Goal: Transaction & Acquisition: Book appointment/travel/reservation

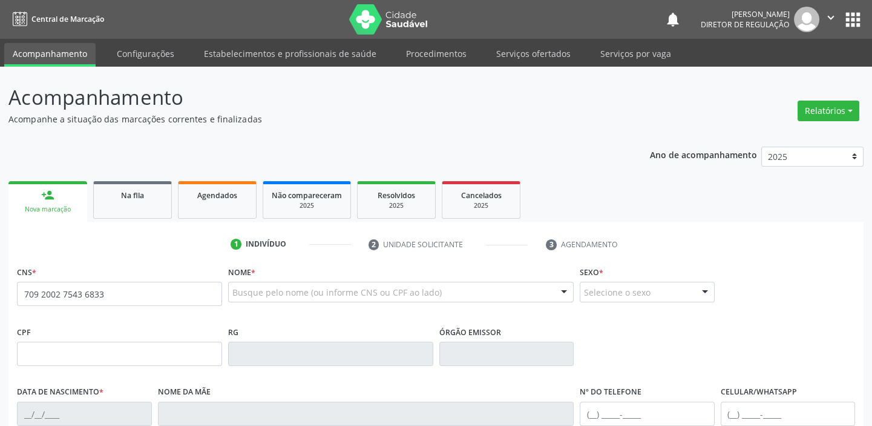
type input "709 2002 7543 6833"
type input "163.540.884-97"
type input "16/02/2019"
type input "Vanderleia Pereira da Silva"
type input "(87) 98875-6200"
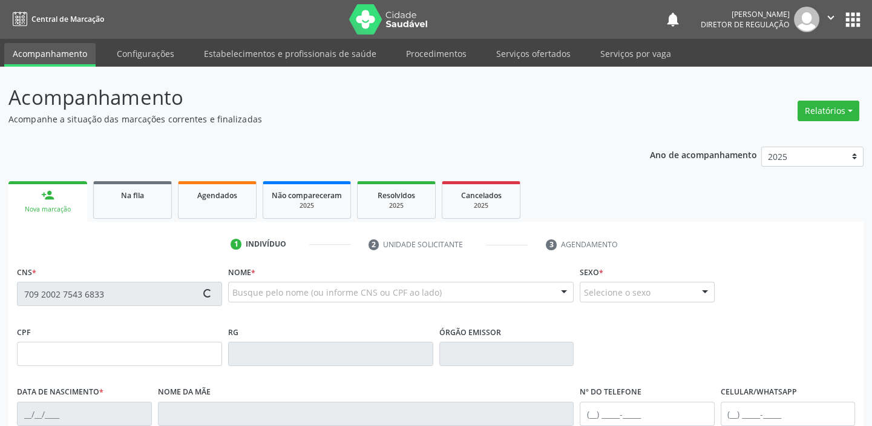
type input "(87) 98875-6200"
type input "063.225.334-79"
type input "64"
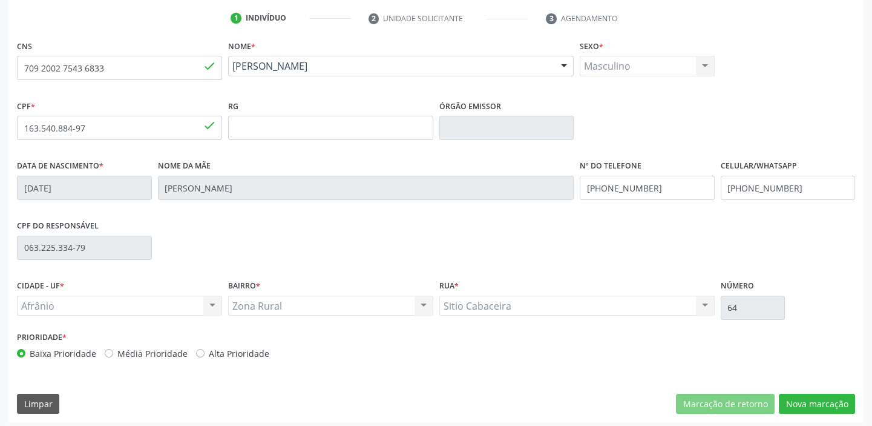
scroll to position [230, 0]
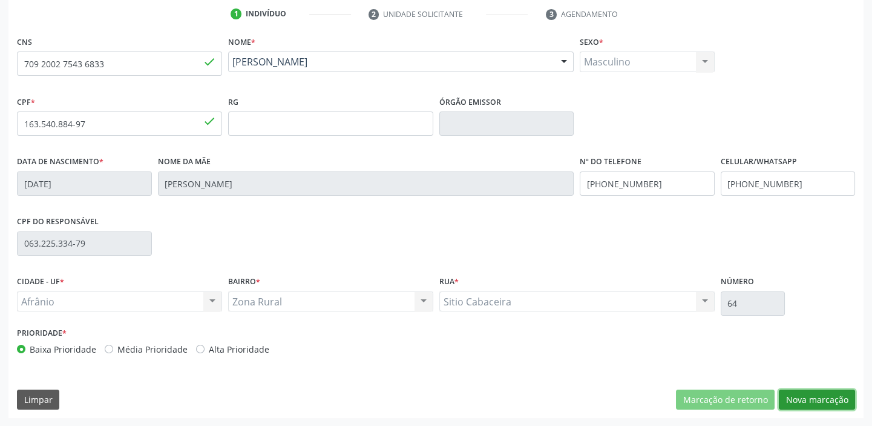
click at [790, 395] on button "Nova marcação" at bounding box center [817, 399] width 76 height 21
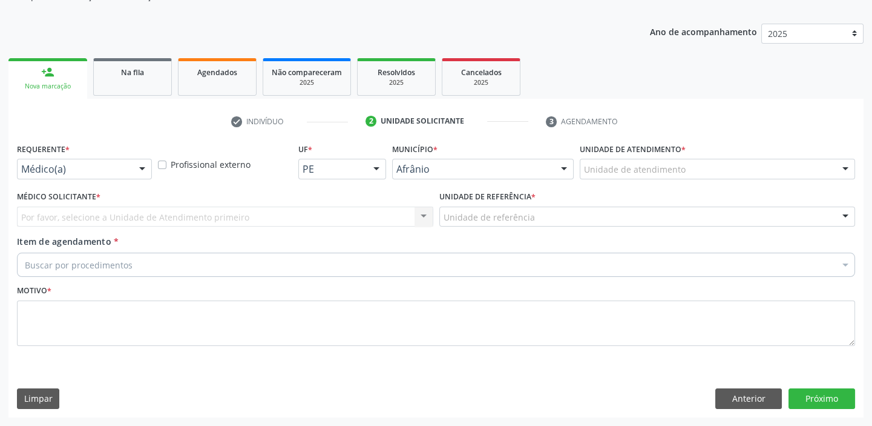
scroll to position [122, 0]
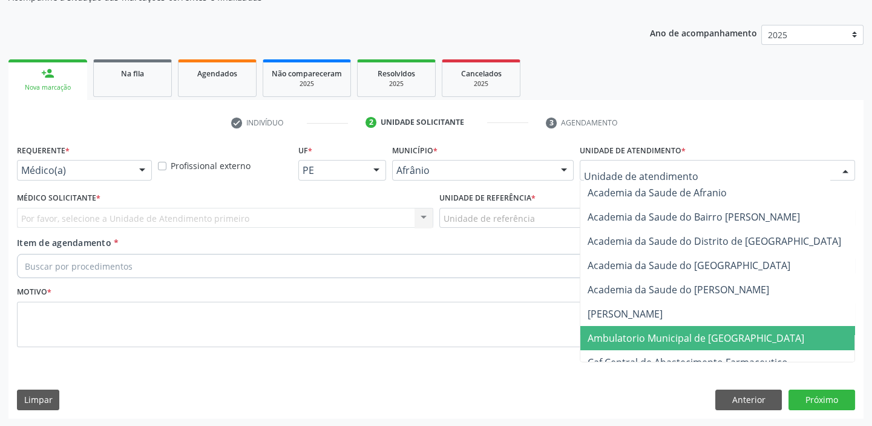
click at [590, 336] on span "Ambulatorio Municipal de [GEOGRAPHIC_DATA]" at bounding box center [696, 337] width 217 height 13
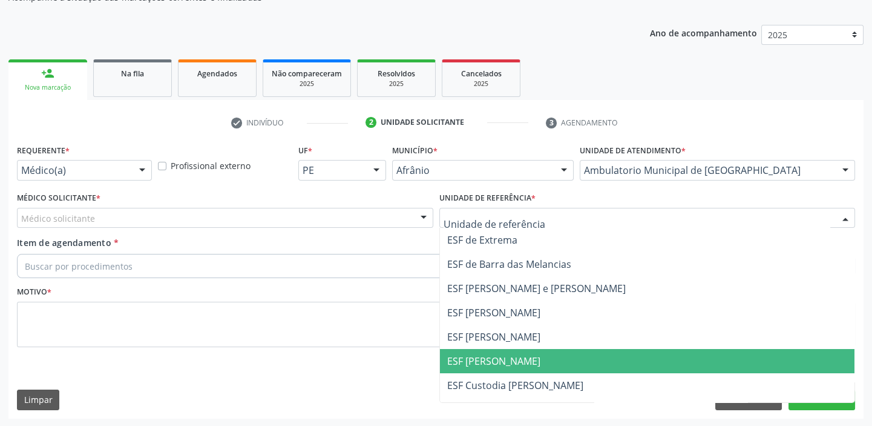
drag, startPoint x: 463, startPoint y: 356, endPoint x: 377, endPoint y: 308, distance: 98.4
click at [463, 354] on span "ESF [PERSON_NAME]" at bounding box center [493, 360] width 93 height 13
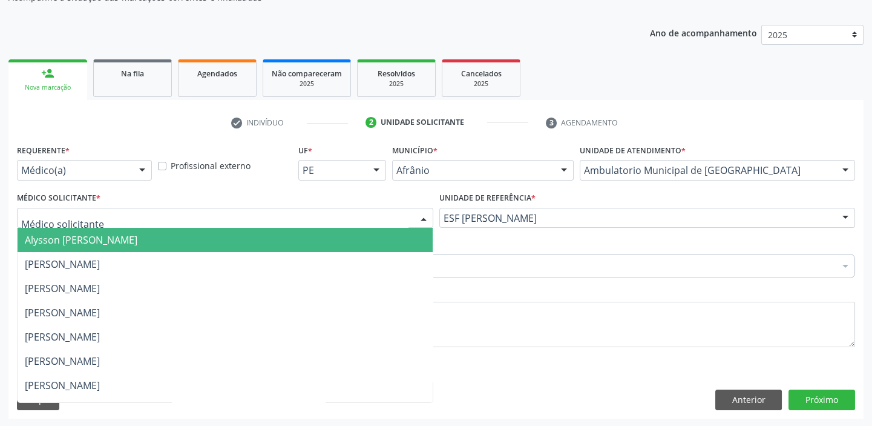
click at [60, 243] on span "Alysson [PERSON_NAME]" at bounding box center [81, 239] width 113 height 13
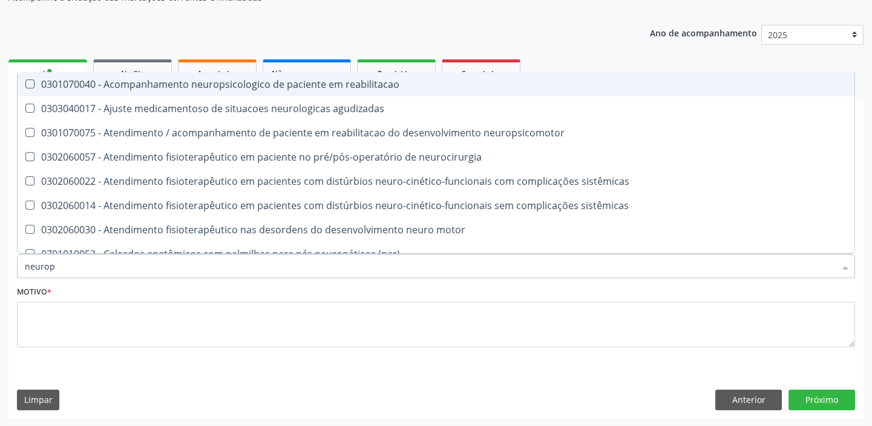
type input "neurope"
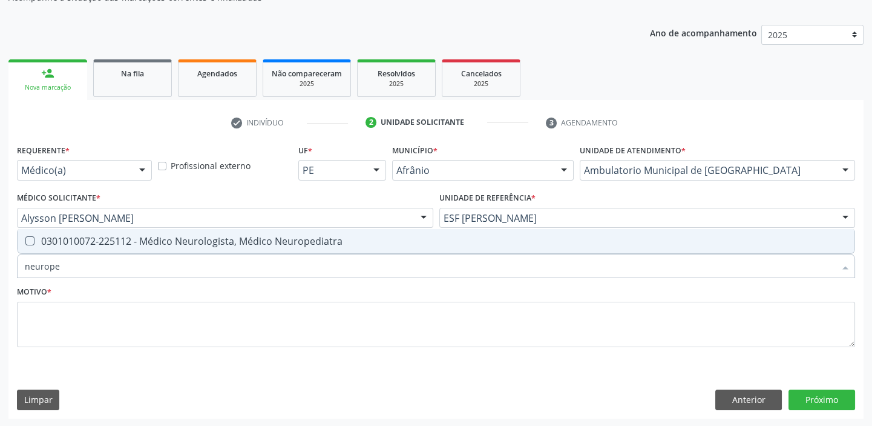
click at [56, 248] on span "0301010072-225112 - Médico Neurologista, Médico Neuropediatra" at bounding box center [436, 241] width 837 height 24
checkbox Neuropediatra "true"
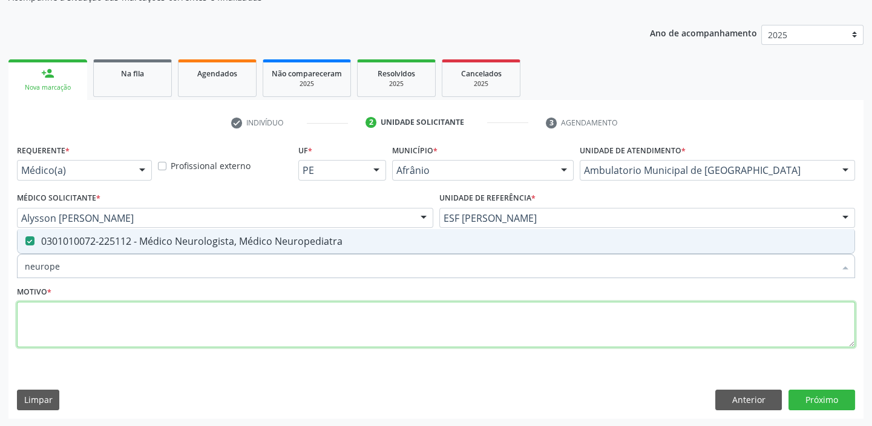
click at [43, 320] on textarea at bounding box center [436, 324] width 838 height 46
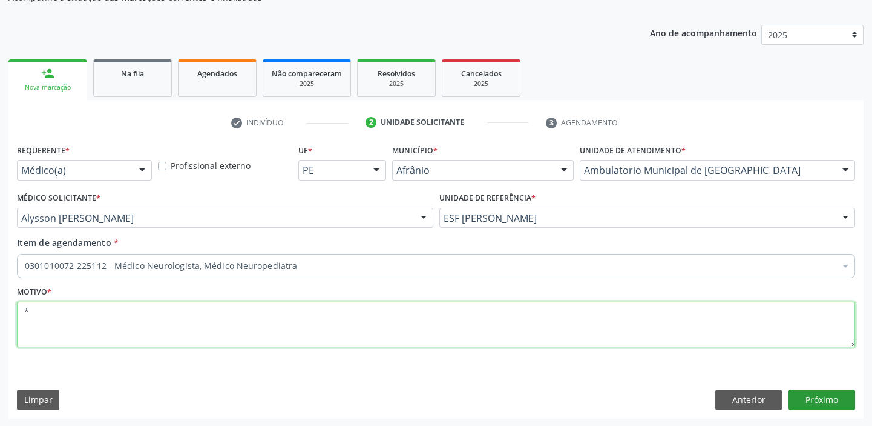
type textarea "*"
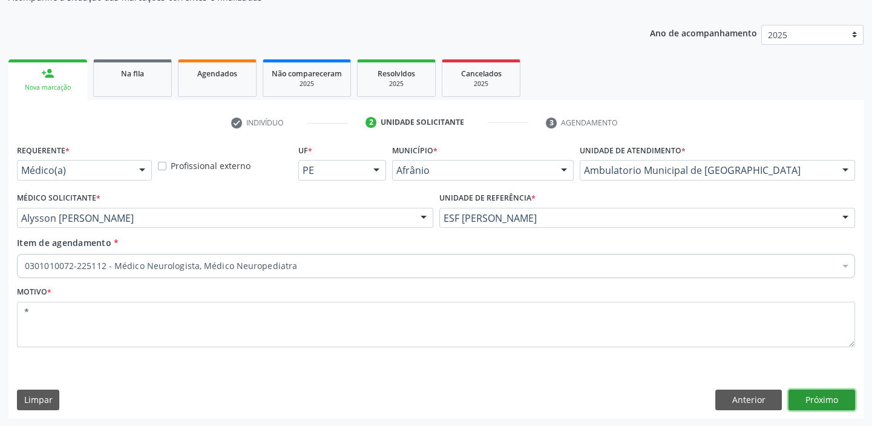
click at [812, 396] on button "Próximo" at bounding box center [822, 399] width 67 height 21
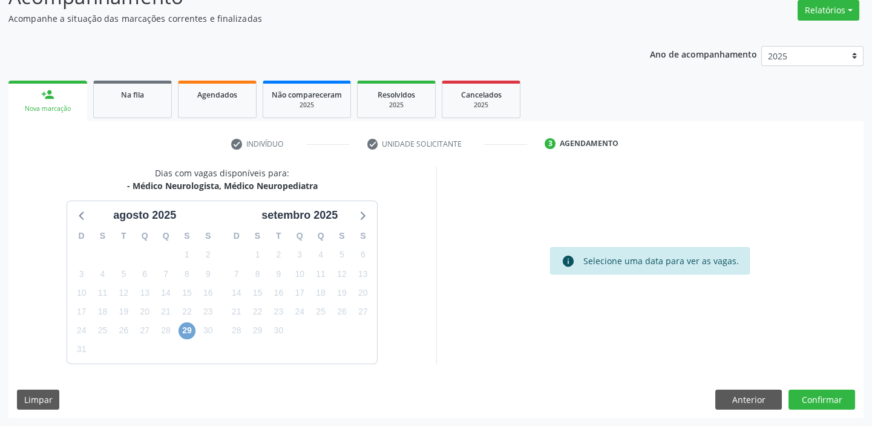
click at [186, 331] on span "29" at bounding box center [187, 330] width 17 height 17
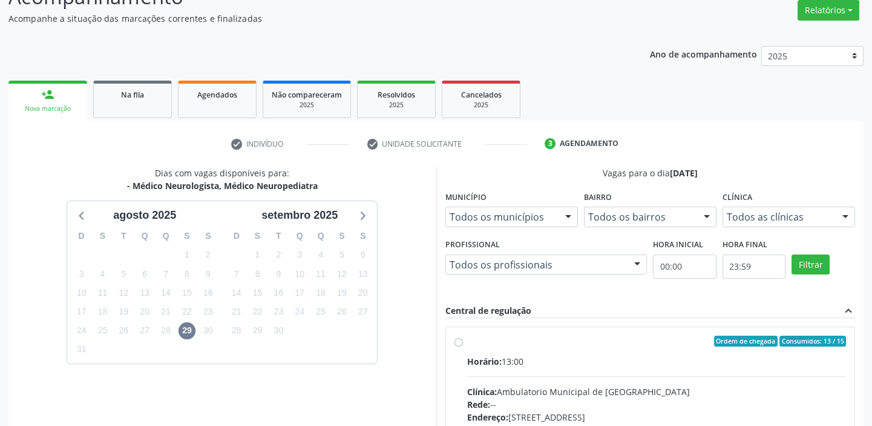
click at [463, 346] on input "Ordem de chegada Consumidos: 13 / 15 Horário: 13:00 Clínica: Ambulatorio Munici…" at bounding box center [459, 340] width 8 height 11
radio input "true"
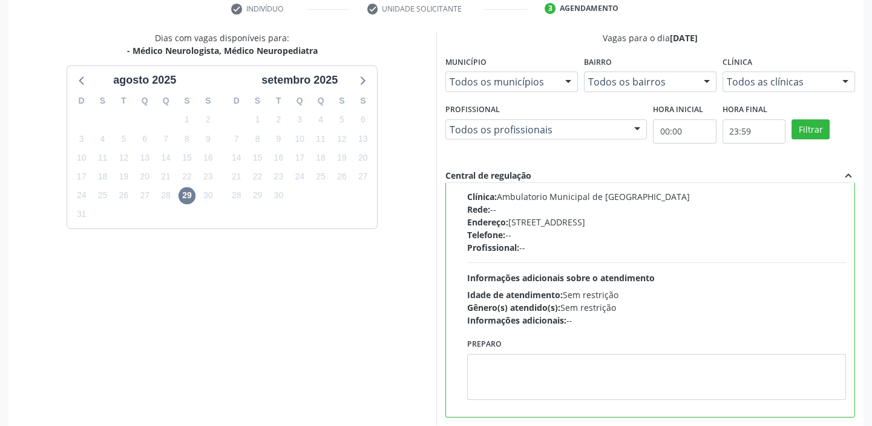
scroll to position [297, 0]
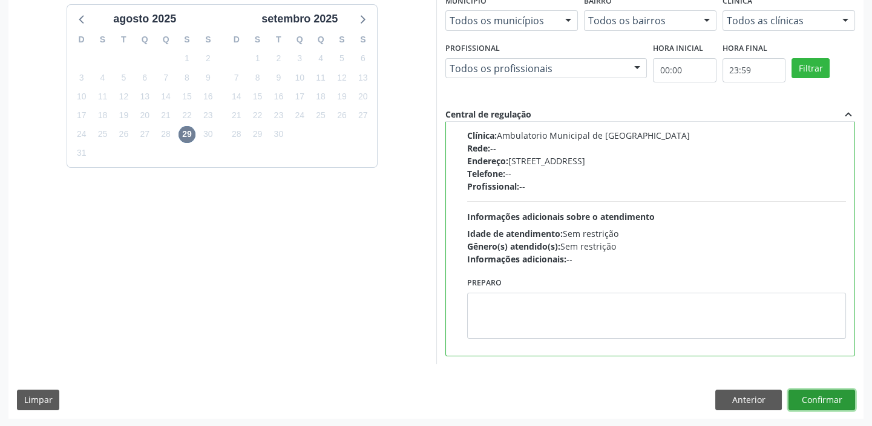
click at [807, 397] on button "Confirmar" at bounding box center [822, 399] width 67 height 21
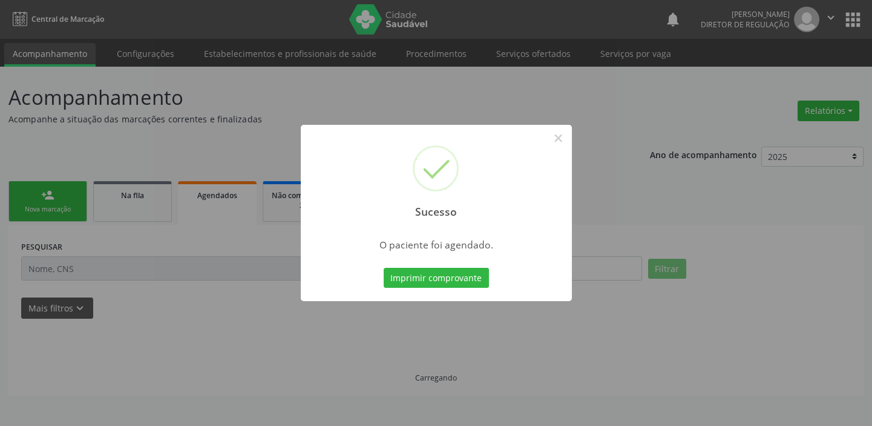
scroll to position [0, 0]
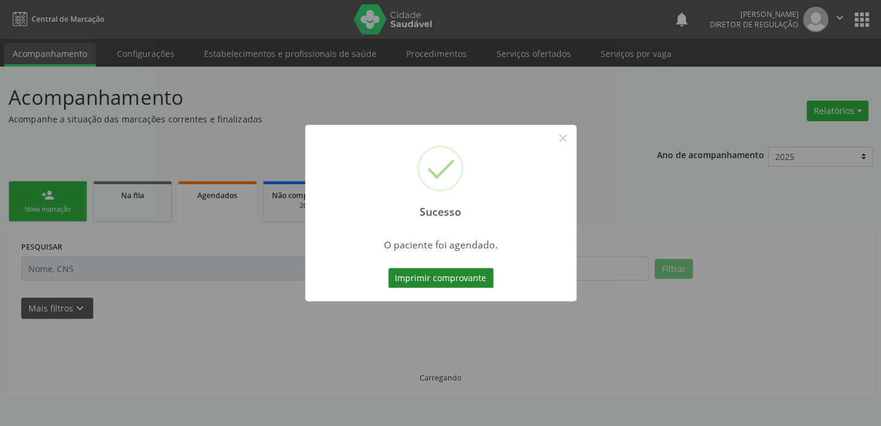
click at [441, 278] on button "Imprimir comprovante" at bounding box center [440, 278] width 105 height 21
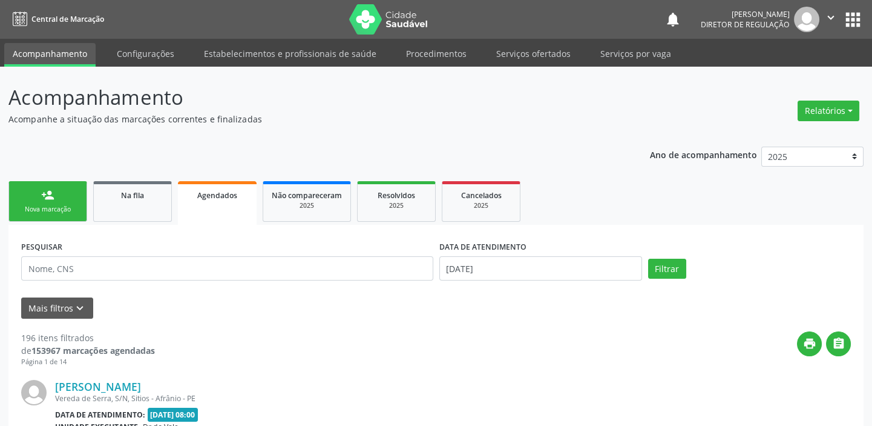
click at [52, 200] on div "person_add" at bounding box center [47, 194] width 13 height 13
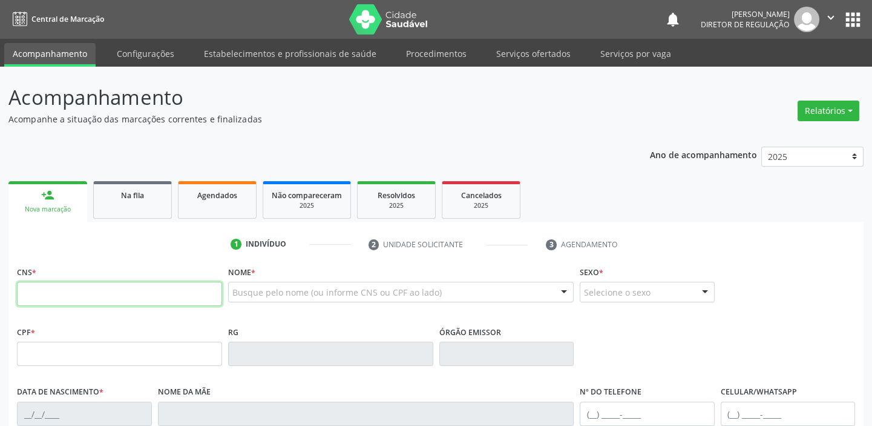
click at [49, 289] on input "text" at bounding box center [119, 293] width 205 height 24
type input "702 6007 9516 6341"
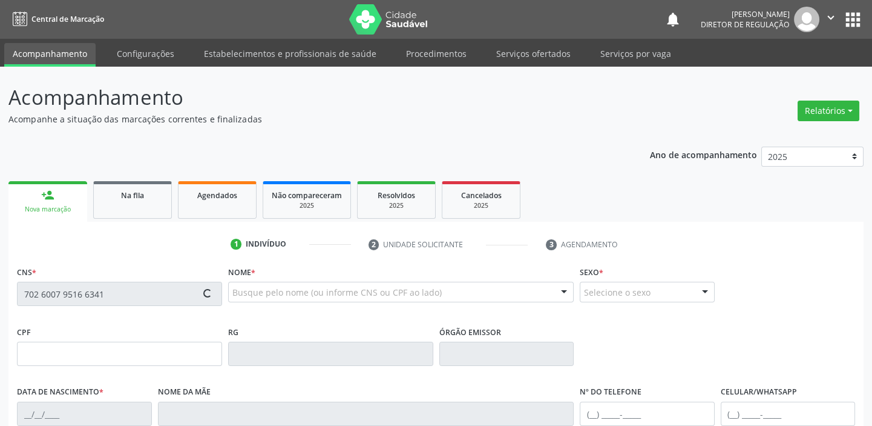
type input "29/01/2010"
type input "Marivam Ferreira Cavalcante"
type input "(87) 98828-6392"
type input "139"
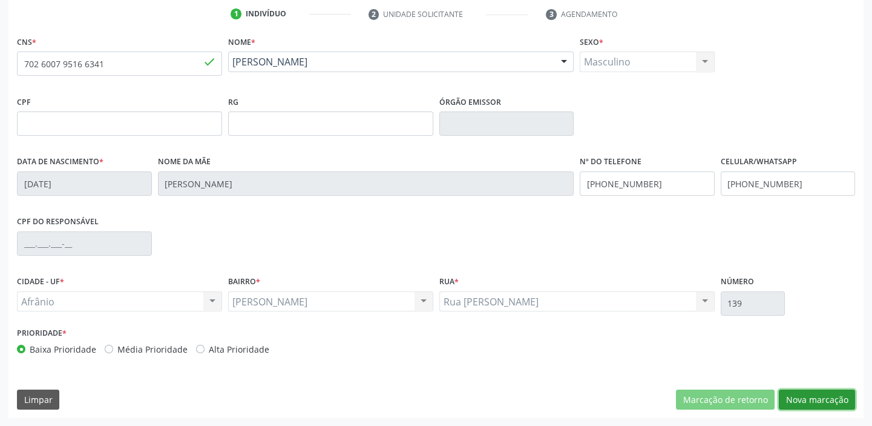
click at [795, 400] on button "Nova marcação" at bounding box center [817, 399] width 76 height 21
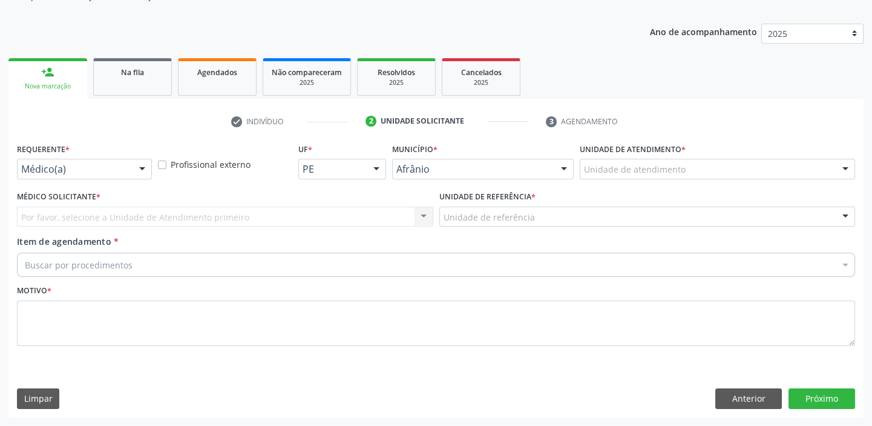
scroll to position [122, 0]
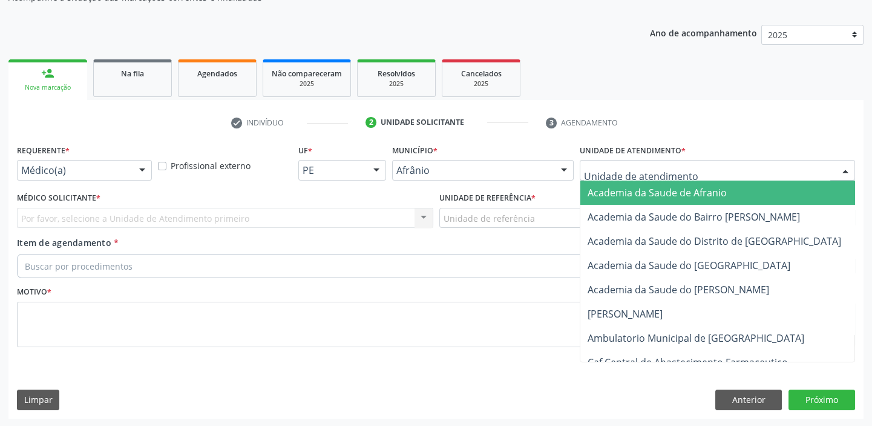
click at [594, 162] on div at bounding box center [717, 170] width 275 height 21
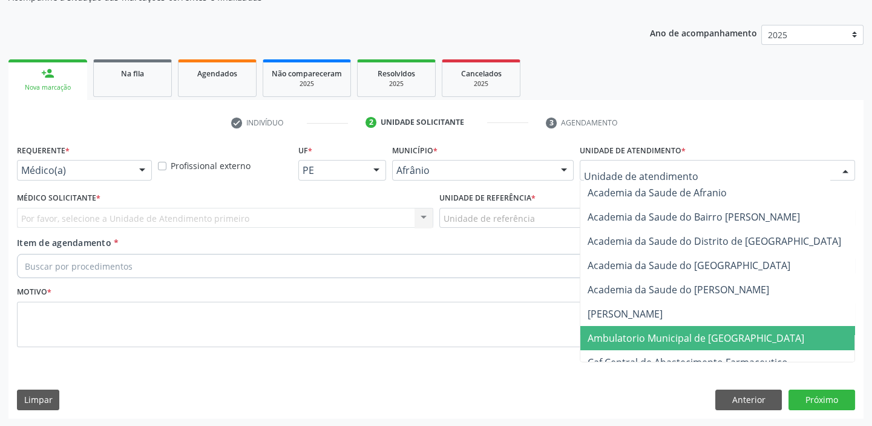
click at [610, 338] on span "Ambulatorio Municipal de [GEOGRAPHIC_DATA]" at bounding box center [696, 337] width 217 height 13
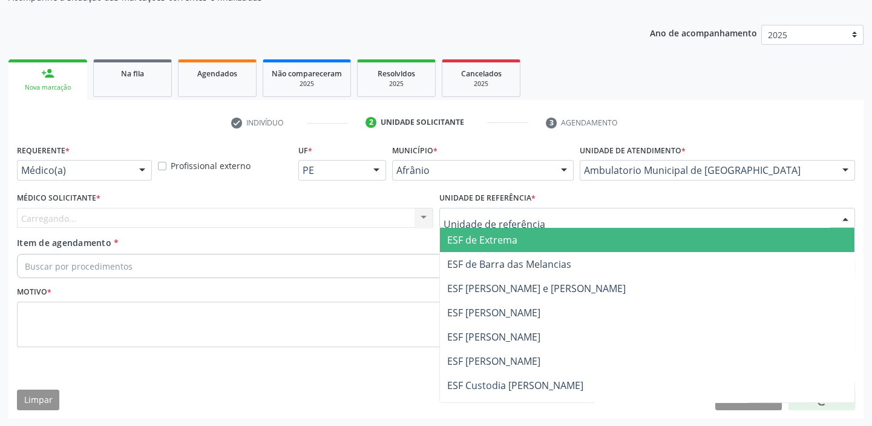
drag, startPoint x: 472, startPoint y: 225, endPoint x: 472, endPoint y: 270, distance: 45.4
click at [472, 226] on div "ESF de Extrema ESF de Barra das Melancias ESF Jose e Maria Rodrigues de Macedo …" at bounding box center [647, 218] width 416 height 21
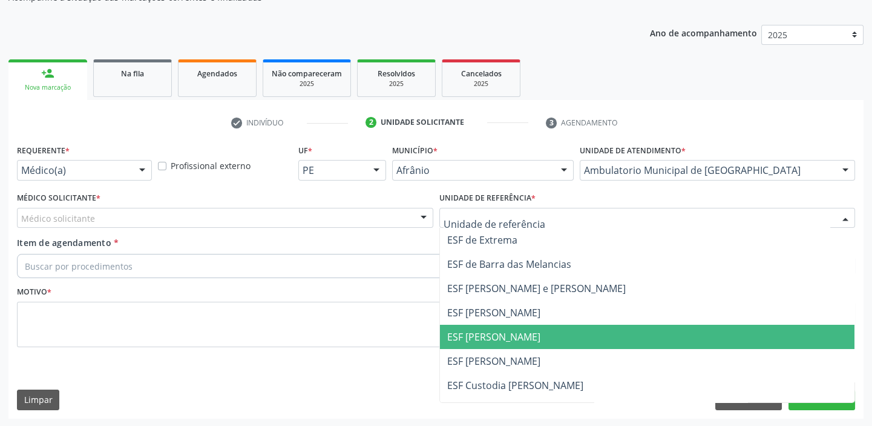
click at [474, 350] on span "ESF [PERSON_NAME]" at bounding box center [647, 361] width 415 height 24
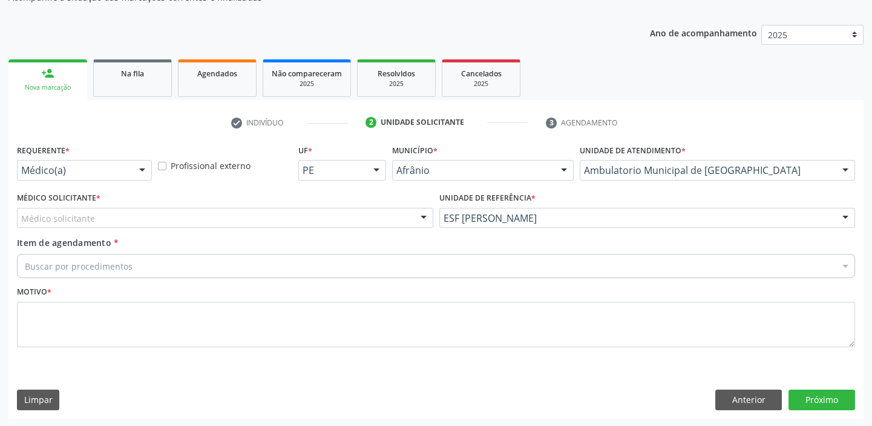
drag, startPoint x: 54, startPoint y: 213, endPoint x: 53, endPoint y: 221, distance: 8.1
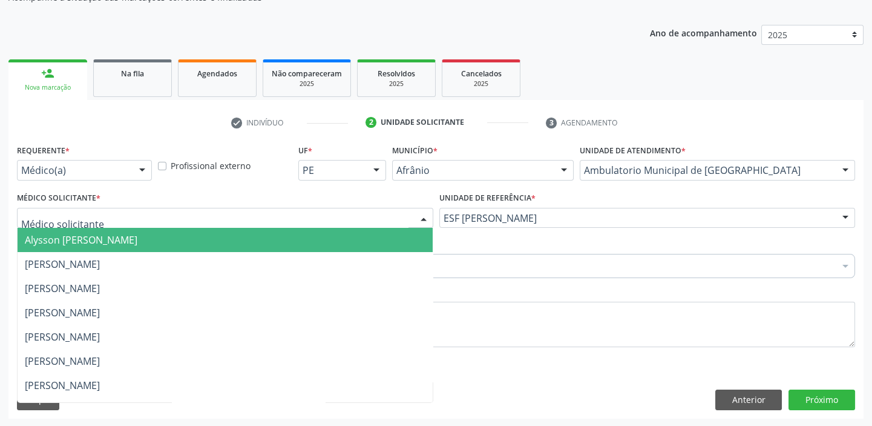
click at [53, 243] on span "Alysson [PERSON_NAME]" at bounding box center [81, 239] width 113 height 13
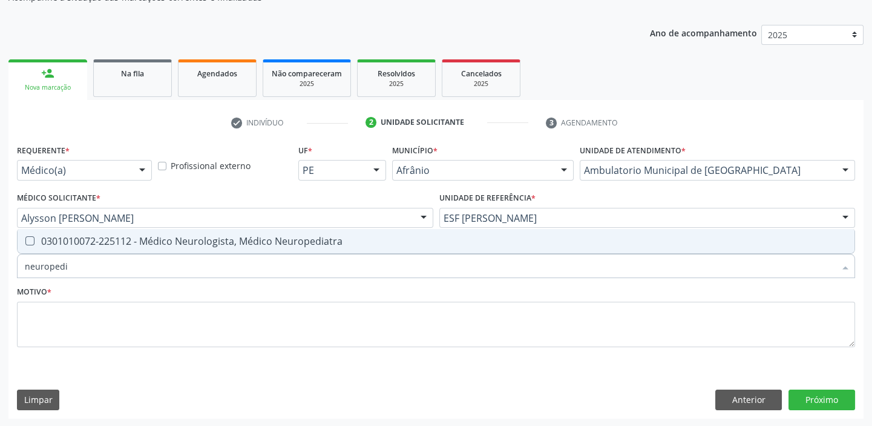
type input "neuropedia"
click at [74, 242] on div "0301010072-225112 - Médico Neurologista, Médico Neuropediatra" at bounding box center [436, 241] width 823 height 10
checkbox Neuropediatra "true"
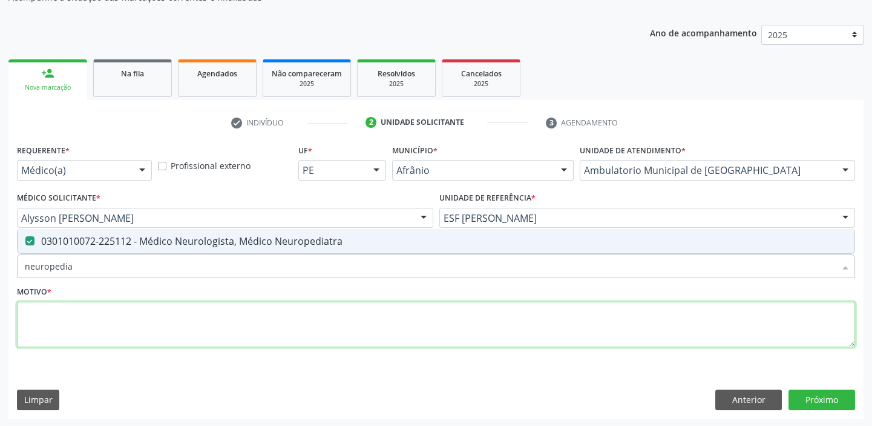
click at [67, 329] on textarea at bounding box center [436, 324] width 838 height 46
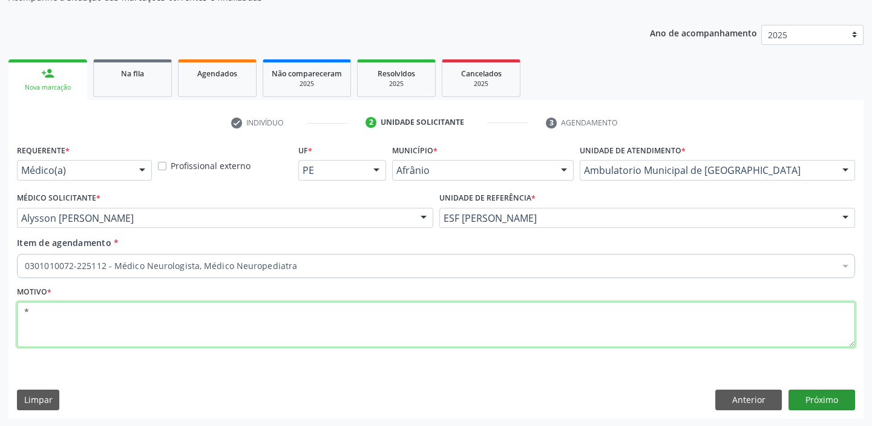
type textarea "*"
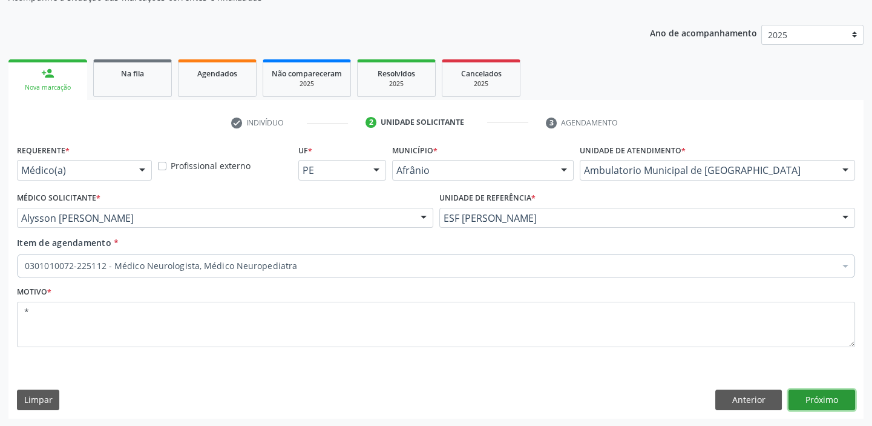
click at [816, 406] on button "Próximo" at bounding box center [822, 399] width 67 height 21
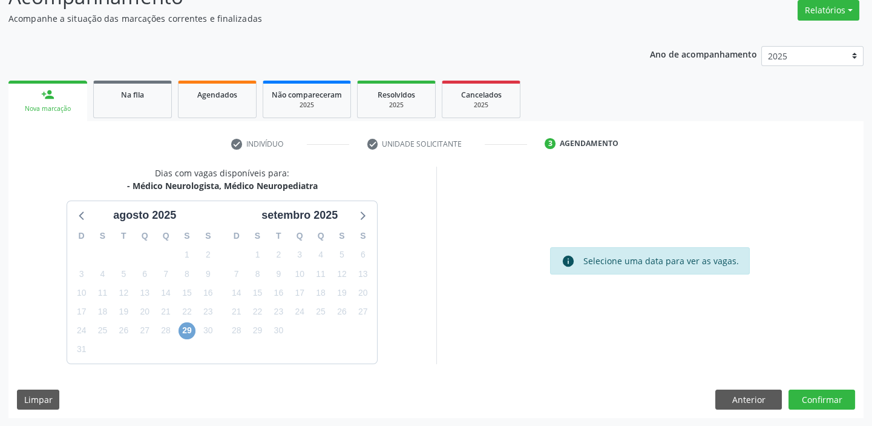
click at [191, 330] on span "29" at bounding box center [187, 330] width 17 height 17
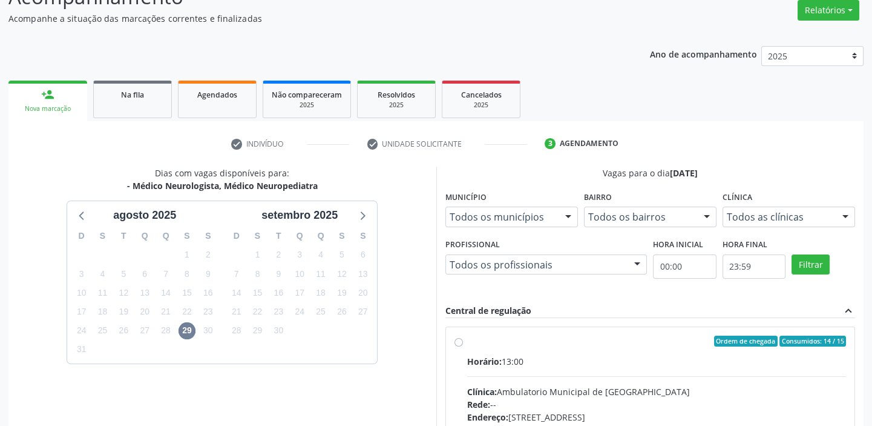
click at [620, 403] on div "Rede: --" at bounding box center [657, 404] width 380 height 13
click at [463, 346] on input "Ordem de chegada Consumidos: 14 / 15 Horário: 13:00 Clínica: Ambulatorio Munici…" at bounding box center [459, 340] width 8 height 11
radio input "true"
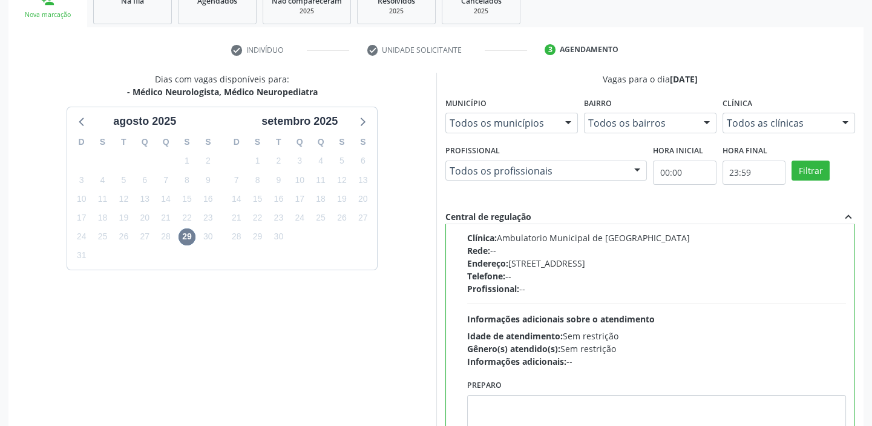
scroll to position [297, 0]
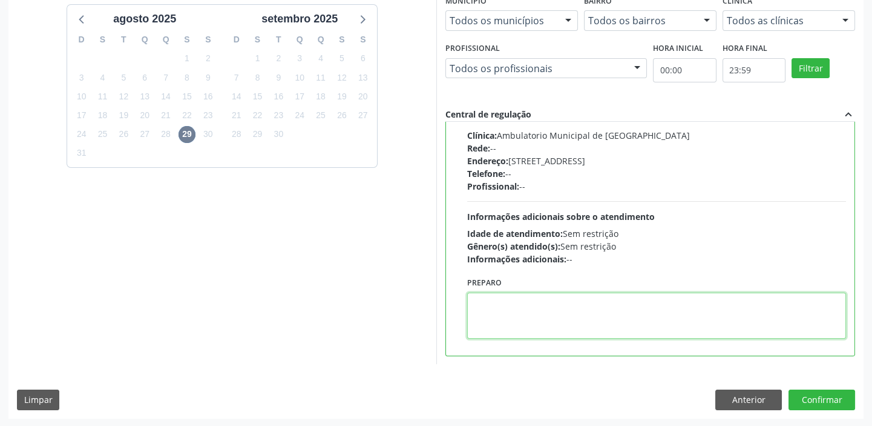
click at [670, 308] on textarea at bounding box center [657, 315] width 380 height 46
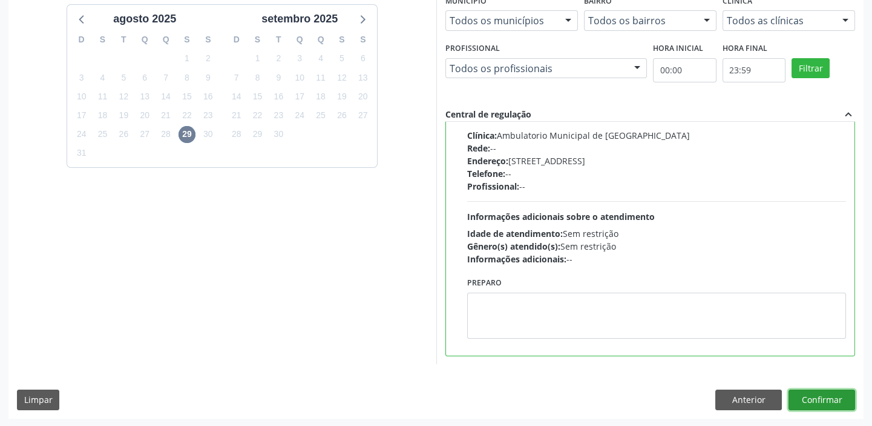
click at [808, 396] on button "Confirmar" at bounding box center [822, 399] width 67 height 21
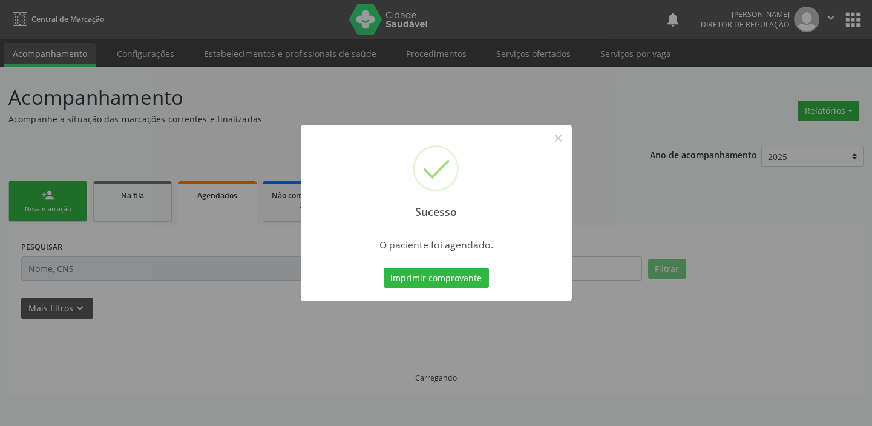
scroll to position [0, 0]
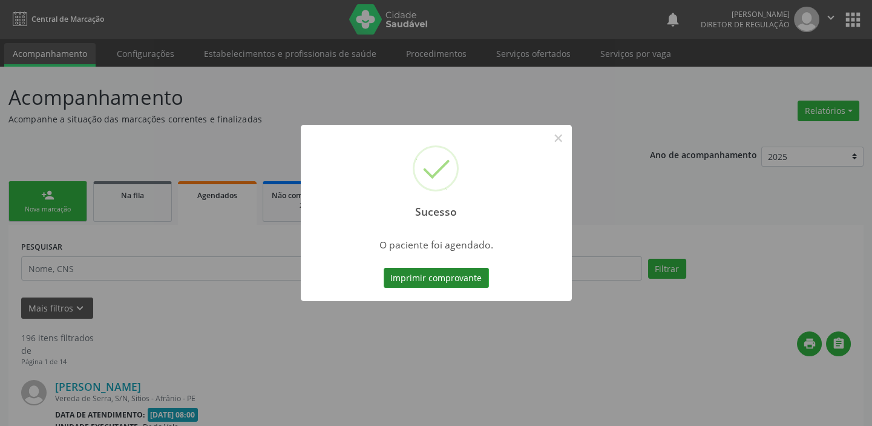
click at [447, 277] on button "Imprimir comprovante" at bounding box center [436, 278] width 105 height 21
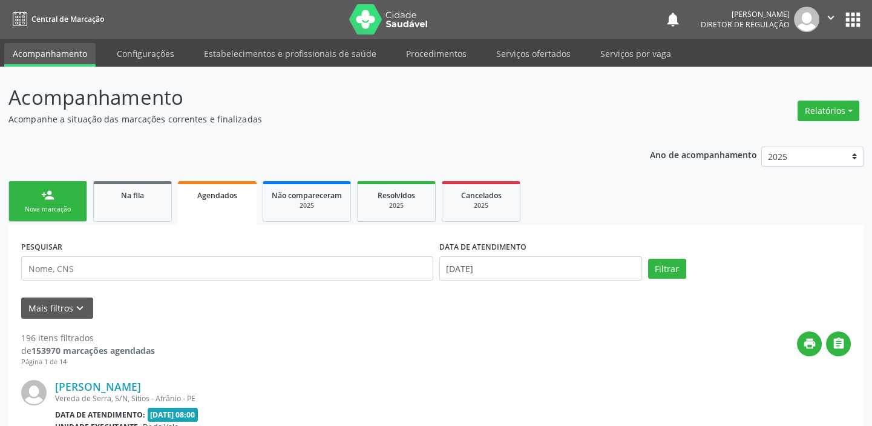
click at [44, 208] on div "Nova marcação" at bounding box center [48, 209] width 61 height 9
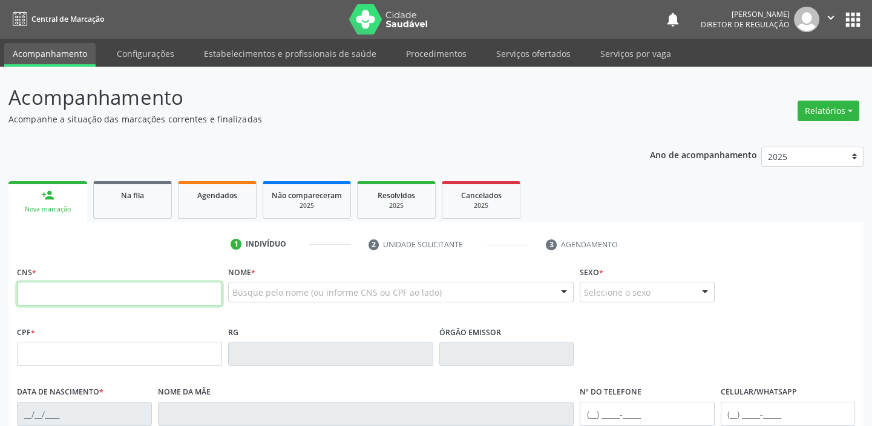
click at [58, 289] on input "text" at bounding box center [119, 293] width 205 height 24
type input "7"
type input "701 0008 1219 2896"
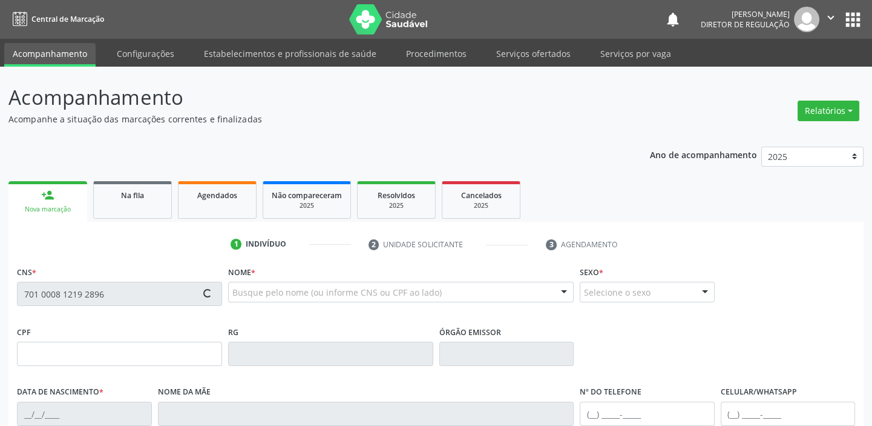
type input "165.606.594-02"
type input "05/06/2019"
type input "Gracineide Robrigues da Purificação"
type input "(87) 8177-0758"
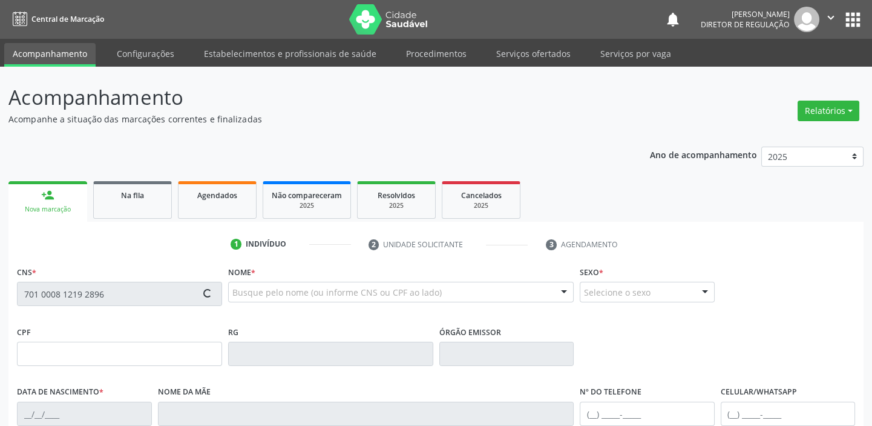
type input "087.161.564-98"
type input "130"
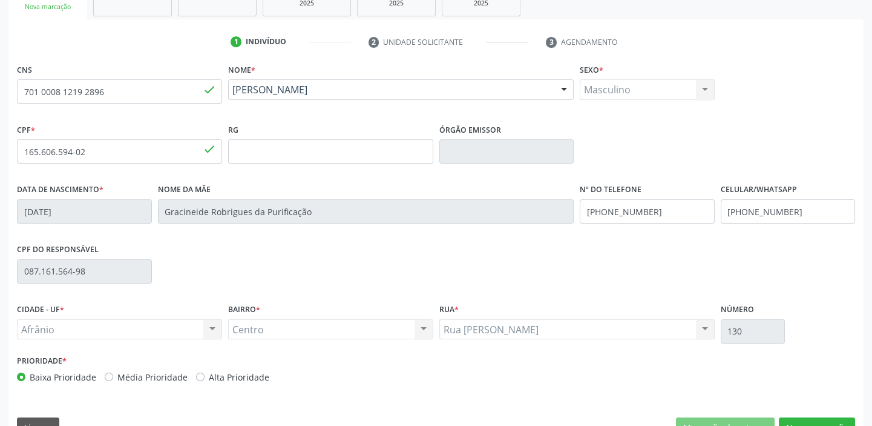
scroll to position [230, 0]
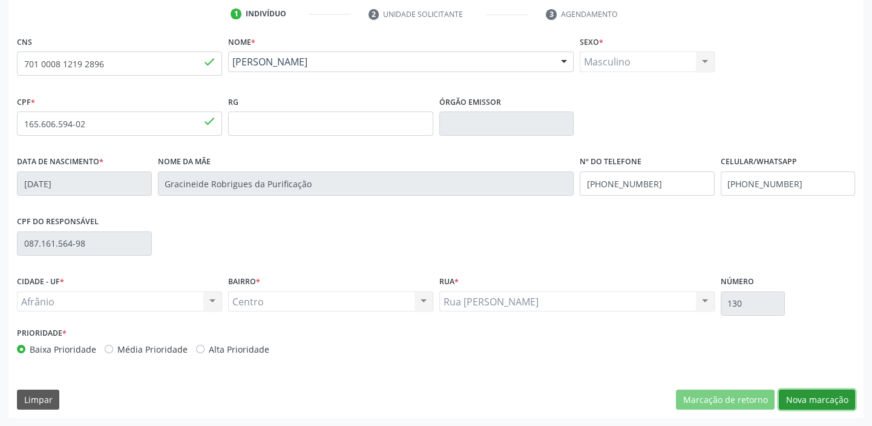
click at [793, 397] on button "Nova marcação" at bounding box center [817, 399] width 76 height 21
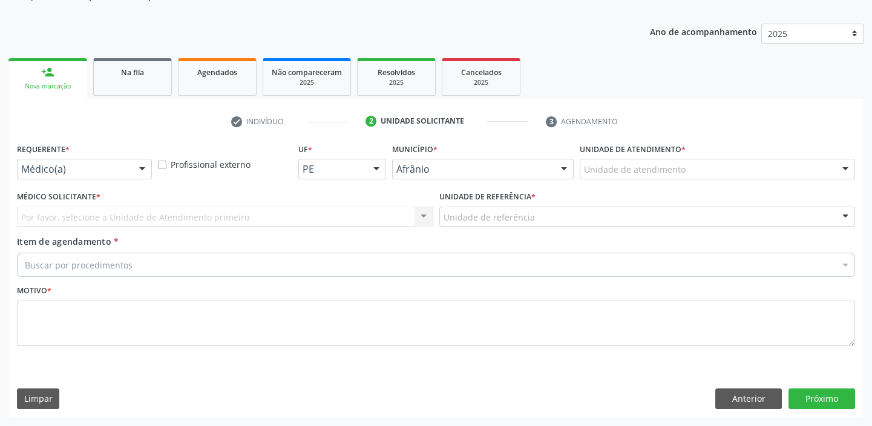
scroll to position [122, 0]
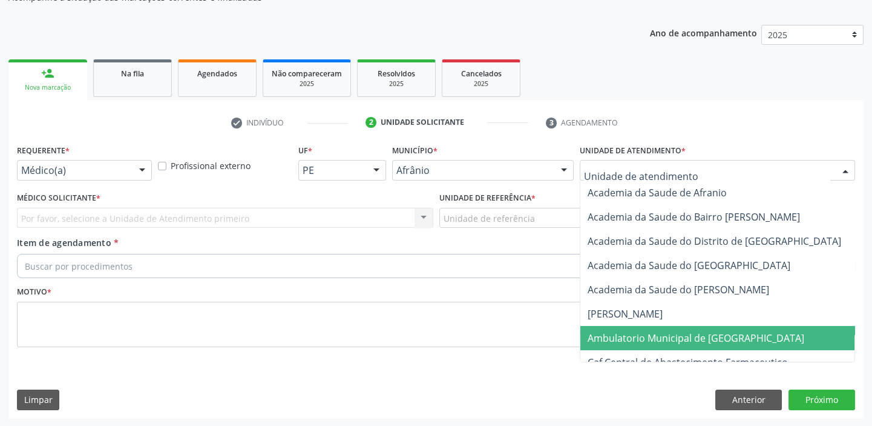
click at [610, 333] on span "Ambulatorio Municipal de [GEOGRAPHIC_DATA]" at bounding box center [696, 337] width 217 height 13
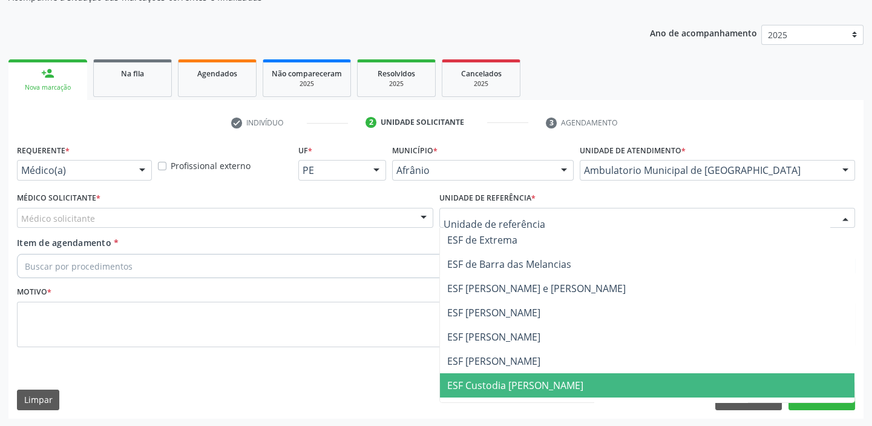
click at [472, 375] on span "ESF Custodia [PERSON_NAME]" at bounding box center [647, 385] width 415 height 24
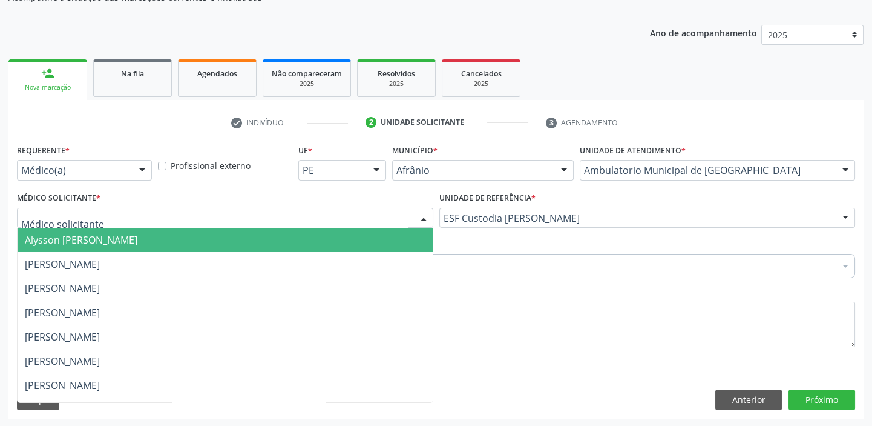
click at [66, 239] on span "Alysson [PERSON_NAME]" at bounding box center [81, 239] width 113 height 13
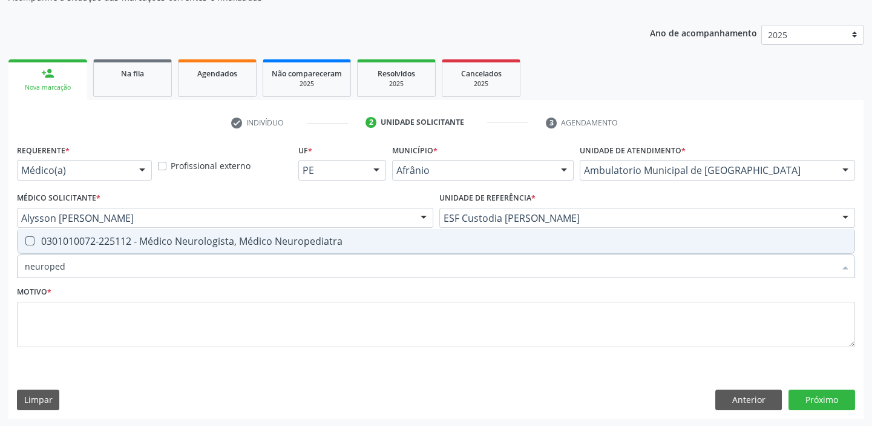
type input "neuropedi"
click at [73, 242] on div "0301010072-225112 - Médico Neurologista, Médico Neuropediatra" at bounding box center [436, 241] width 823 height 10
checkbox Neuropediatra "true"
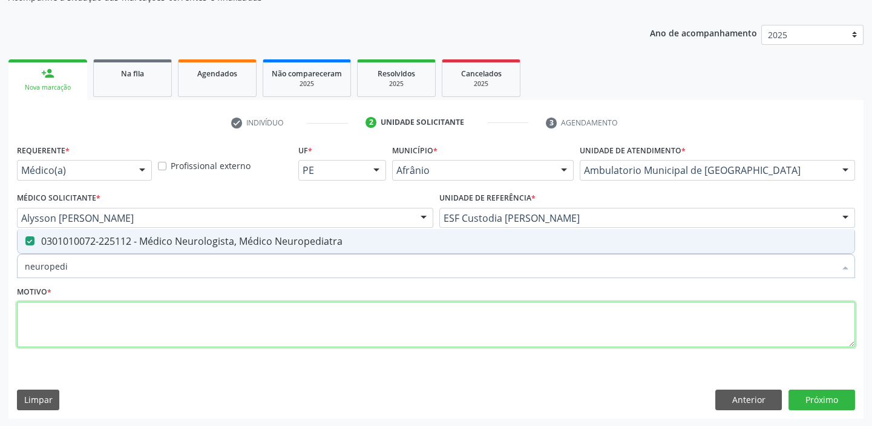
click at [63, 318] on textarea at bounding box center [436, 324] width 838 height 46
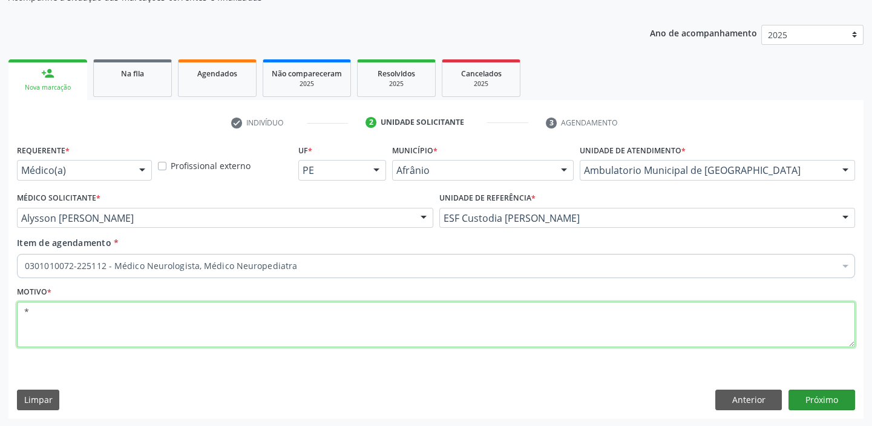
type textarea "*"
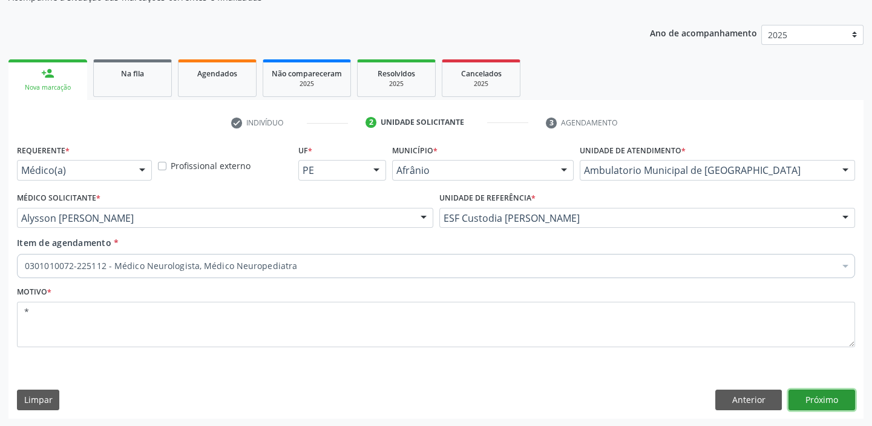
click at [818, 400] on button "Próximo" at bounding box center [822, 399] width 67 height 21
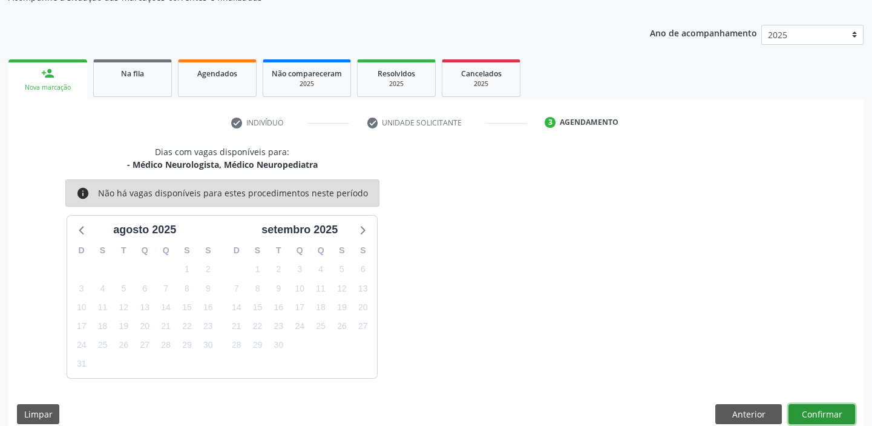
click at [826, 412] on button "Confirmar" at bounding box center [822, 414] width 67 height 21
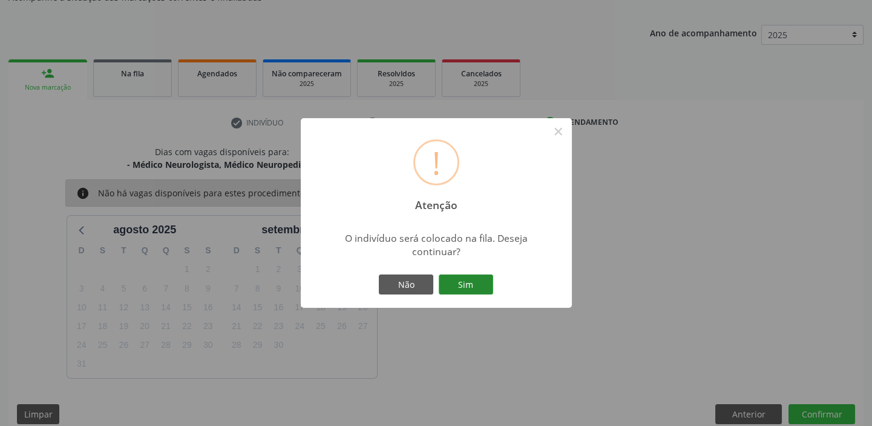
click at [464, 278] on button "Sim" at bounding box center [466, 284] width 54 height 21
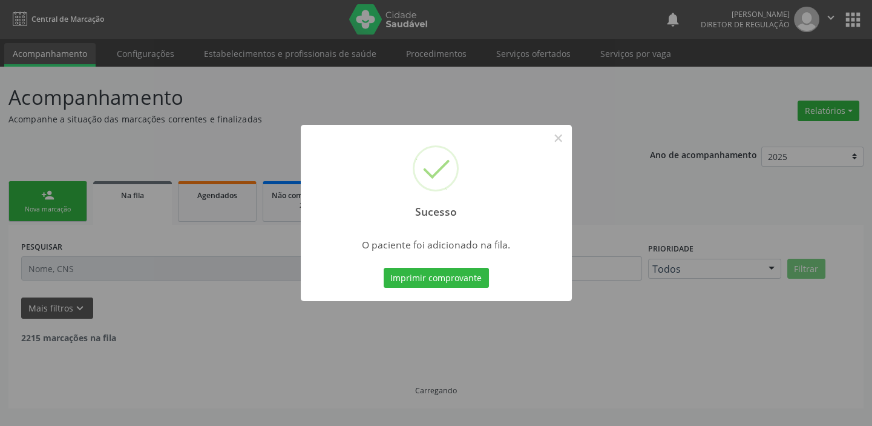
scroll to position [0, 0]
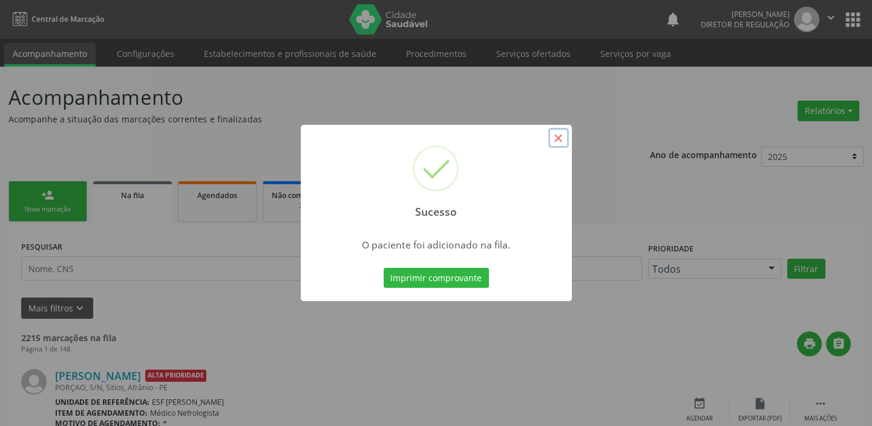
click at [562, 138] on button "×" at bounding box center [558, 138] width 21 height 21
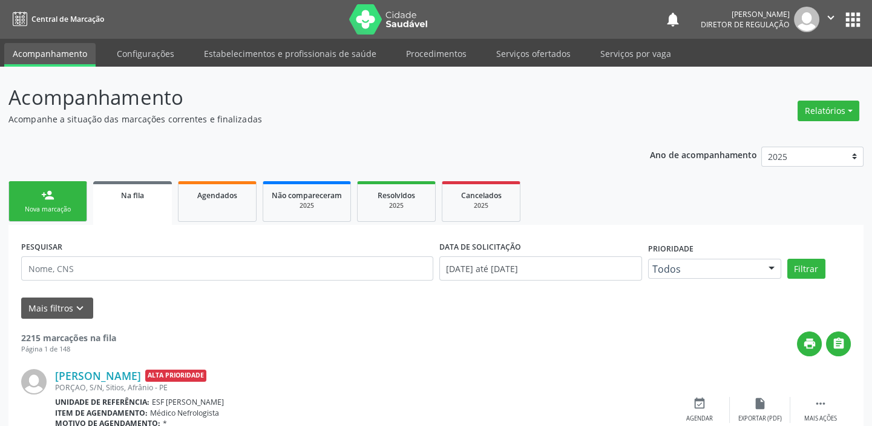
click at [61, 205] on div "Nova marcação" at bounding box center [48, 209] width 61 height 9
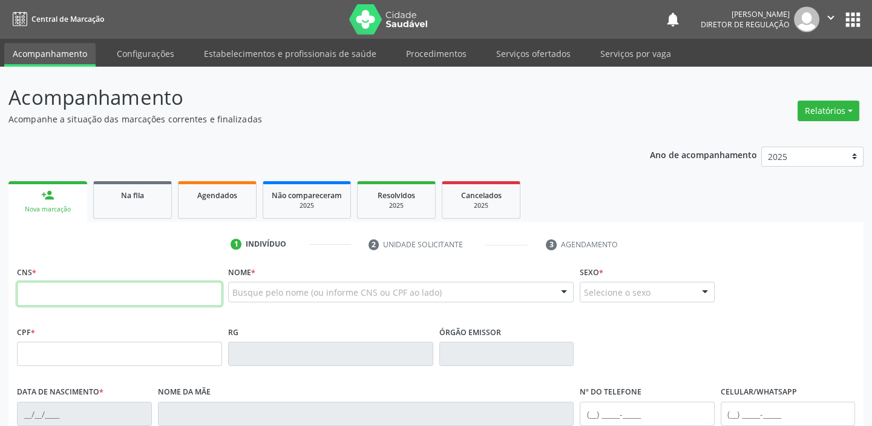
click at [91, 290] on input "text" at bounding box center [119, 293] width 205 height 24
type input "702 8035 3323 6270"
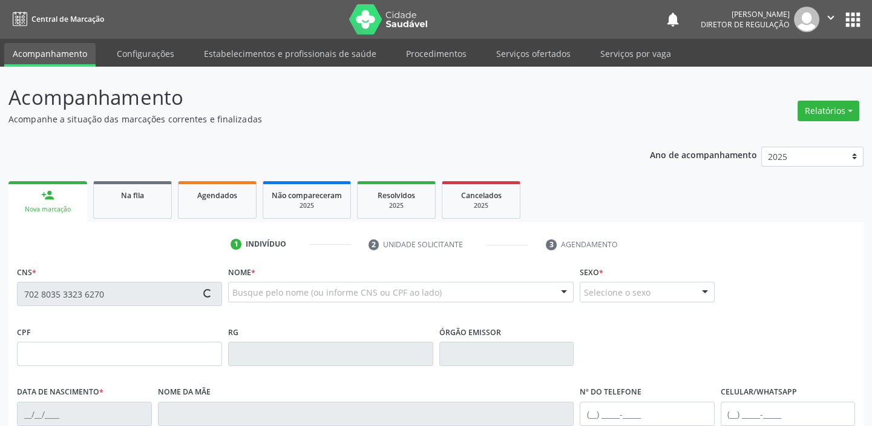
type input "28/11/2020"
type input "(87) 98177-0758"
type input "S/N"
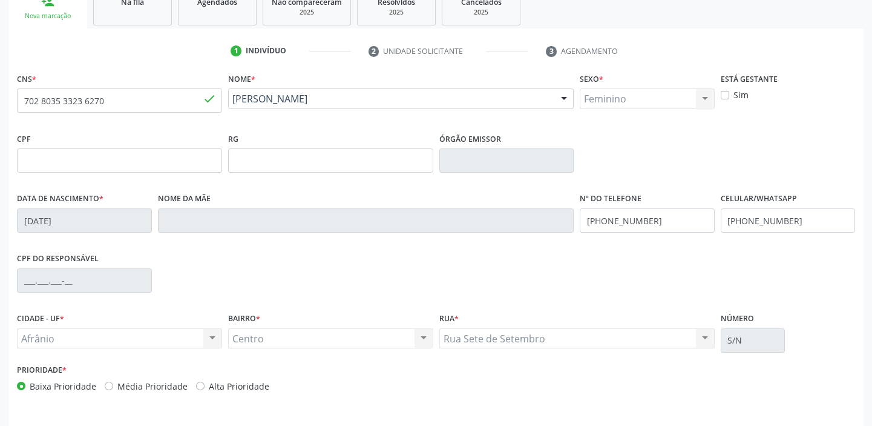
scroll to position [230, 0]
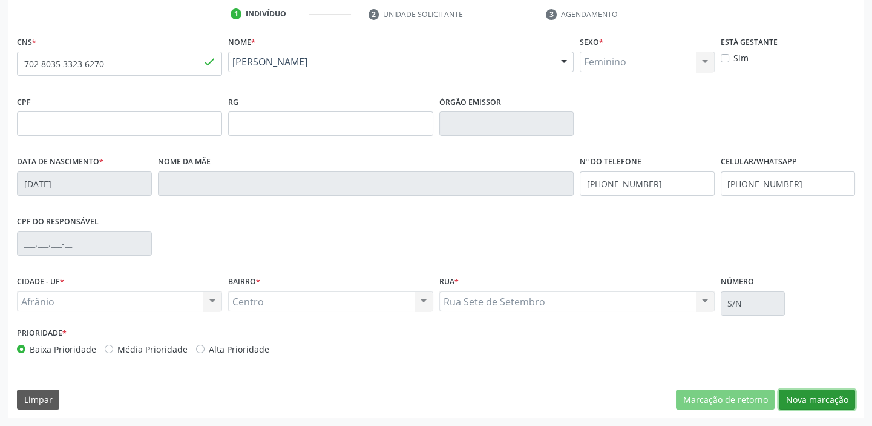
click at [810, 395] on button "Nova marcação" at bounding box center [817, 399] width 76 height 21
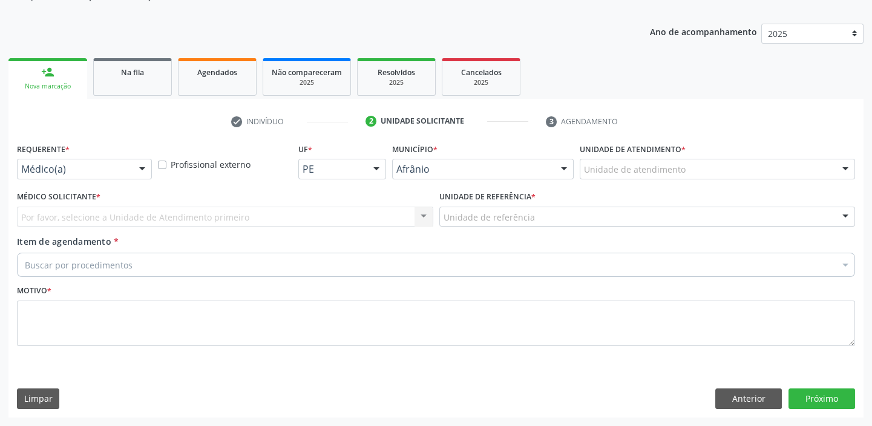
scroll to position [122, 0]
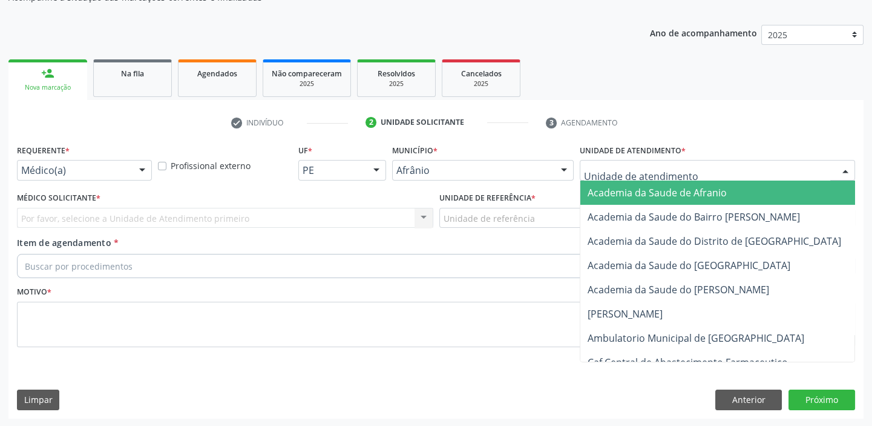
drag, startPoint x: 591, startPoint y: 167, endPoint x: 617, endPoint y: 233, distance: 70.7
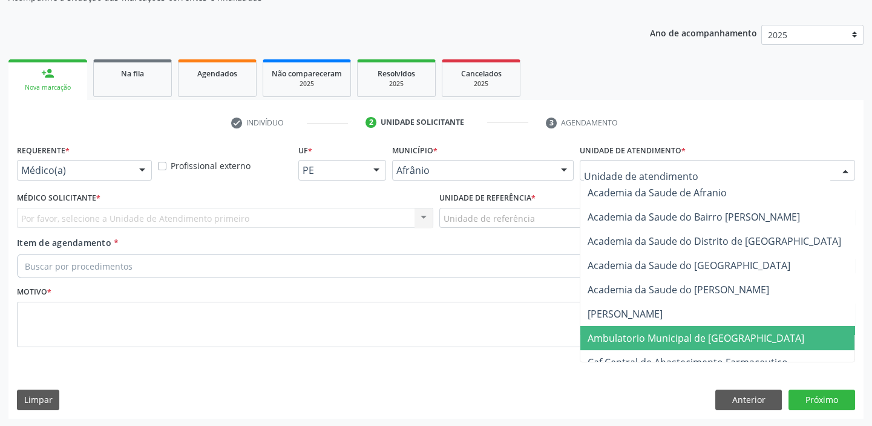
click at [627, 340] on span "Ambulatorio Municipal de [GEOGRAPHIC_DATA]" at bounding box center [696, 337] width 217 height 13
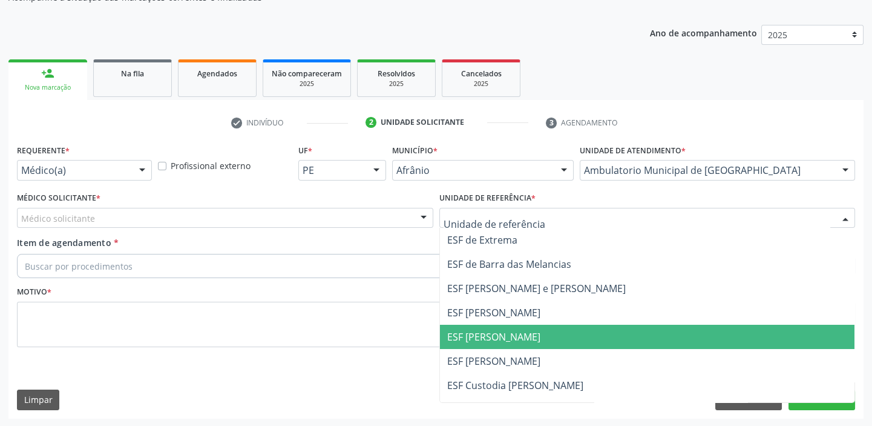
click at [472, 339] on span "ESF [PERSON_NAME]" at bounding box center [493, 336] width 93 height 13
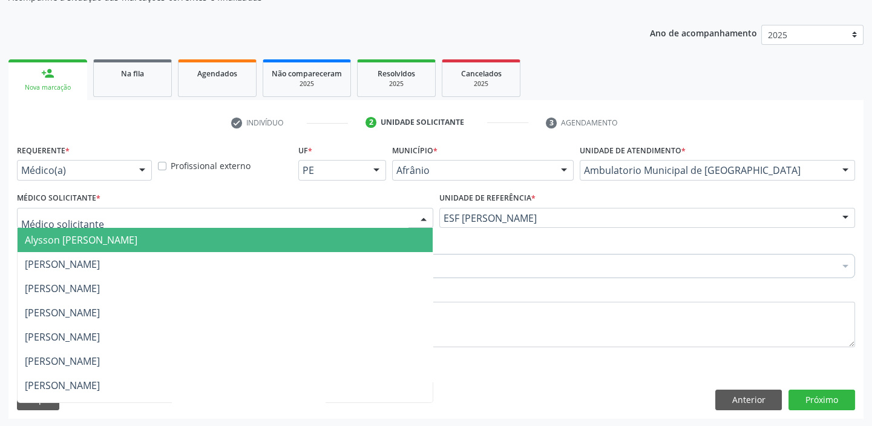
click at [42, 242] on span "Alysson [PERSON_NAME]" at bounding box center [81, 239] width 113 height 13
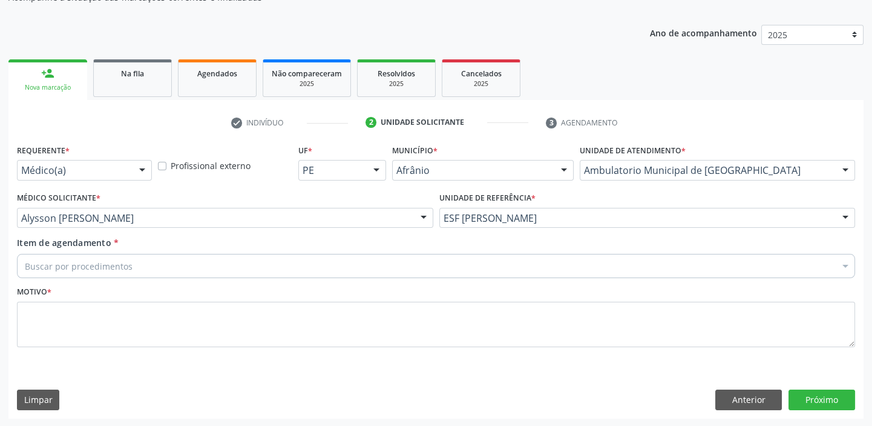
click at [42, 255] on div "Buscar por procedimentos" at bounding box center [436, 266] width 838 height 24
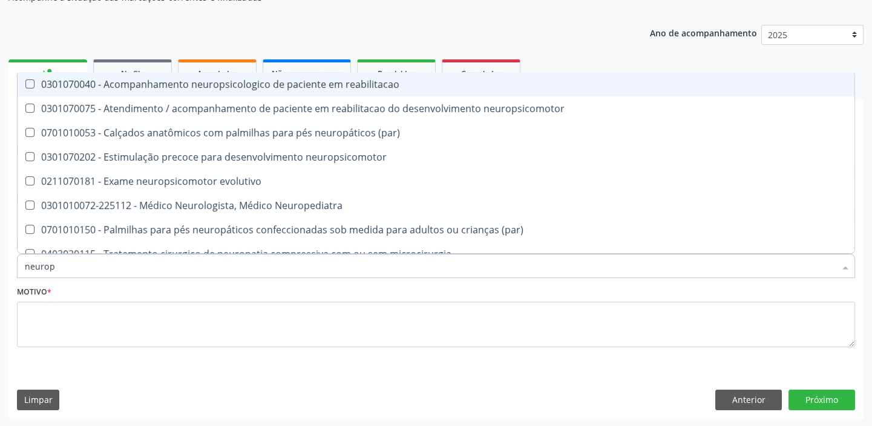
type input "neurope"
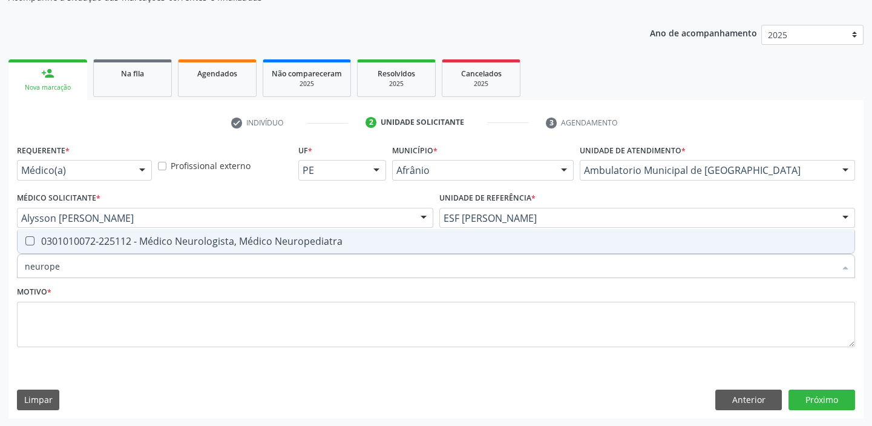
click at [63, 240] on div "0301010072-225112 - Médico Neurologista, Médico Neuropediatra" at bounding box center [436, 241] width 823 height 10
checkbox Neuropediatra "true"
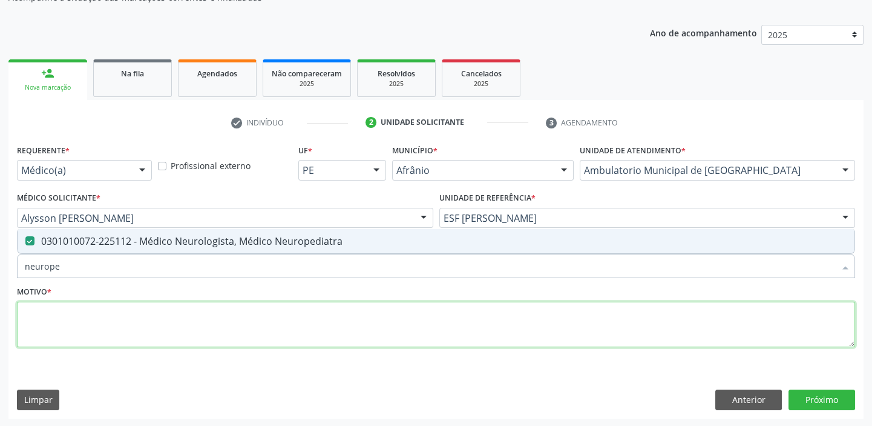
click at [54, 337] on textarea at bounding box center [436, 324] width 838 height 46
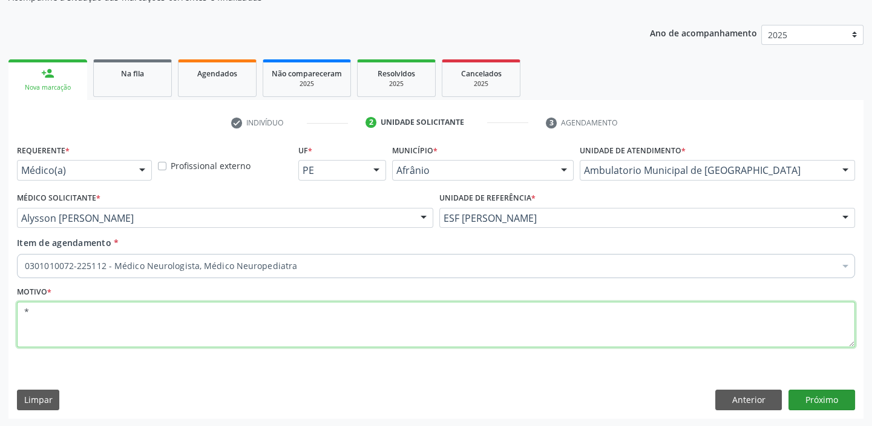
type textarea "*"
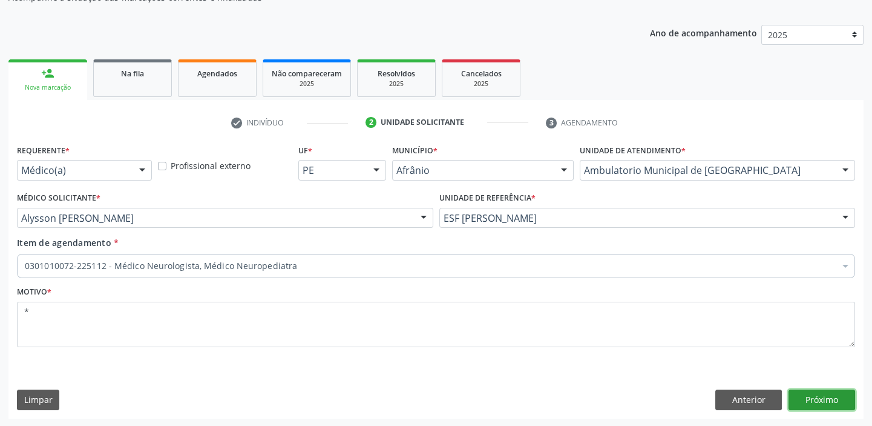
click at [794, 392] on button "Próximo" at bounding box center [822, 399] width 67 height 21
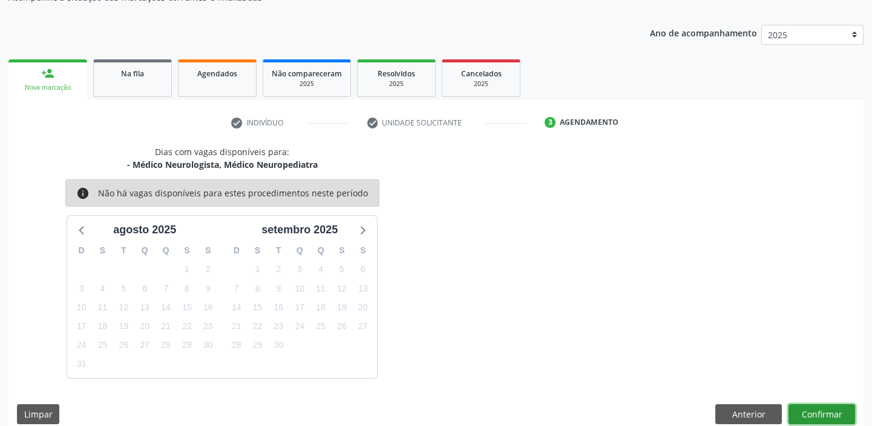
click at [821, 419] on button "Confirmar" at bounding box center [822, 414] width 67 height 21
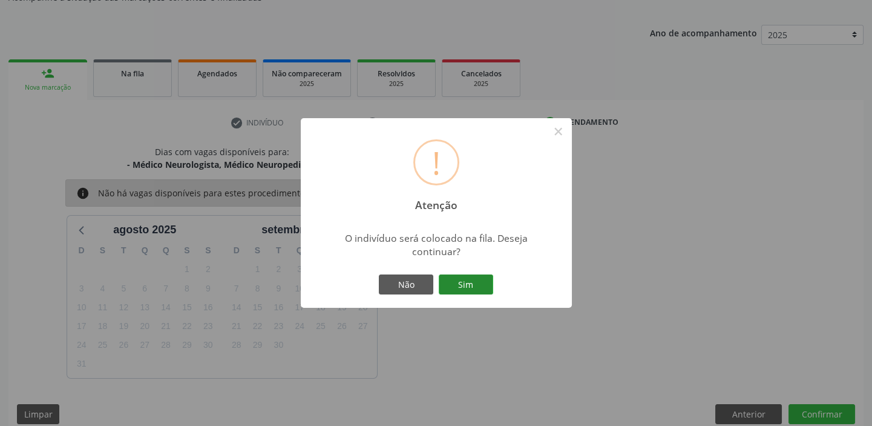
click at [460, 284] on button "Sim" at bounding box center [466, 284] width 54 height 21
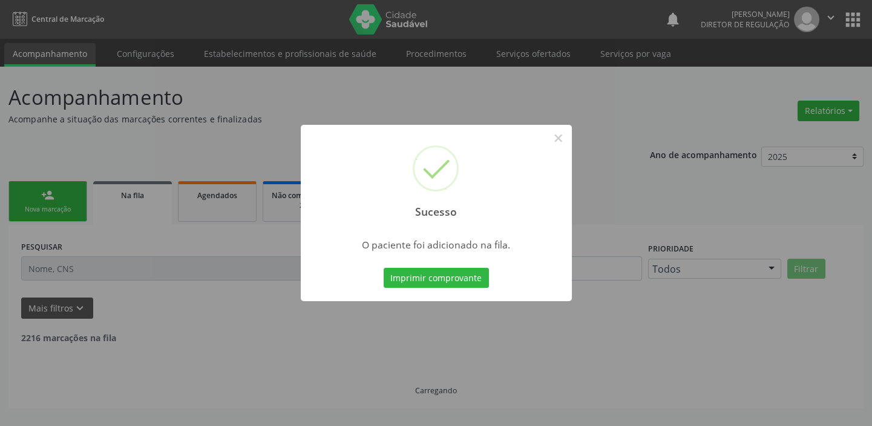
scroll to position [0, 0]
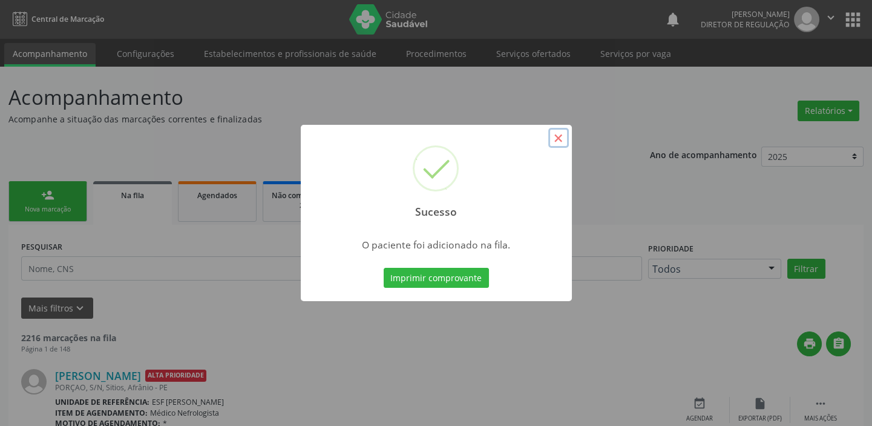
click at [558, 138] on button "×" at bounding box center [558, 138] width 21 height 21
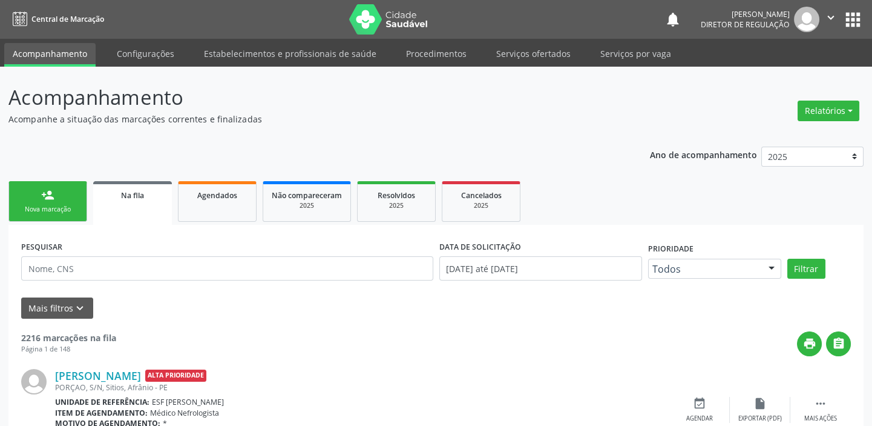
click at [42, 208] on div "Nova marcação" at bounding box center [48, 209] width 61 height 9
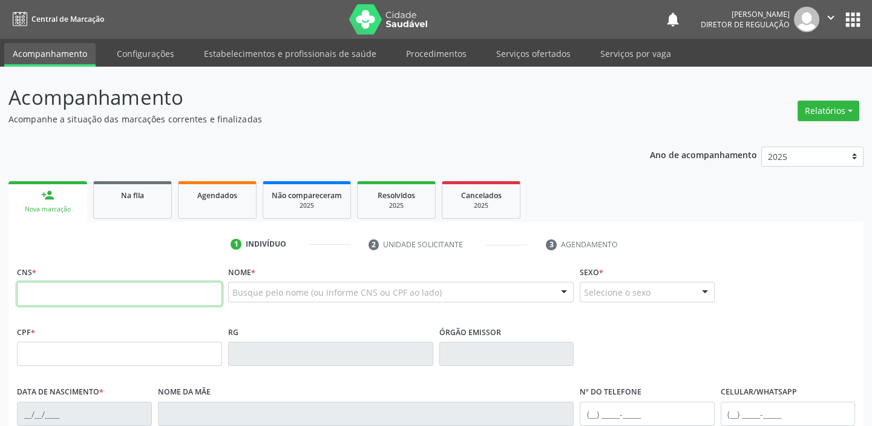
click at [62, 301] on input "text" at bounding box center [119, 293] width 205 height 24
click at [89, 296] on input "707 0038" at bounding box center [119, 293] width 205 height 24
type input "707 0038 8235 3130"
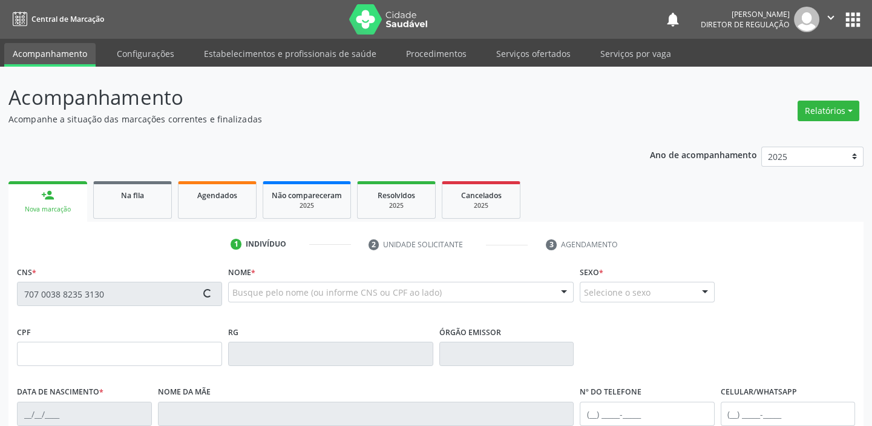
type input "126.383.814-62"
type input "09/05/1997"
type input "Gicelia da Silva Nunes"
type input "(87) 98841-6672"
type input "103.166.134-44"
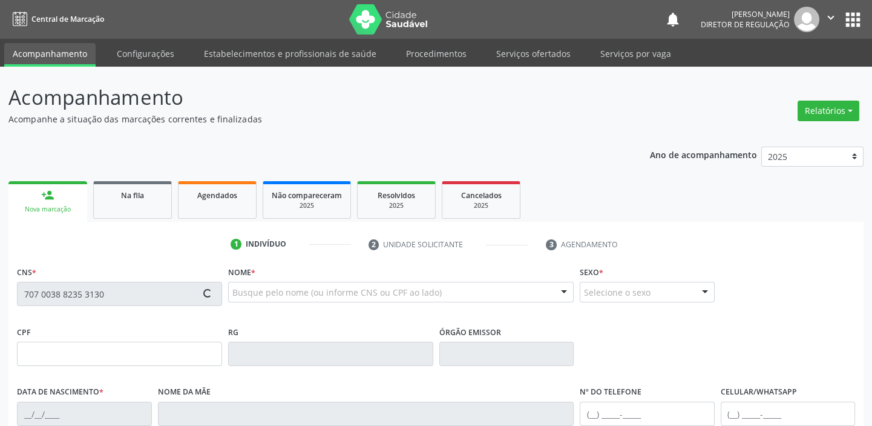
type input "S/N"
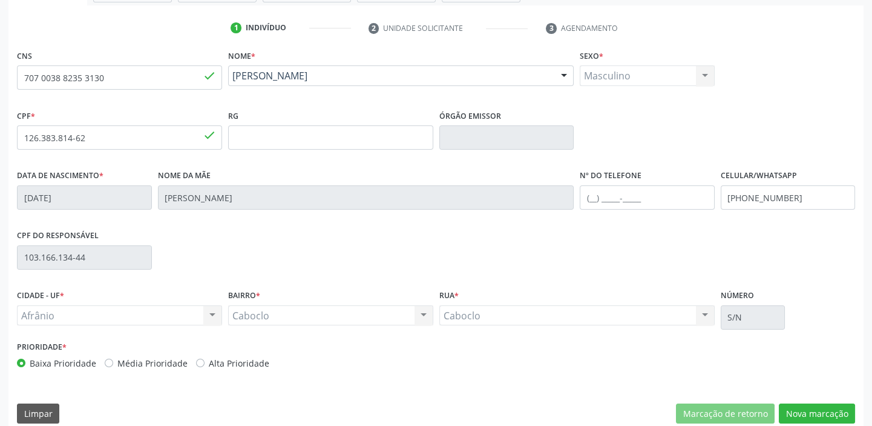
scroll to position [230, 0]
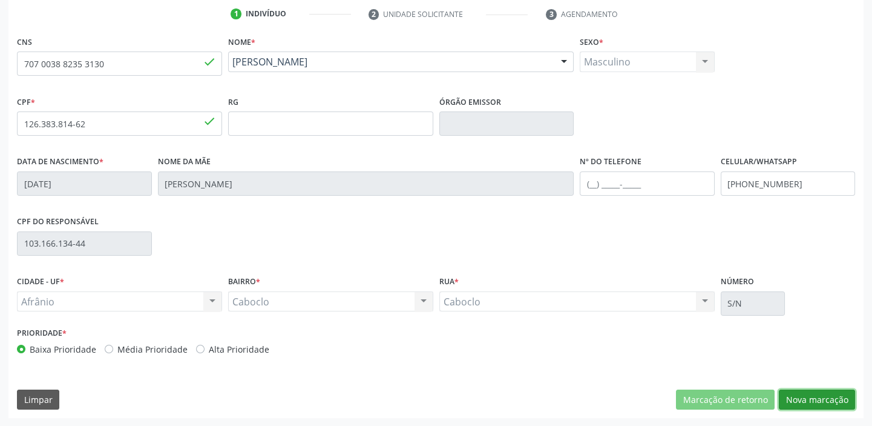
drag, startPoint x: 802, startPoint y: 396, endPoint x: 785, endPoint y: 391, distance: 18.2
click at [803, 395] on button "Nova marcação" at bounding box center [817, 399] width 76 height 21
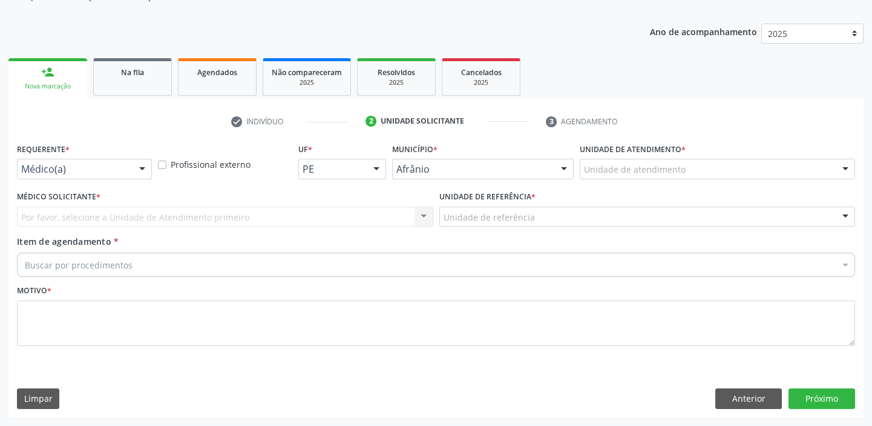
scroll to position [122, 0]
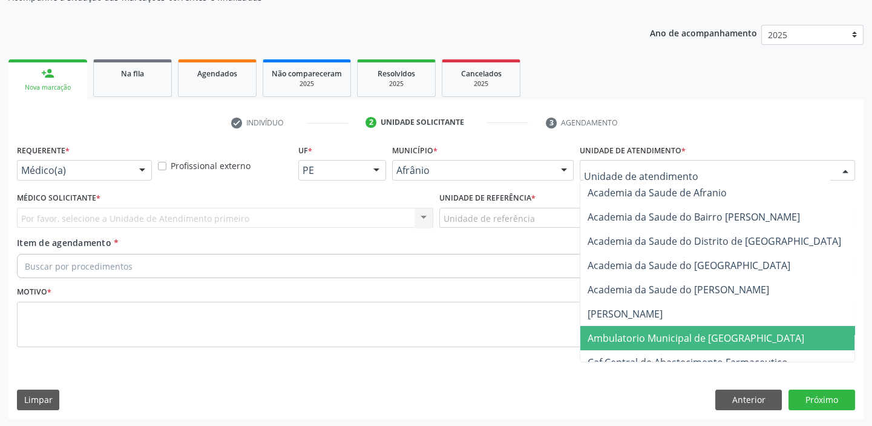
click at [610, 344] on span "Ambulatorio Municipal de [GEOGRAPHIC_DATA]" at bounding box center [728, 338] width 295 height 24
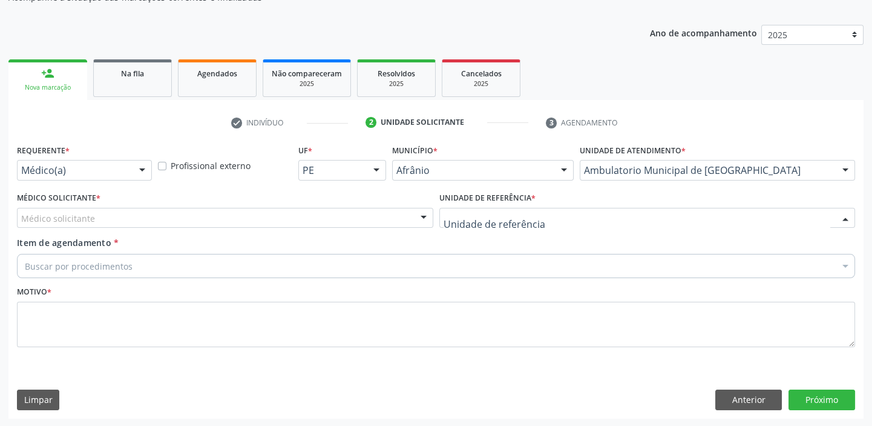
drag, startPoint x: 448, startPoint y: 216, endPoint x: 457, endPoint y: 305, distance: 89.4
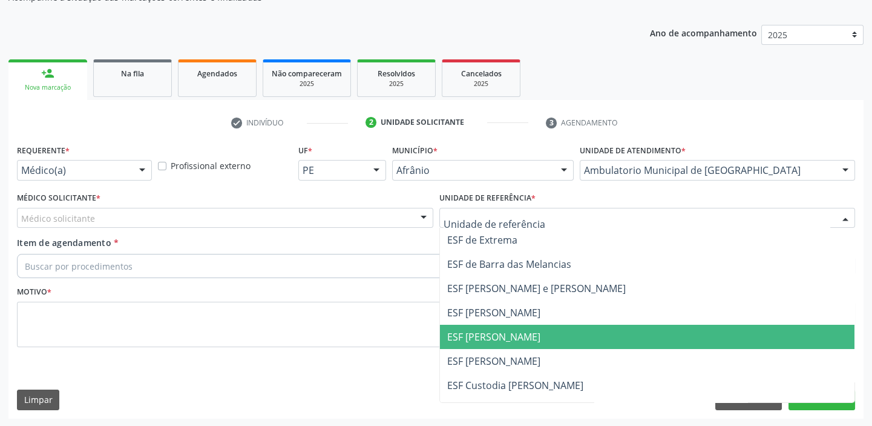
drag, startPoint x: 469, startPoint y: 344, endPoint x: 420, endPoint y: 335, distance: 49.9
click at [469, 344] on span "ESF [PERSON_NAME]" at bounding box center [647, 336] width 415 height 24
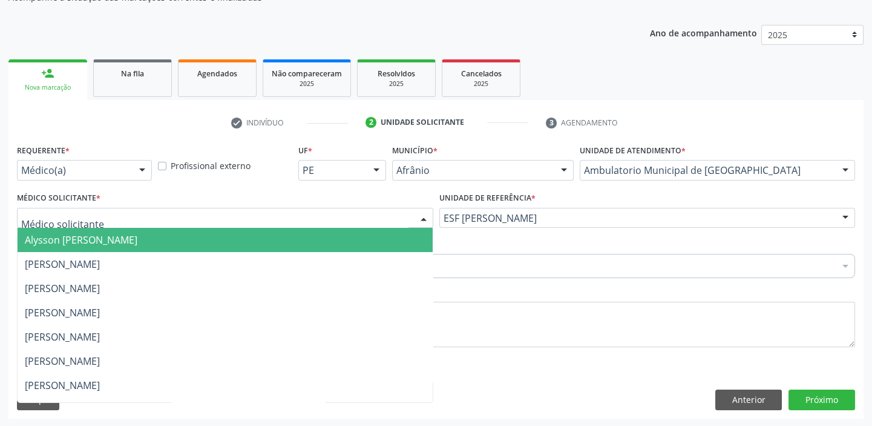
click at [40, 245] on span "Alysson [PERSON_NAME]" at bounding box center [225, 240] width 415 height 24
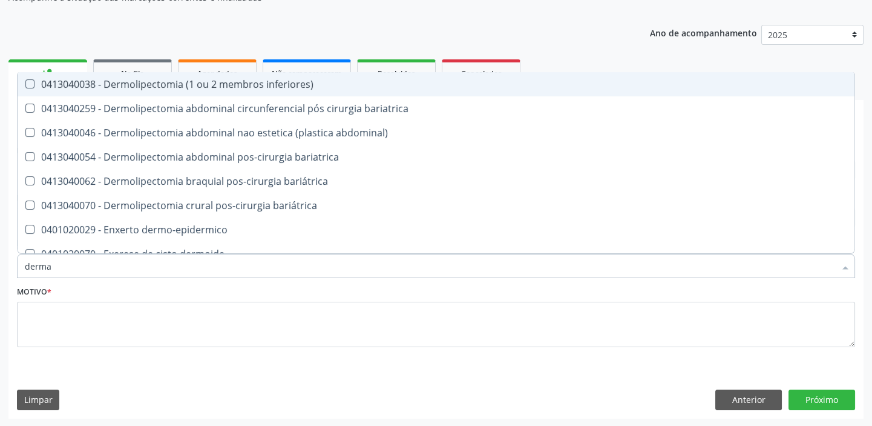
type input "dermat"
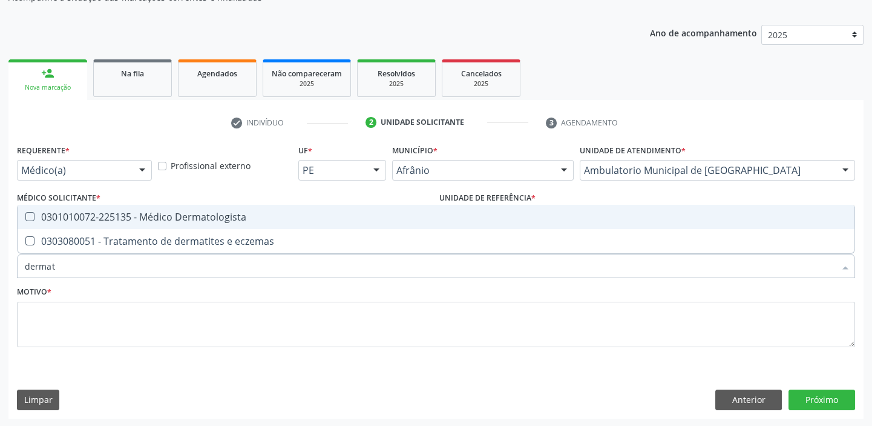
click at [56, 220] on div "0301010072-225135 - Médico Dermatologista" at bounding box center [436, 217] width 823 height 10
checkbox Dermatologista "true"
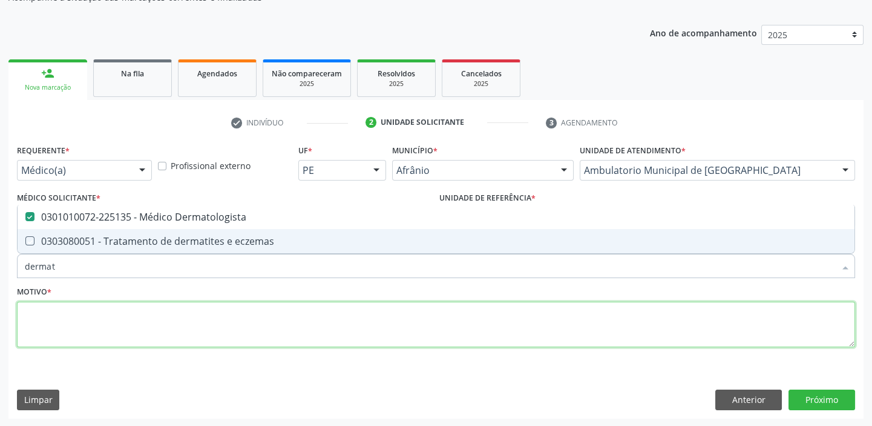
click at [49, 311] on textarea at bounding box center [436, 324] width 838 height 46
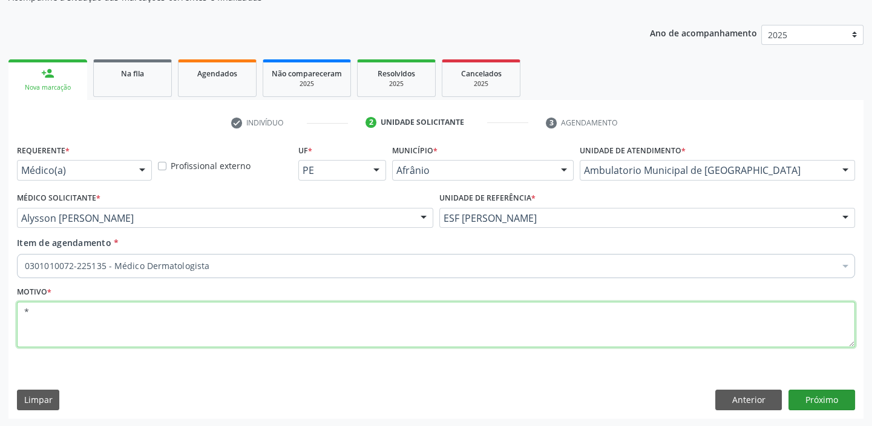
type textarea "*"
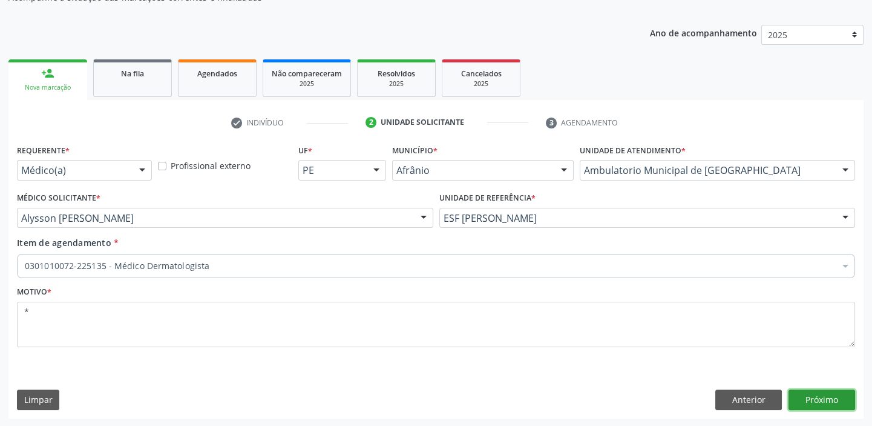
click at [817, 400] on button "Próximo" at bounding box center [822, 399] width 67 height 21
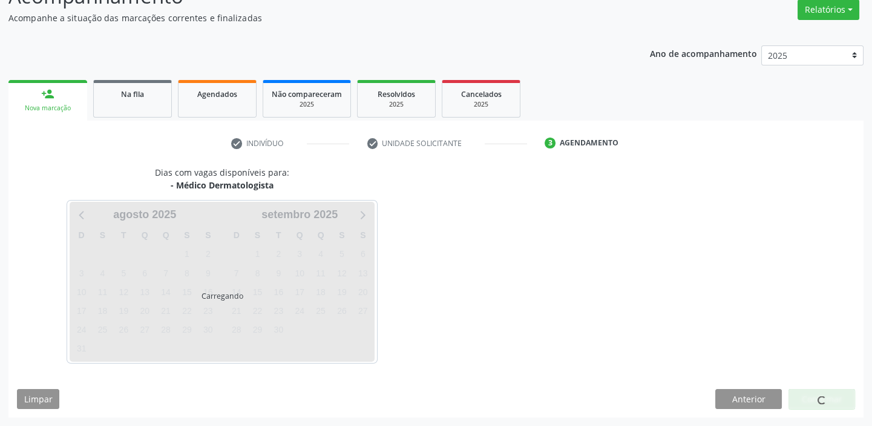
scroll to position [100, 0]
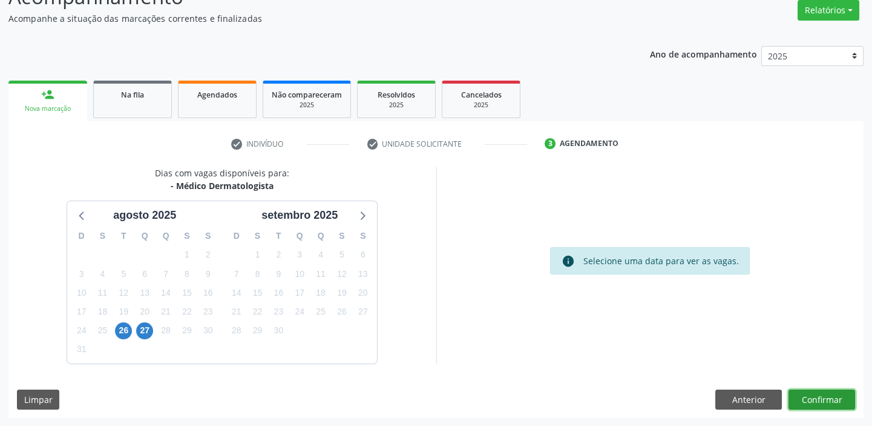
click at [827, 400] on button "Confirmar" at bounding box center [822, 399] width 67 height 21
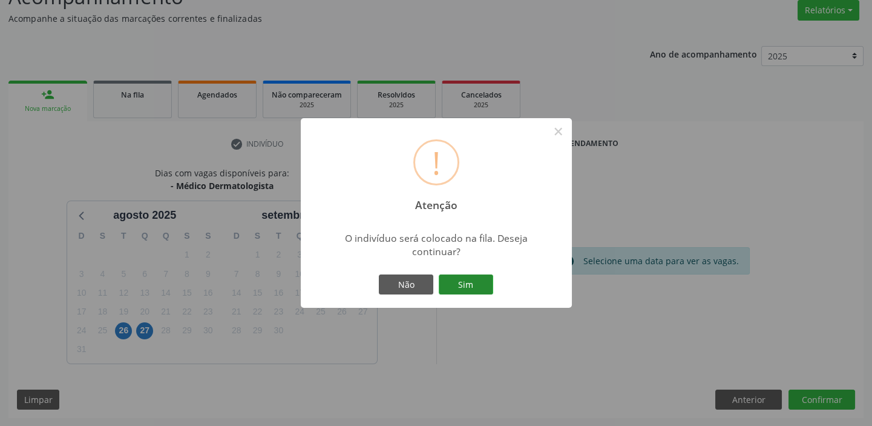
click at [464, 282] on button "Sim" at bounding box center [466, 284] width 54 height 21
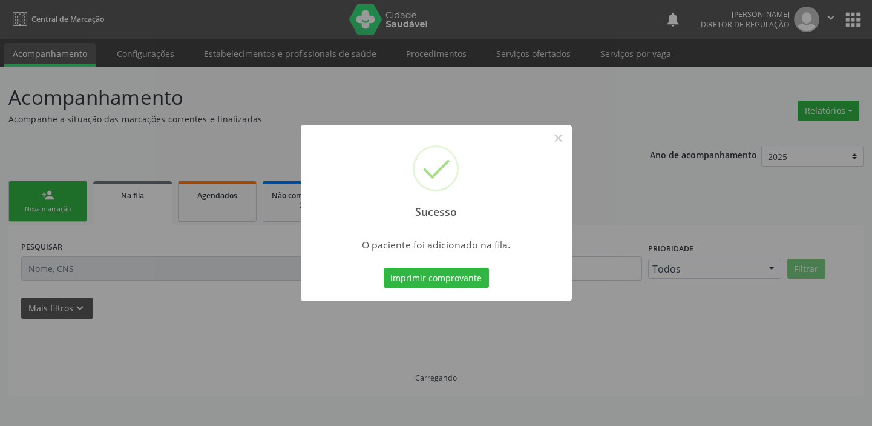
scroll to position [0, 0]
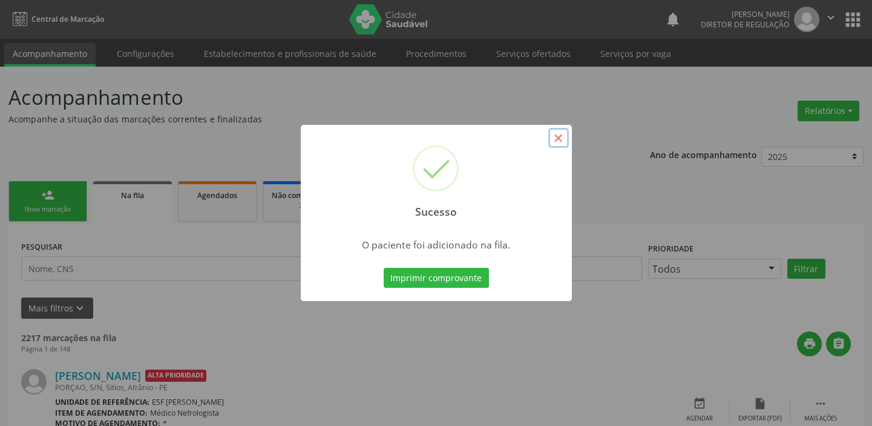
click at [563, 137] on button "×" at bounding box center [558, 138] width 21 height 21
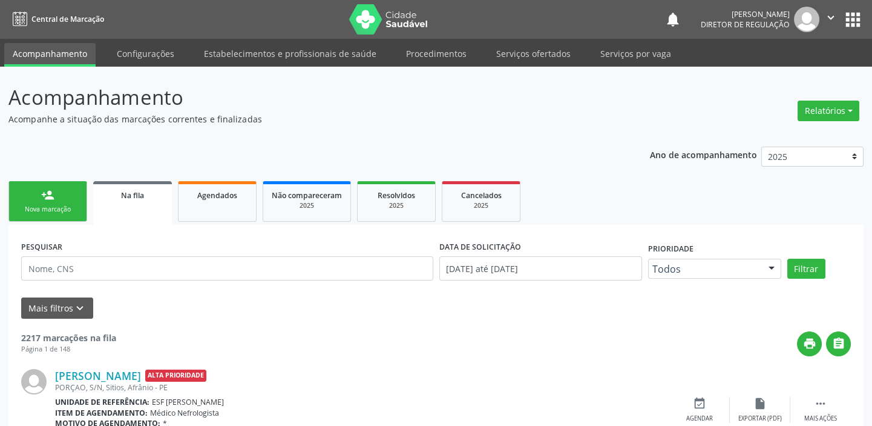
click at [50, 205] on div "Nova marcação" at bounding box center [48, 209] width 61 height 9
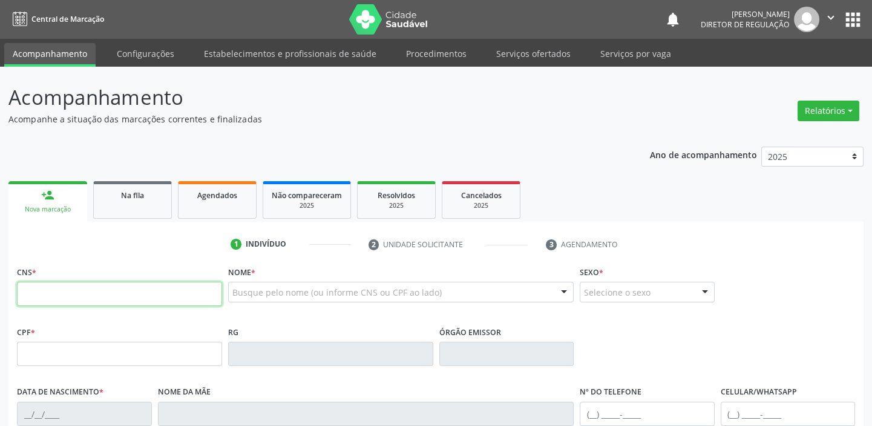
click at [61, 290] on input "text" at bounding box center [119, 293] width 205 height 24
type input "706 2085 4528 5169"
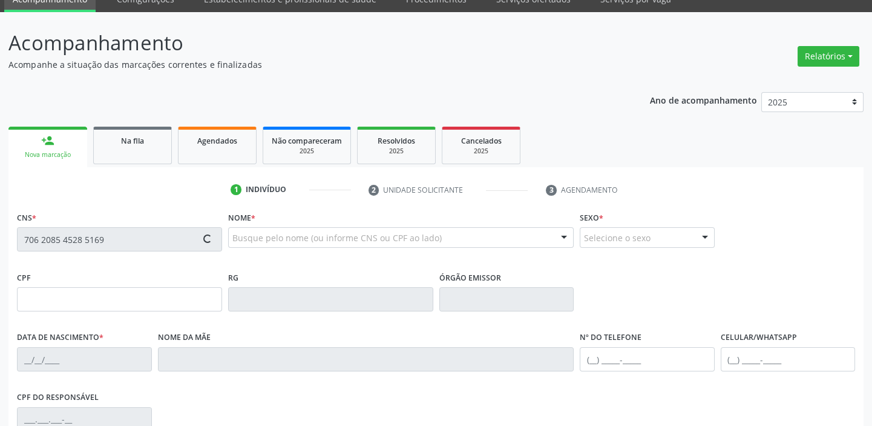
type input "072.180.154-41"
type input "15/04/1987"
type input "Maria de Fatima da Silva Nascimento"
type input "(87) 98818-4393"
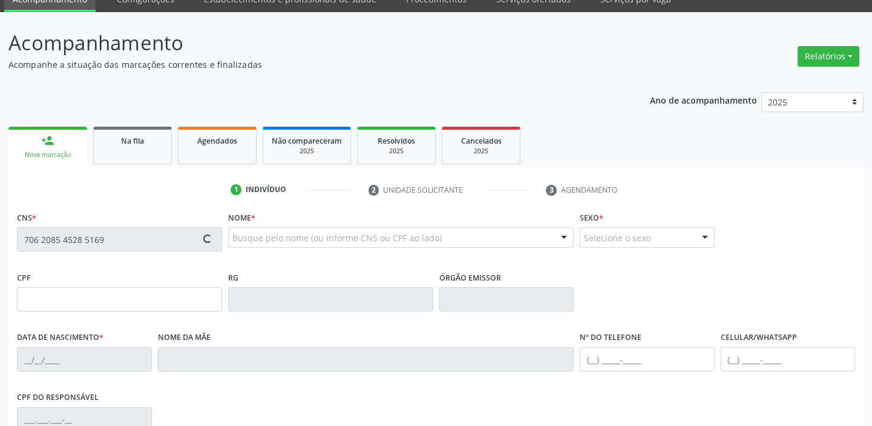
type input "S/N"
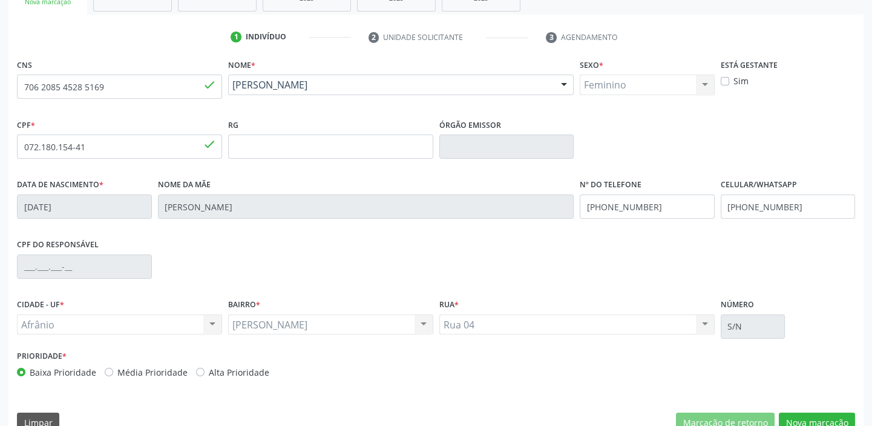
scroll to position [230, 0]
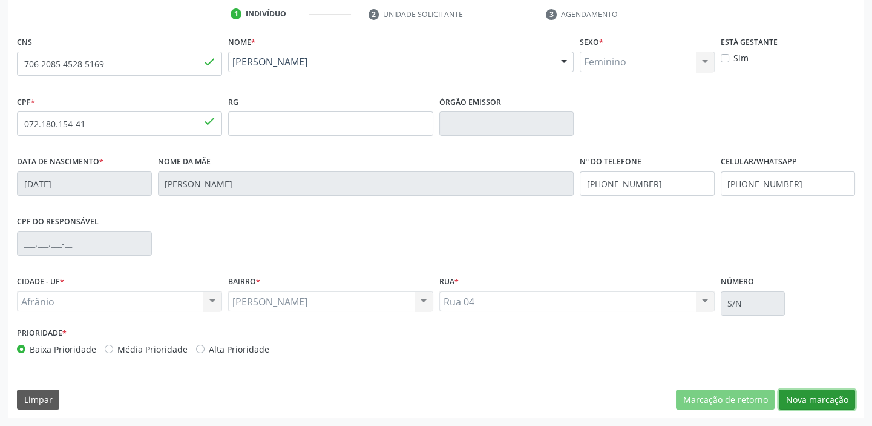
drag, startPoint x: 799, startPoint y: 396, endPoint x: 793, endPoint y: 398, distance: 6.3
click at [793, 398] on button "Nova marcação" at bounding box center [817, 399] width 76 height 21
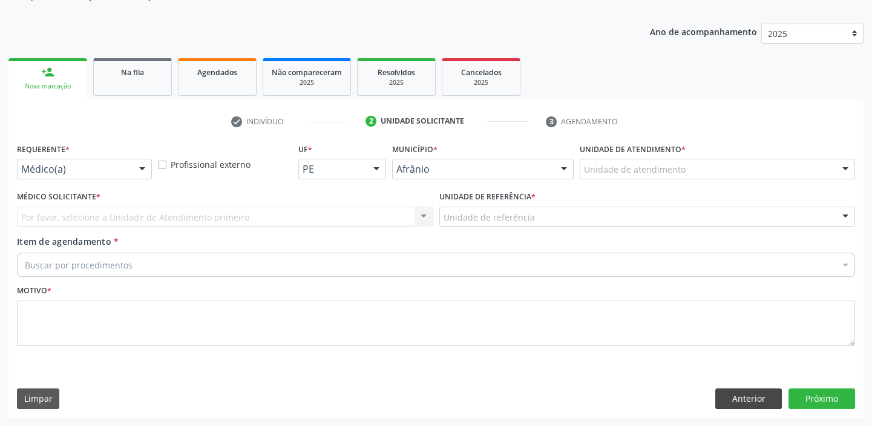
scroll to position [122, 0]
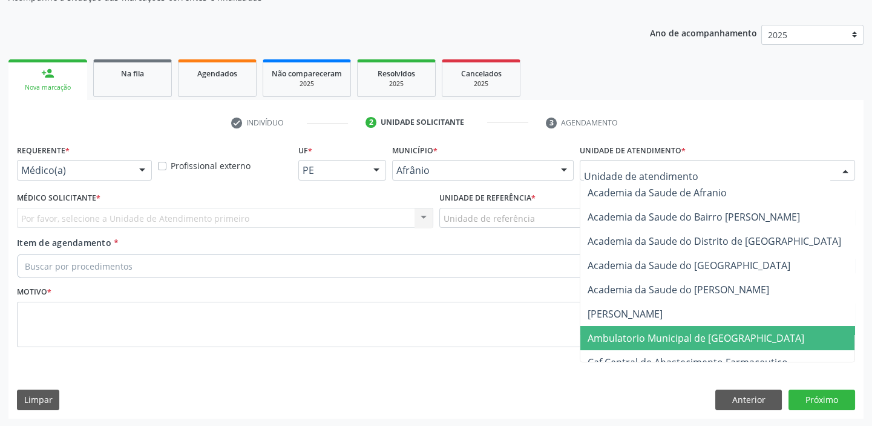
drag, startPoint x: 630, startPoint y: 335, endPoint x: 597, endPoint y: 314, distance: 38.4
click at [629, 335] on span "Ambulatorio Municipal de [GEOGRAPHIC_DATA]" at bounding box center [696, 337] width 217 height 13
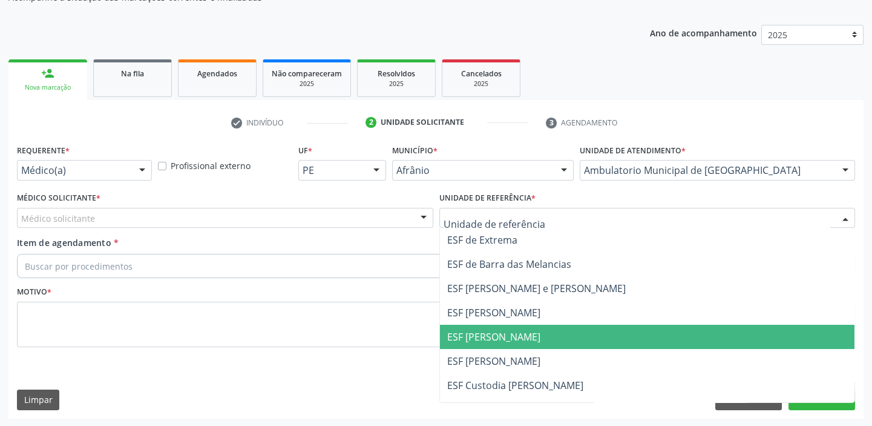
drag, startPoint x: 483, startPoint y: 345, endPoint x: 452, endPoint y: 332, distance: 33.6
click at [482, 345] on span "ESF [PERSON_NAME]" at bounding box center [647, 336] width 415 height 24
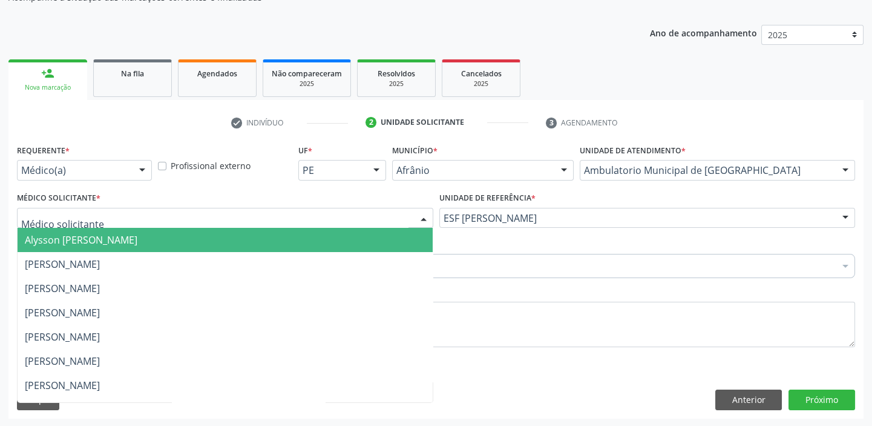
click at [33, 244] on span "Alysson [PERSON_NAME]" at bounding box center [81, 239] width 113 height 13
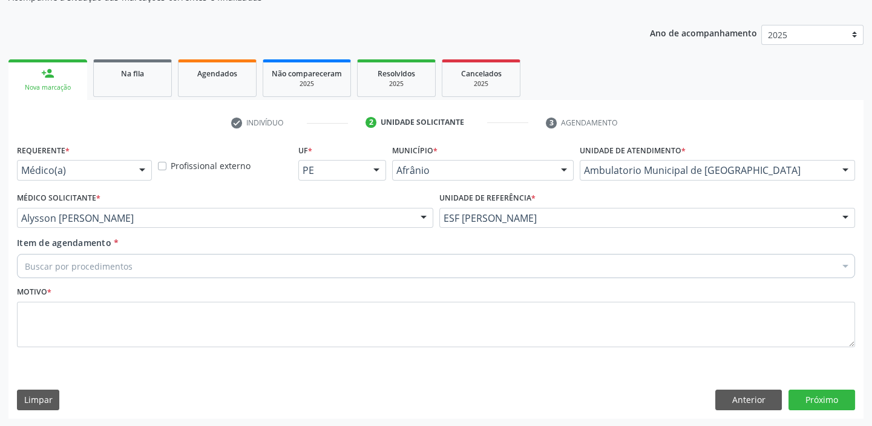
click at [44, 255] on div "Buscar por procedimentos" at bounding box center [436, 266] width 838 height 24
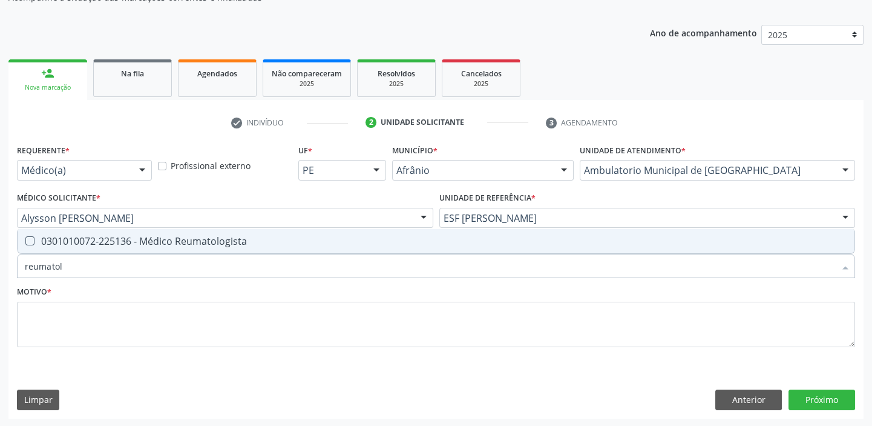
type input "reumatolo"
click at [56, 245] on div "0301010072-225136 - Médico Reumatologista" at bounding box center [436, 241] width 823 height 10
checkbox Reumatologista "true"
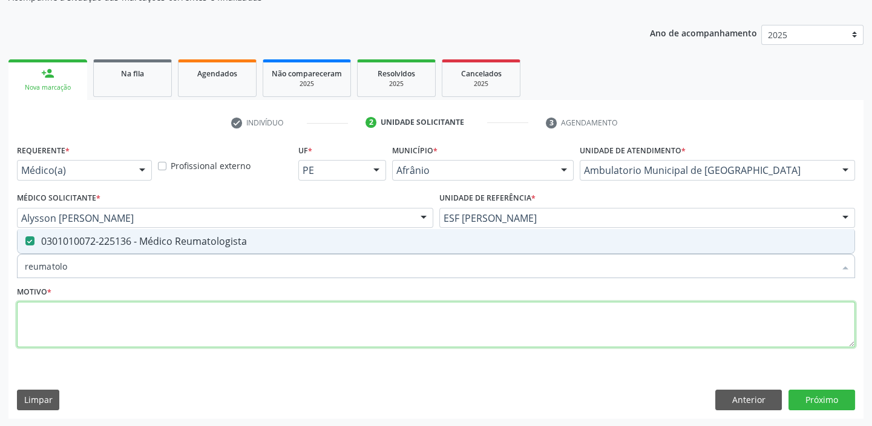
click at [50, 308] on textarea at bounding box center [436, 324] width 838 height 46
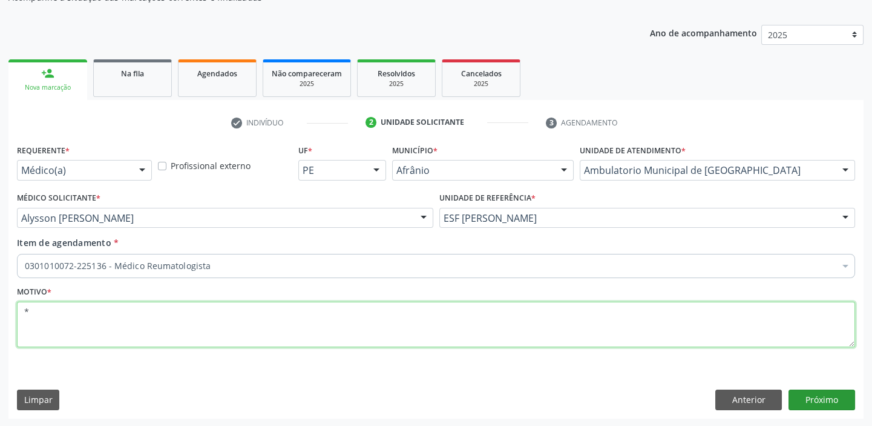
type textarea "*"
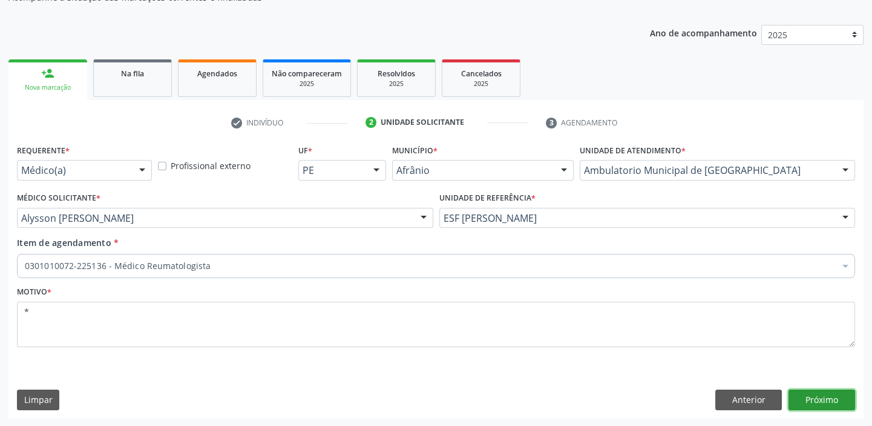
click at [814, 396] on button "Próximo" at bounding box center [822, 399] width 67 height 21
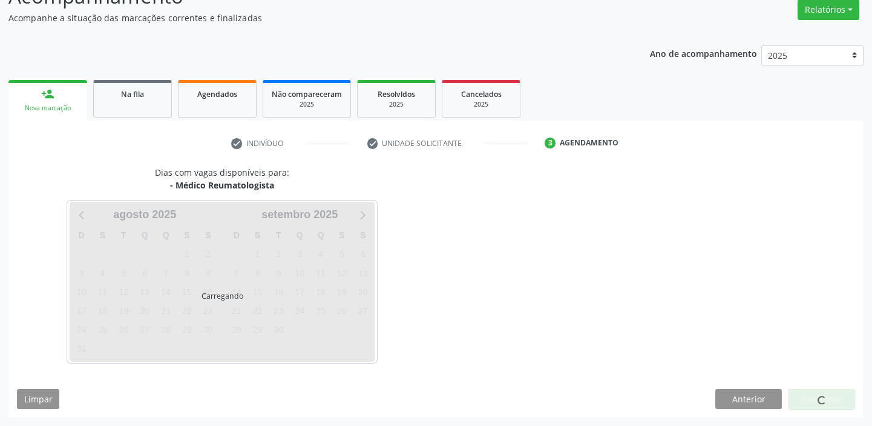
scroll to position [100, 0]
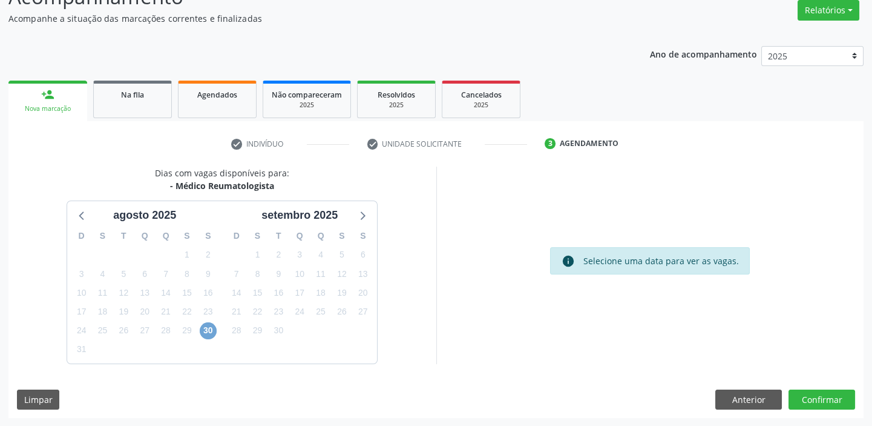
click at [208, 333] on span "30" at bounding box center [208, 330] width 17 height 17
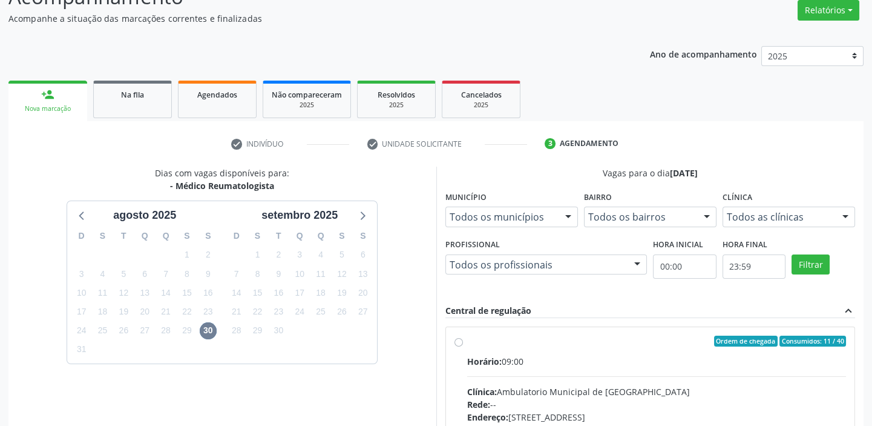
click at [636, 398] on div "Rede: --" at bounding box center [657, 404] width 380 height 13
click at [463, 346] on input "Ordem de chegada Consumidos: 11 / 40 Horário: 09:00 Clínica: Ambulatorio Munici…" at bounding box center [459, 340] width 8 height 11
radio input "true"
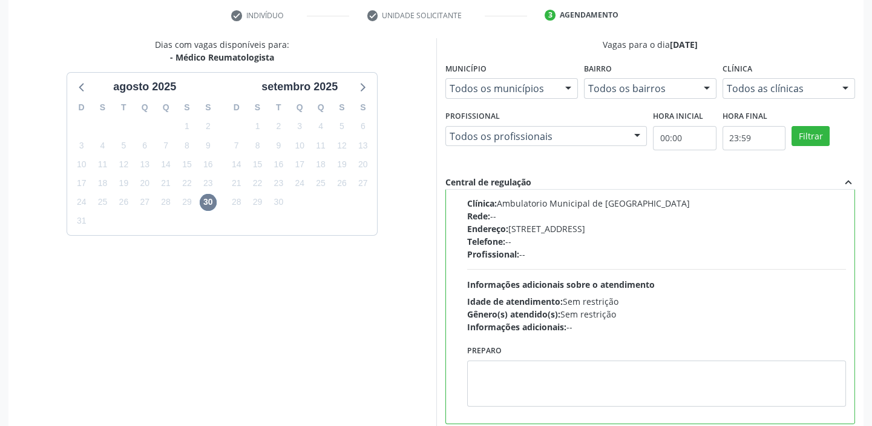
scroll to position [297, 0]
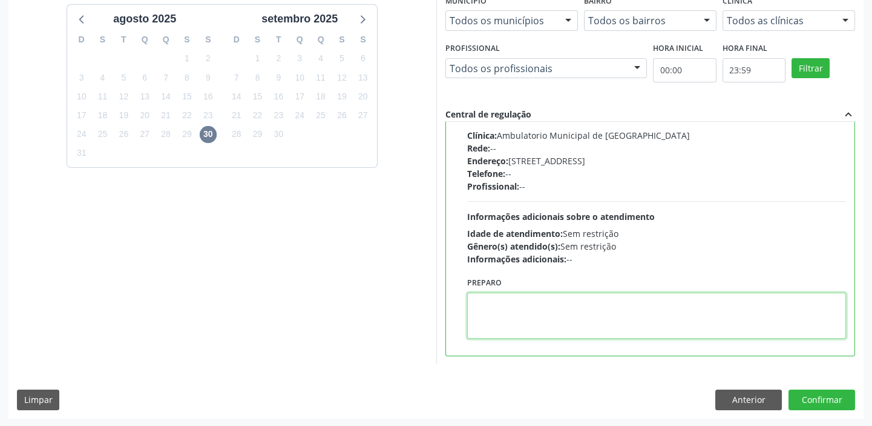
click at [579, 333] on textarea at bounding box center [657, 315] width 380 height 46
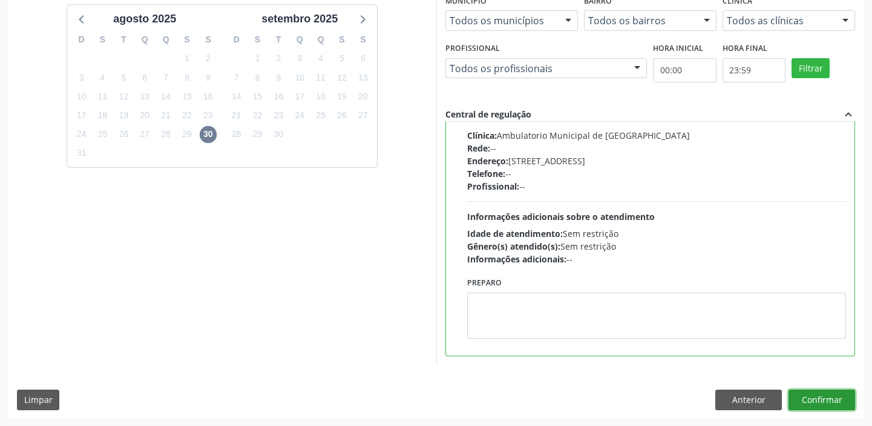
click at [820, 401] on button "Confirmar" at bounding box center [822, 399] width 67 height 21
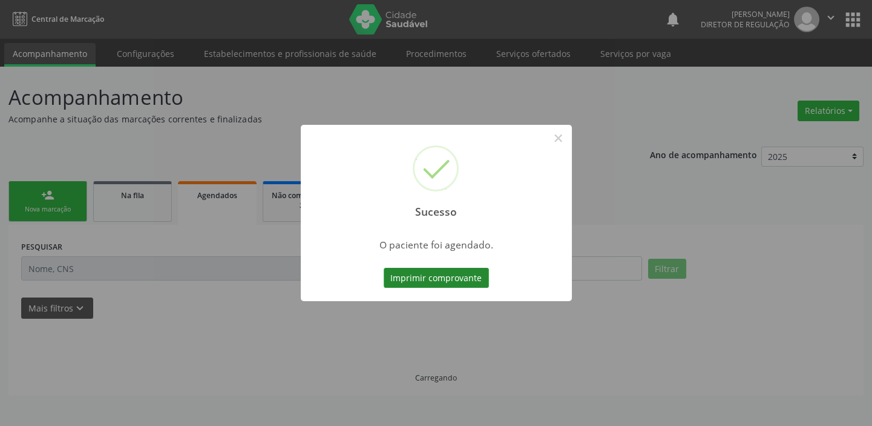
scroll to position [0, 0]
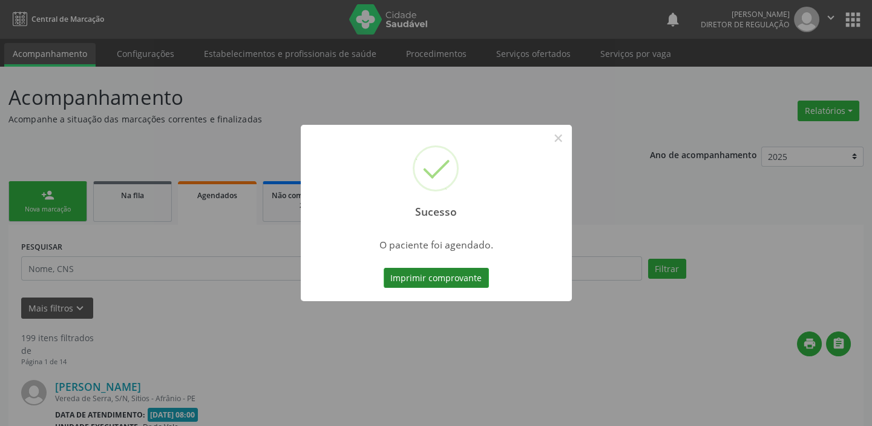
click at [443, 278] on button "Imprimir comprovante" at bounding box center [436, 278] width 105 height 21
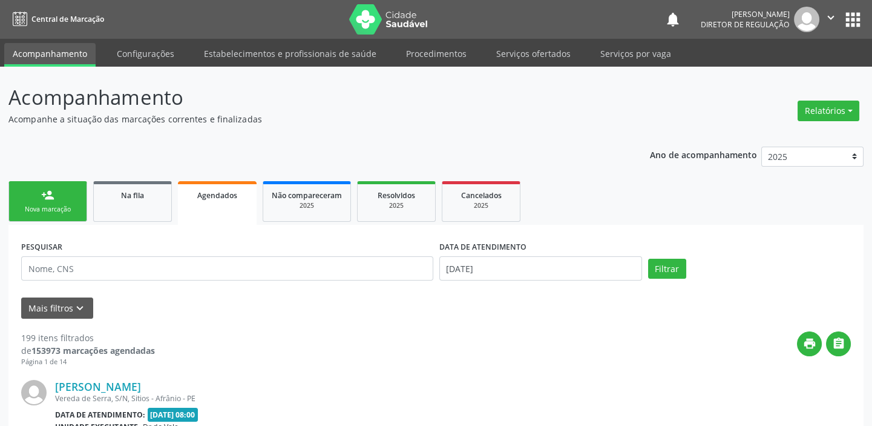
click at [25, 198] on link "person_add Nova marcação" at bounding box center [47, 201] width 79 height 41
click at [61, 214] on link "person_add Nova marcação" at bounding box center [47, 201] width 79 height 41
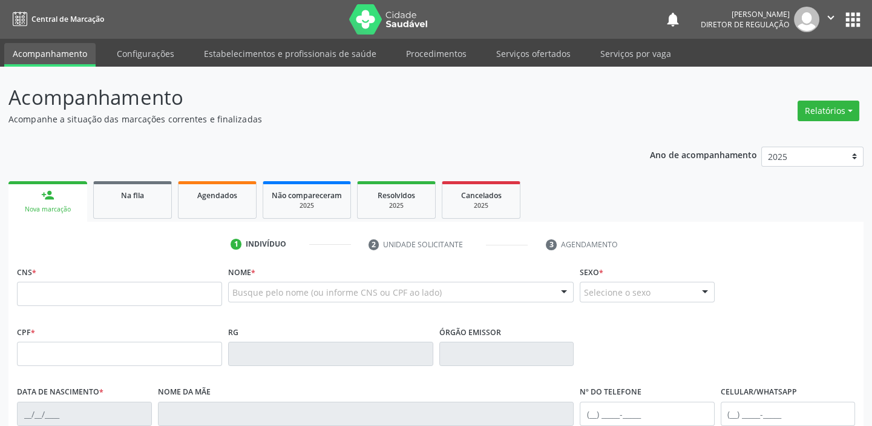
click at [61, 214] on link "person_add Nova marcação" at bounding box center [47, 201] width 79 height 41
click at [61, 296] on input "text" at bounding box center [119, 293] width 205 height 24
type input "706 8082 1027 6324"
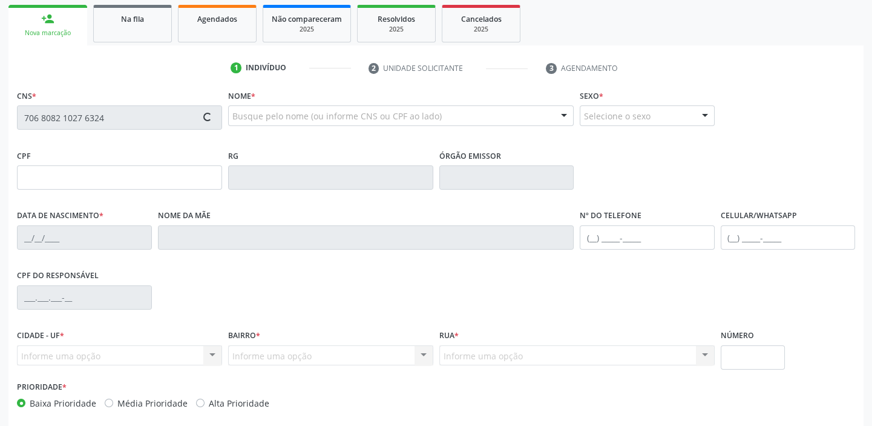
type input "046.403.864-27"
type input "[DATE]"
type input "[PERSON_NAME]"
type input "[PHONE_NUMBER]"
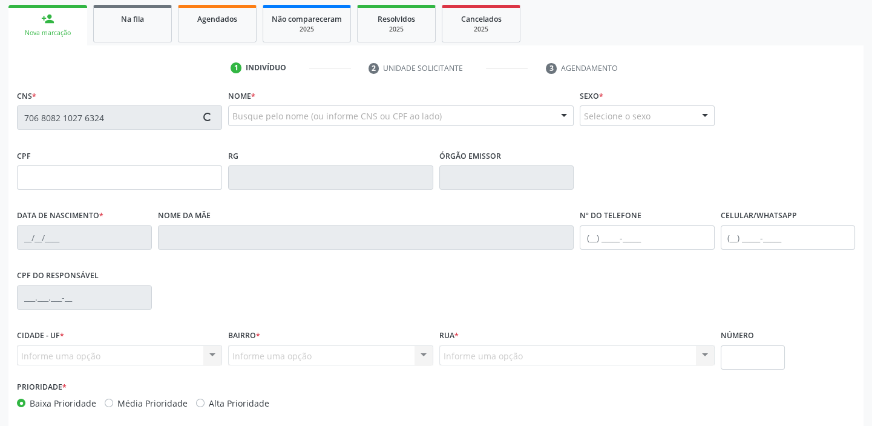
type input "115"
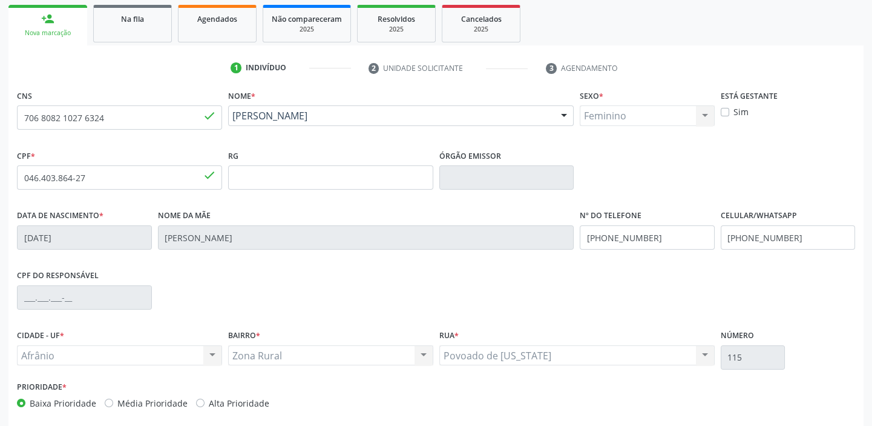
scroll to position [230, 0]
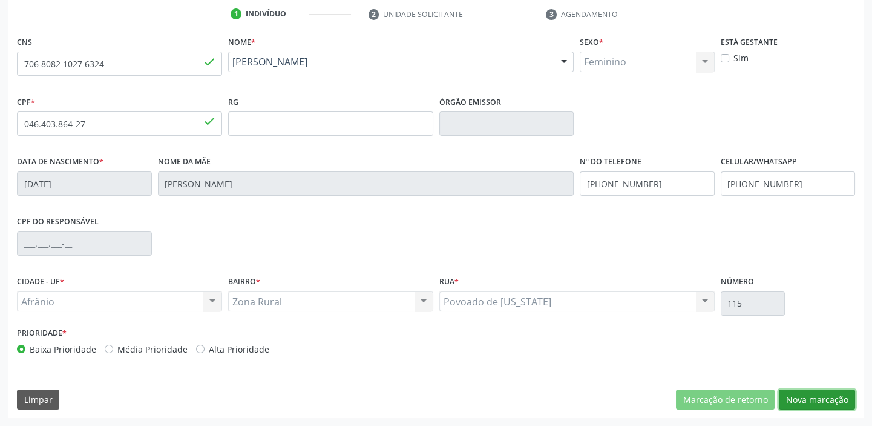
click at [804, 392] on button "Nova marcação" at bounding box center [817, 399] width 76 height 21
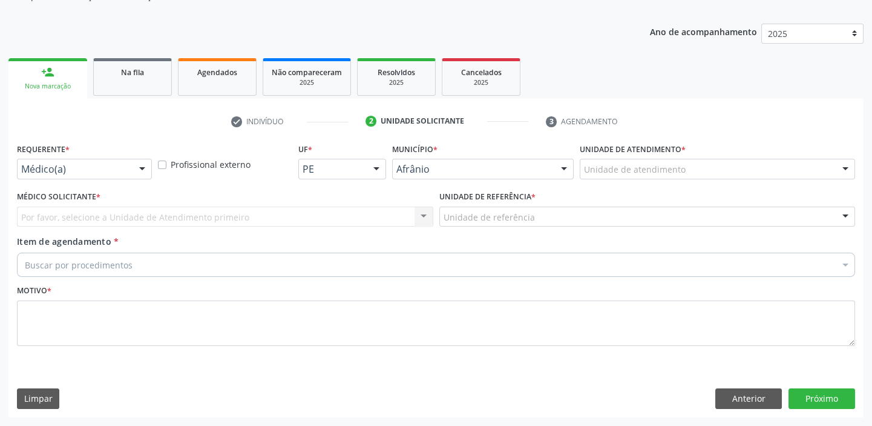
scroll to position [122, 0]
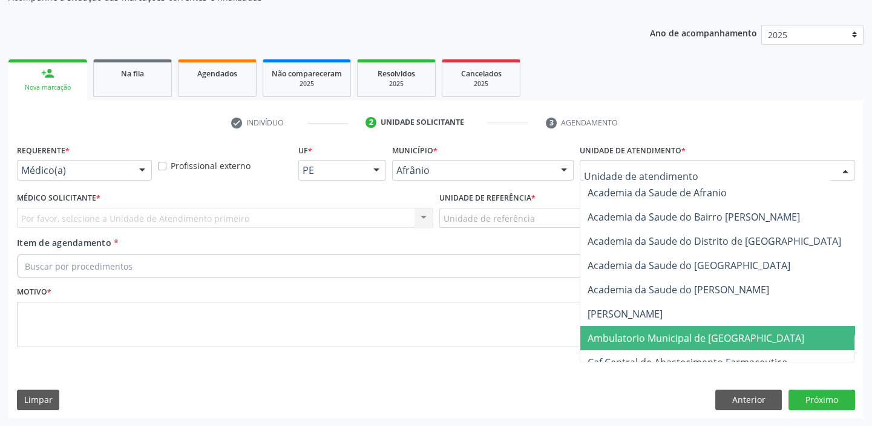
click at [644, 333] on span "Ambulatorio Municipal de [GEOGRAPHIC_DATA]" at bounding box center [696, 337] width 217 height 13
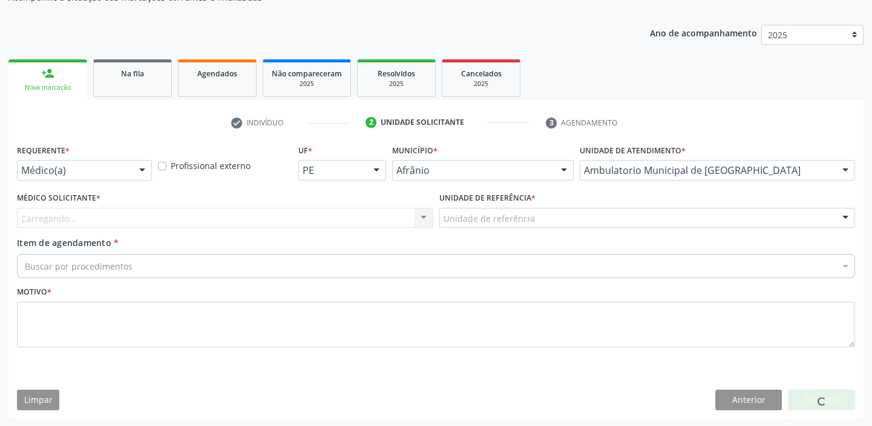
click at [469, 206] on label "Unidade de referência *" at bounding box center [487, 198] width 96 height 19
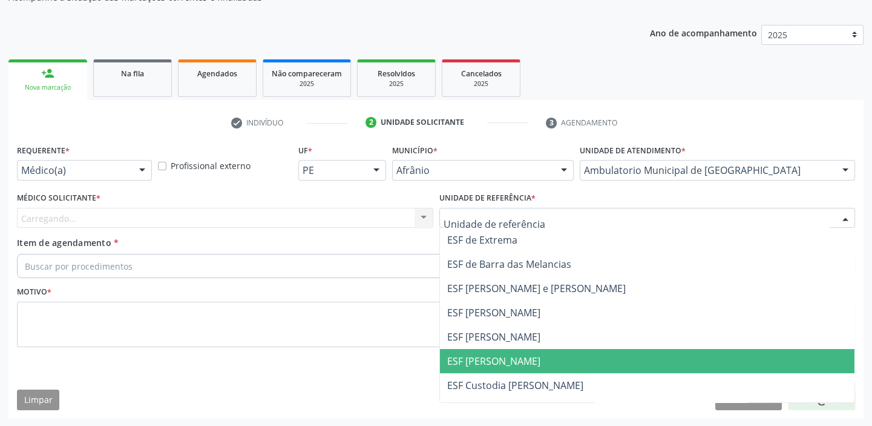
click at [493, 365] on span "ESF [PERSON_NAME]" at bounding box center [493, 360] width 93 height 13
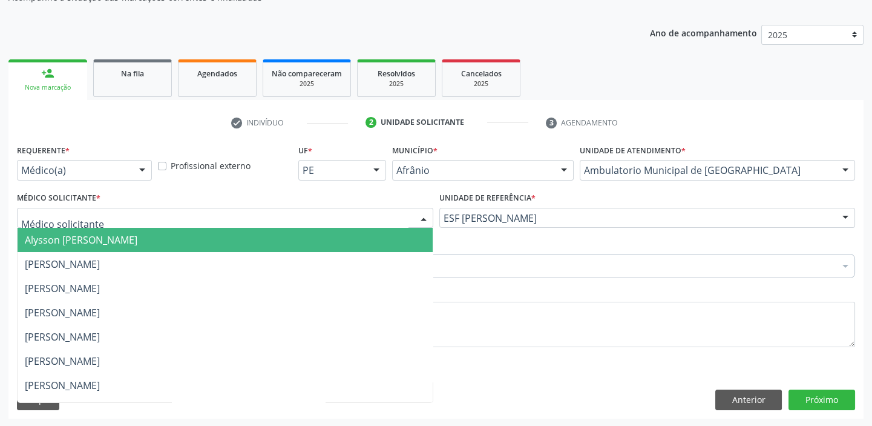
drag, startPoint x: 102, startPoint y: 218, endPoint x: 99, endPoint y: 241, distance: 23.2
click at [102, 218] on div at bounding box center [225, 218] width 416 height 21
click at [99, 242] on span "Alysson [PERSON_NAME]" at bounding box center [81, 239] width 113 height 13
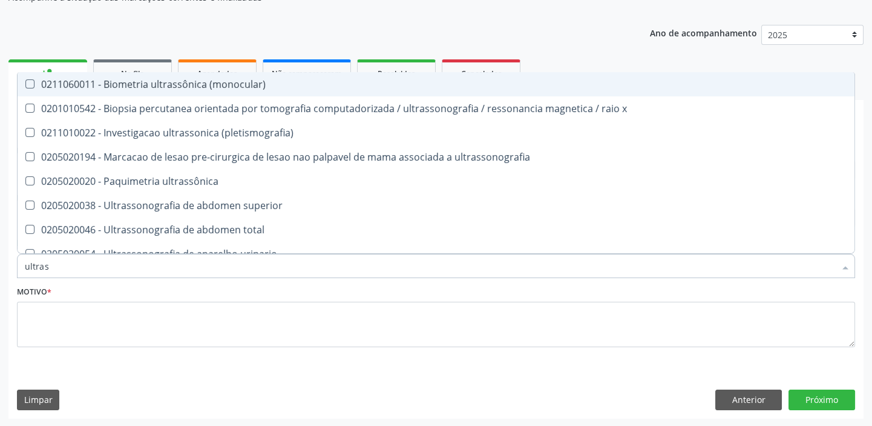
type input "ultrass"
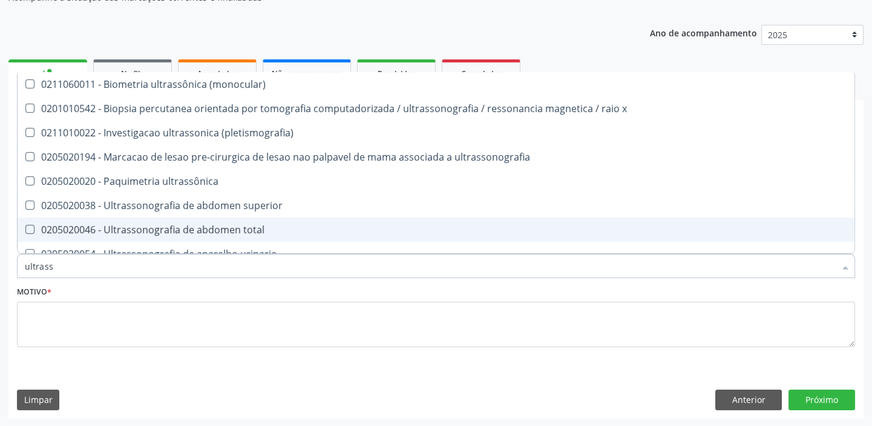
click at [113, 220] on span "0205020046 - Ultrassonografia de abdomen total" at bounding box center [436, 229] width 837 height 24
checkbox total "true"
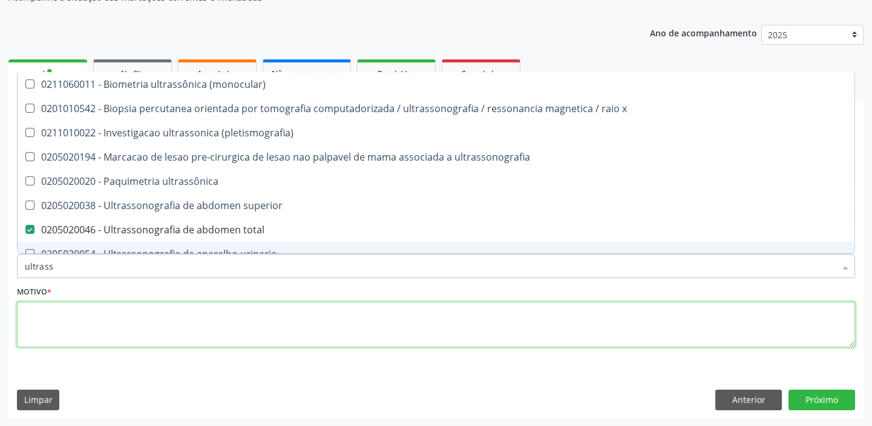
click at [71, 314] on textarea at bounding box center [436, 324] width 838 height 46
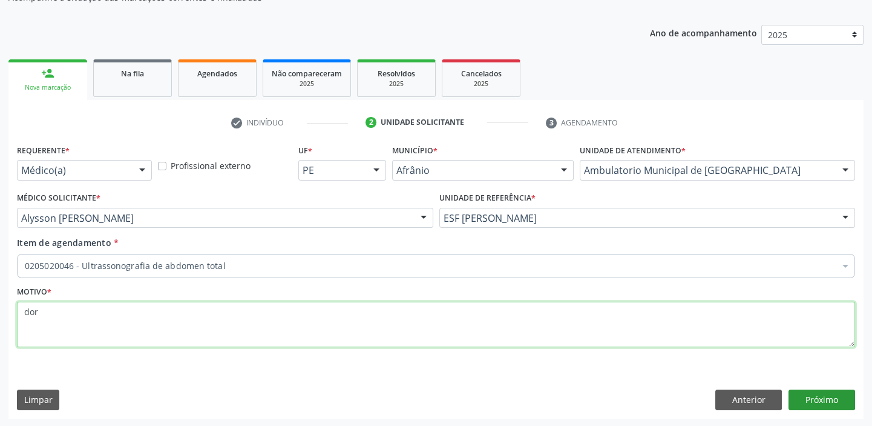
type textarea "dor"
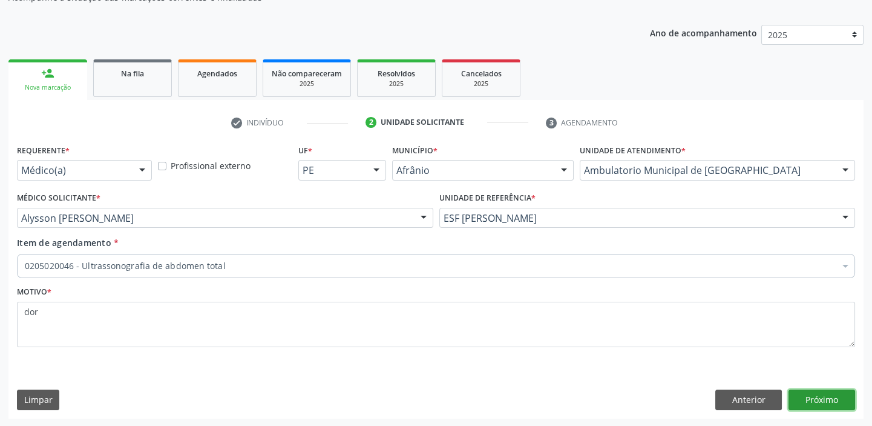
click at [803, 393] on button "Próximo" at bounding box center [822, 399] width 67 height 21
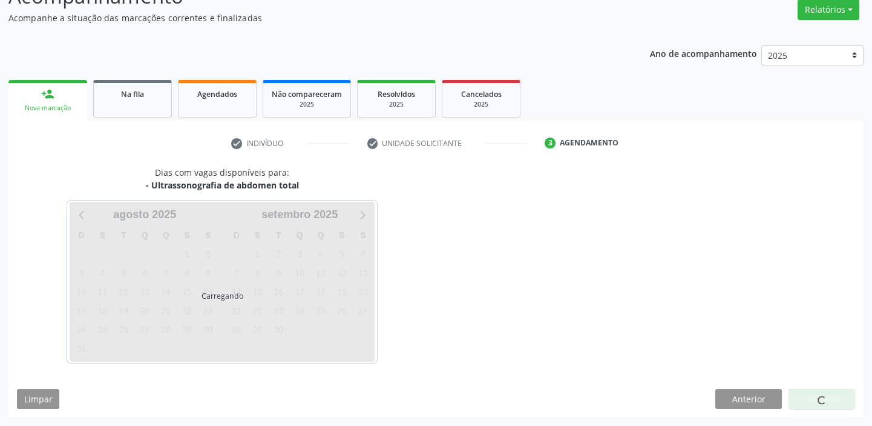
scroll to position [100, 0]
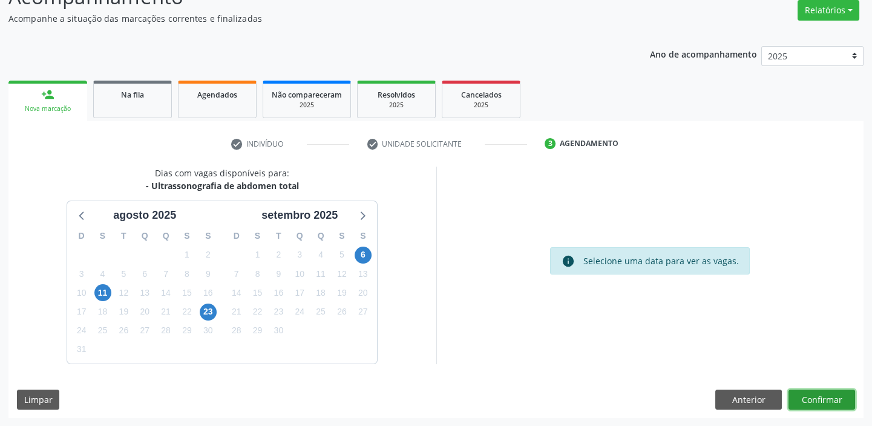
click at [823, 406] on button "Confirmar" at bounding box center [822, 399] width 67 height 21
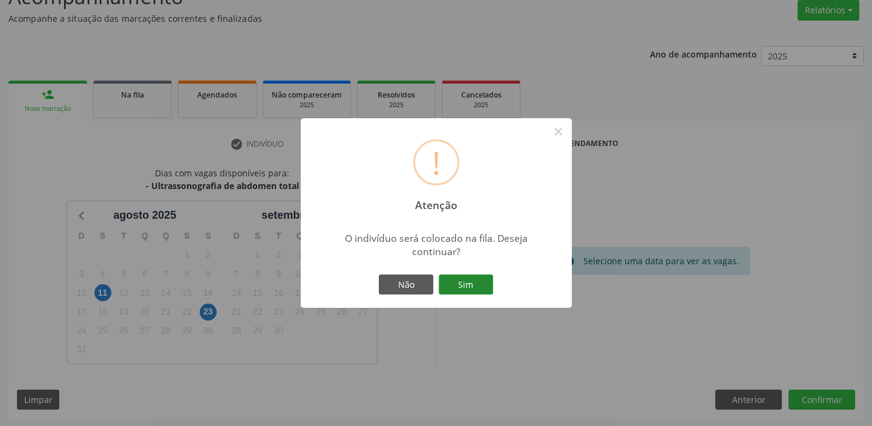
click at [458, 284] on button "Sim" at bounding box center [466, 284] width 54 height 21
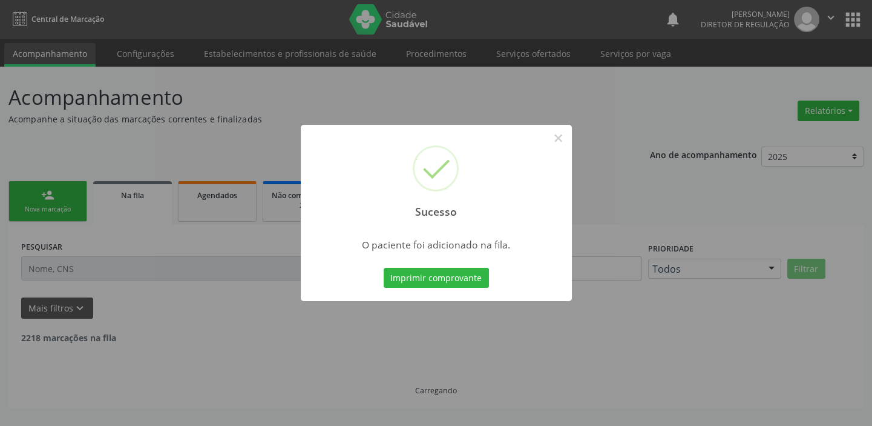
scroll to position [0, 0]
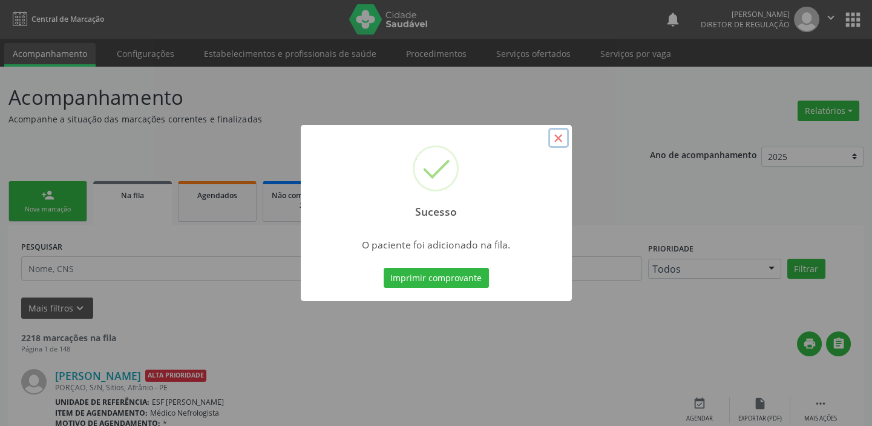
click at [554, 136] on button "×" at bounding box center [558, 138] width 21 height 21
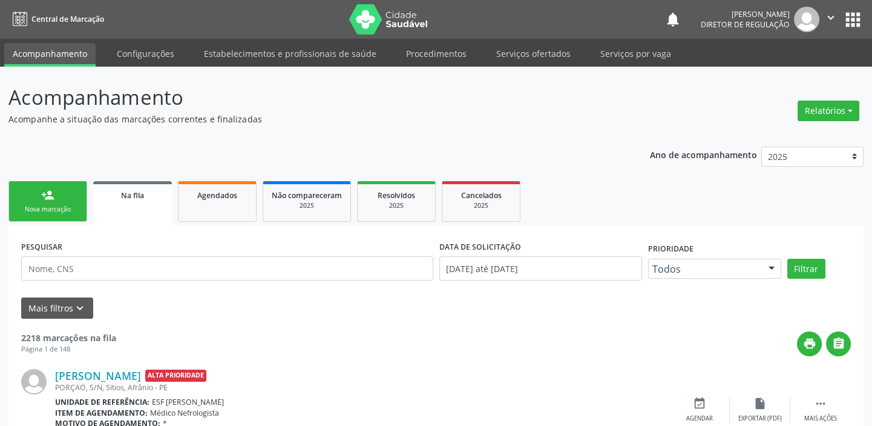
click at [39, 205] on div "Nova marcação" at bounding box center [48, 209] width 61 height 9
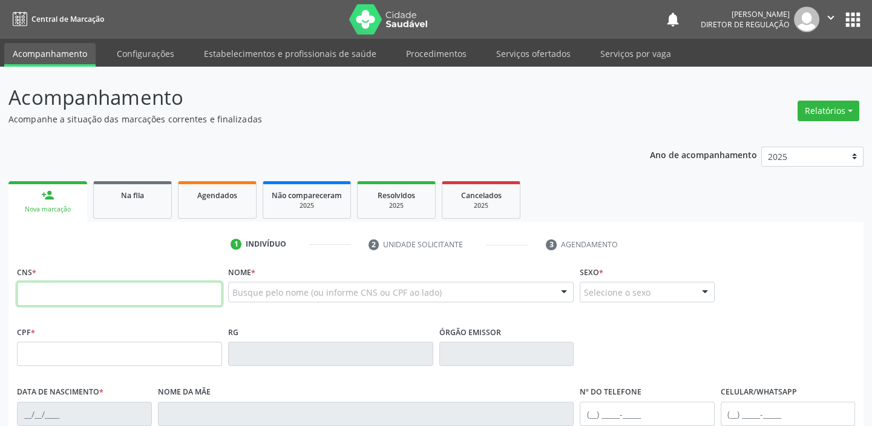
click at [49, 297] on input "text" at bounding box center [119, 293] width 205 height 24
type input "705 8004 4457 3834"
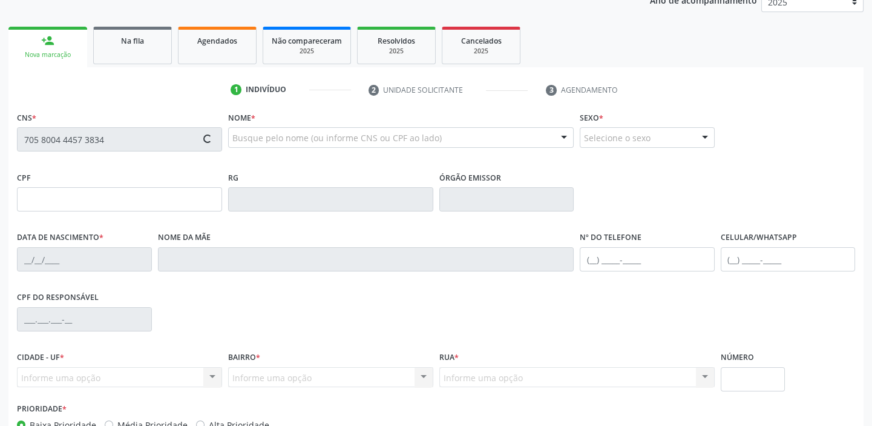
scroll to position [165, 0]
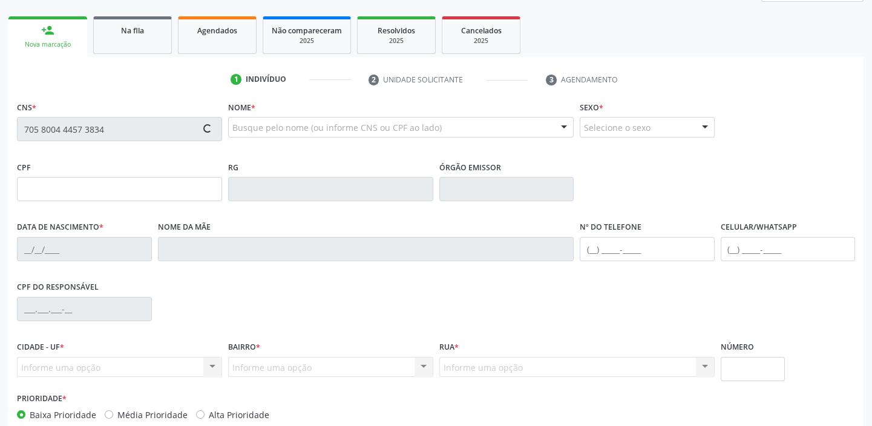
type input "[DATE]"
type input "[PERSON_NAME]"
type input "[PHONE_NUMBER]"
type input "131"
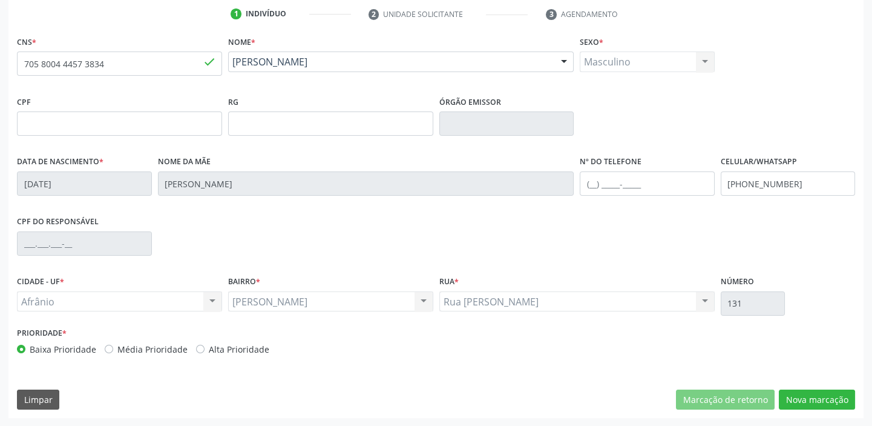
scroll to position [230, 0]
click at [794, 395] on button "Nova marcação" at bounding box center [817, 399] width 76 height 21
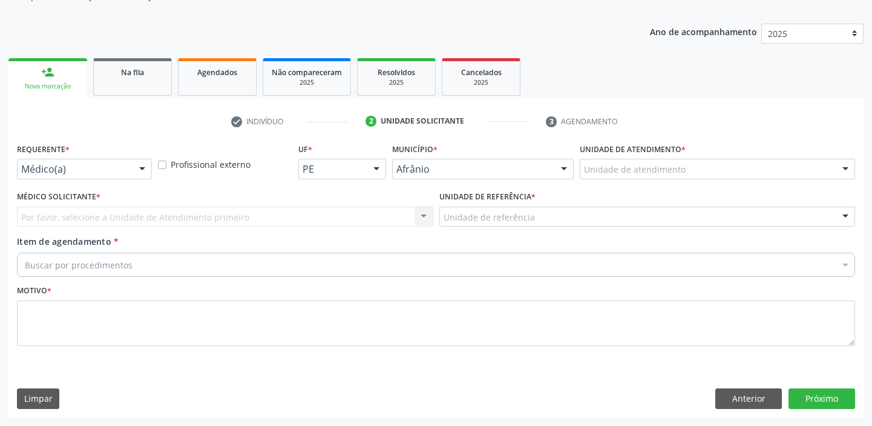
scroll to position [122, 0]
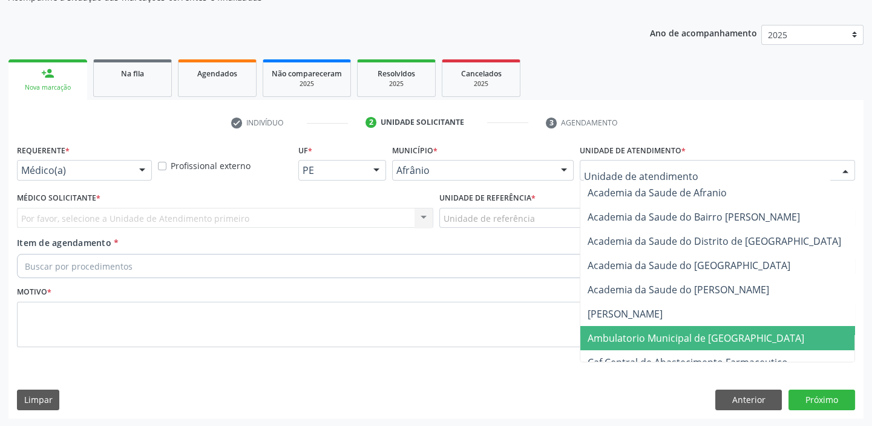
drag, startPoint x: 624, startPoint y: 333, endPoint x: 553, endPoint y: 275, distance: 91.1
click at [624, 333] on span "Ambulatorio Municipal de [GEOGRAPHIC_DATA]" at bounding box center [696, 337] width 217 height 13
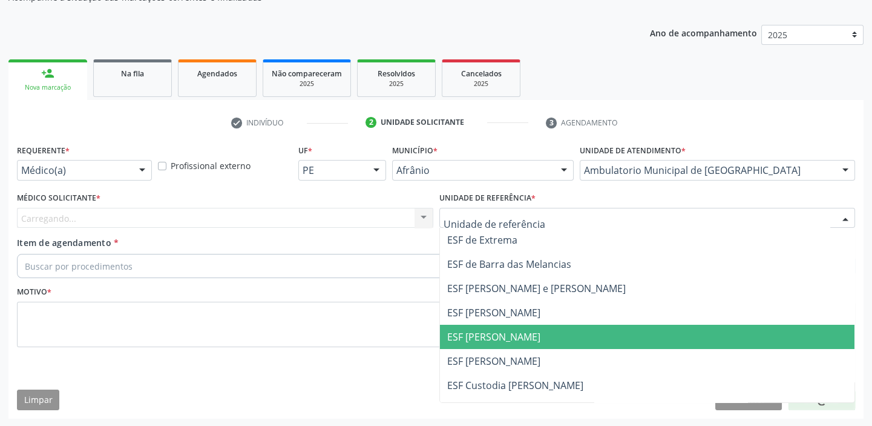
drag, startPoint x: 495, startPoint y: 338, endPoint x: 434, endPoint y: 314, distance: 65.2
click at [495, 339] on span "ESF [PERSON_NAME]" at bounding box center [493, 336] width 93 height 13
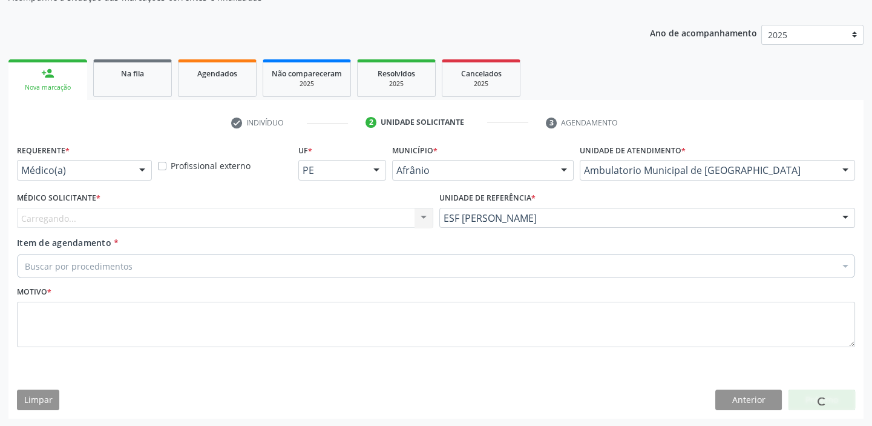
click at [94, 218] on div "Carregando... Nenhum resultado encontrado para: " " Não há nenhuma opção para s…" at bounding box center [225, 218] width 416 height 21
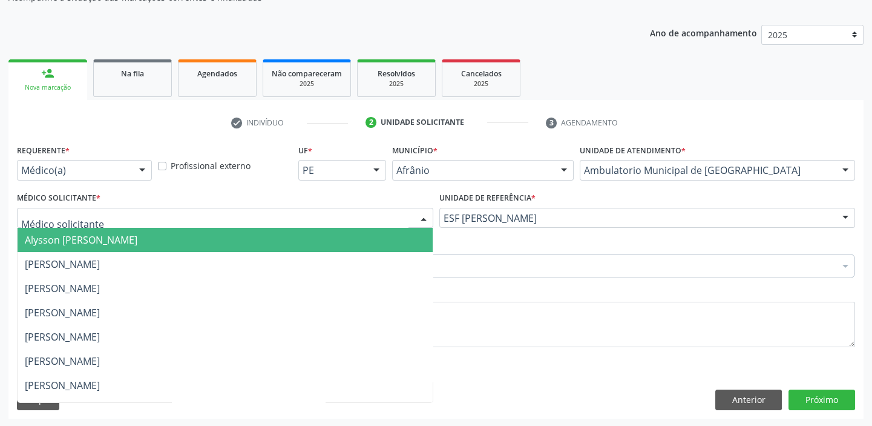
click at [85, 243] on span "Alysson [PERSON_NAME]" at bounding box center [81, 239] width 113 height 13
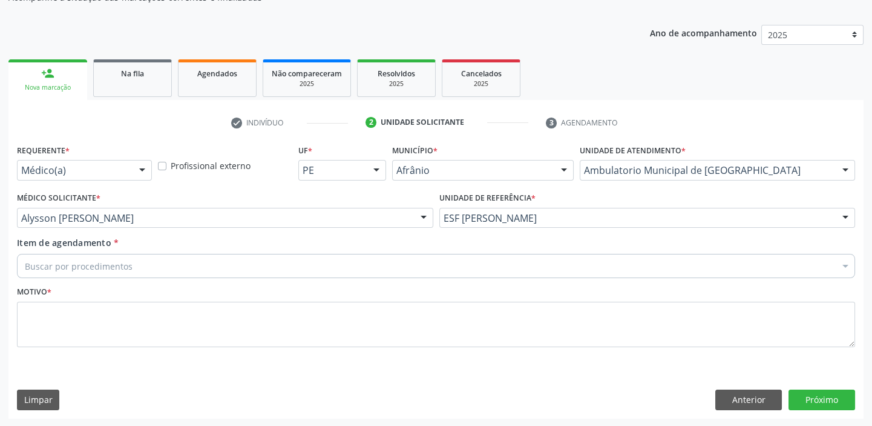
click at [76, 272] on div "Buscar por procedimentos" at bounding box center [436, 266] width 838 height 24
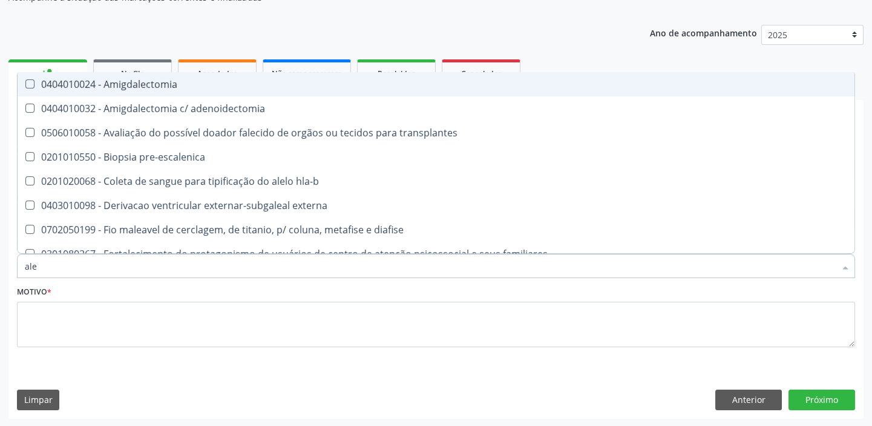
type input "aler"
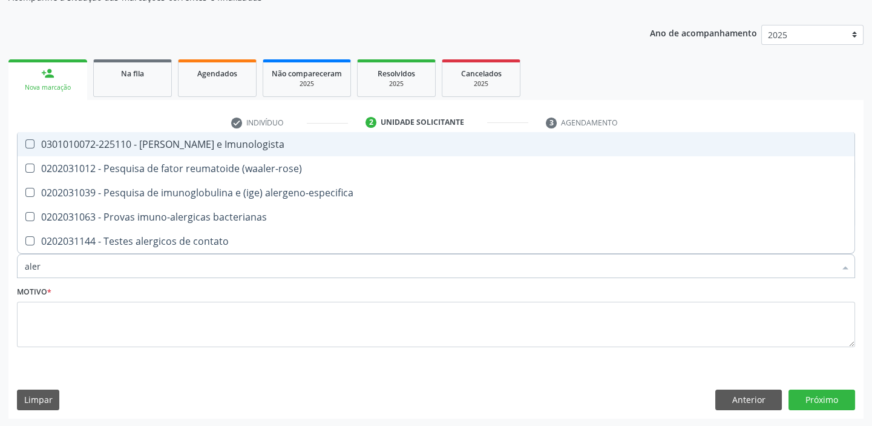
click at [133, 147] on div "0301010072-225110 - [PERSON_NAME] e Imunologista" at bounding box center [436, 144] width 823 height 10
checkbox Imunologista "true"
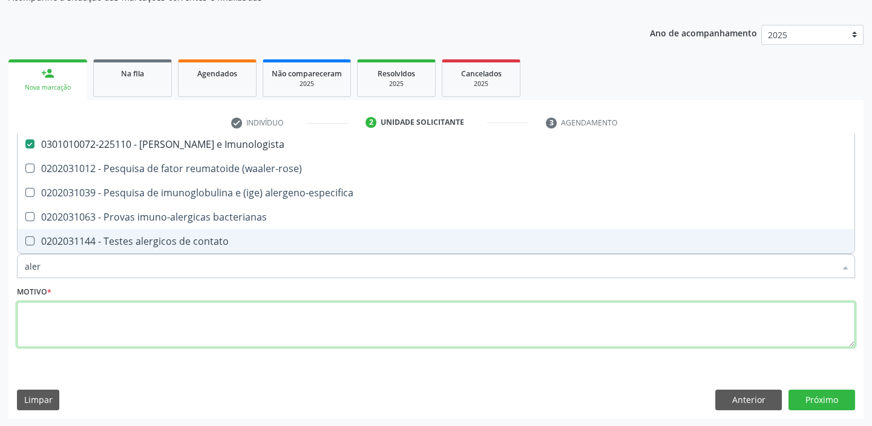
click at [48, 313] on textarea at bounding box center [436, 324] width 838 height 46
checkbox \(waaler-rose\) "true"
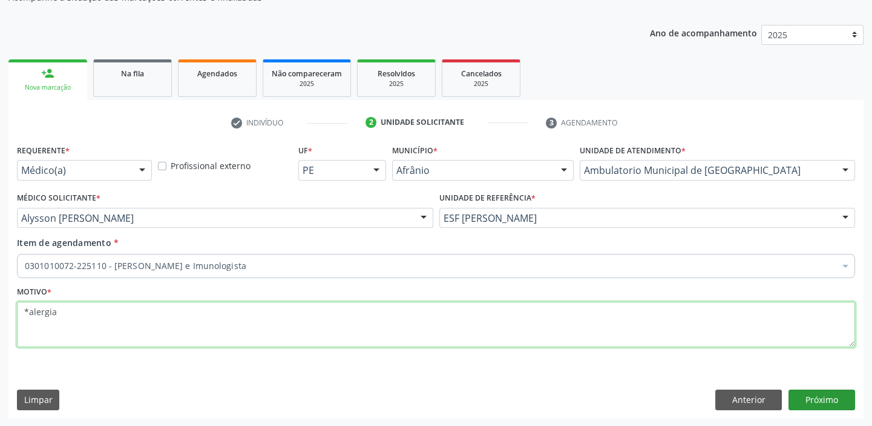
type textarea "*alergia"
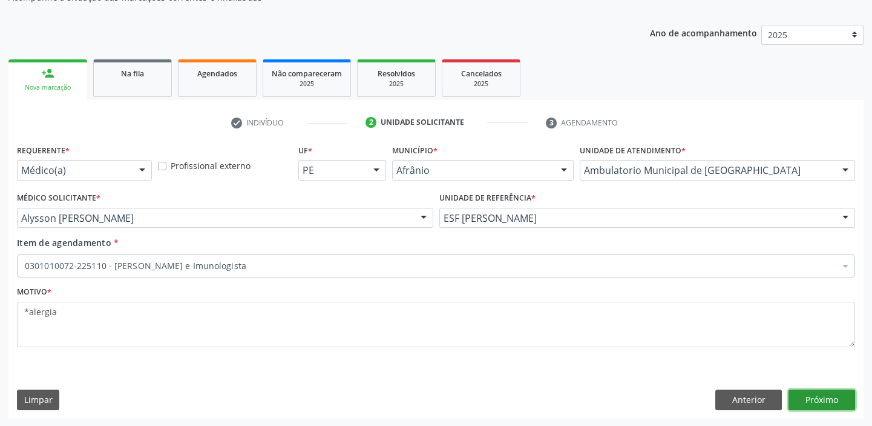
click at [826, 398] on button "Próximo" at bounding box center [822, 399] width 67 height 21
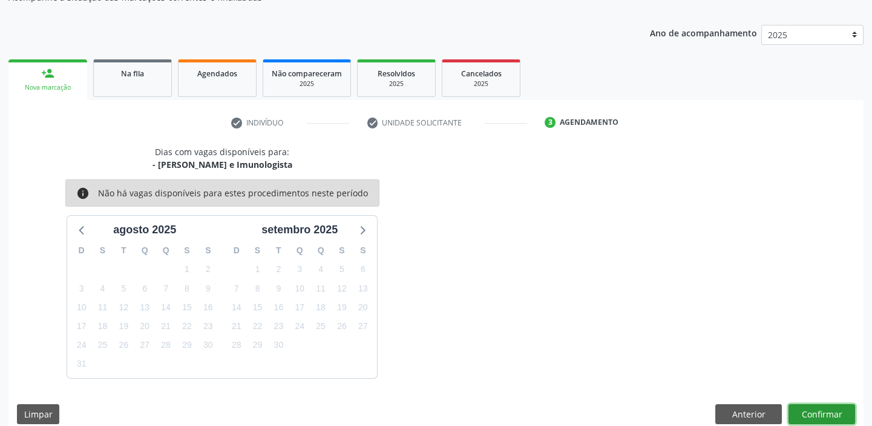
click at [795, 410] on button "Confirmar" at bounding box center [822, 414] width 67 height 21
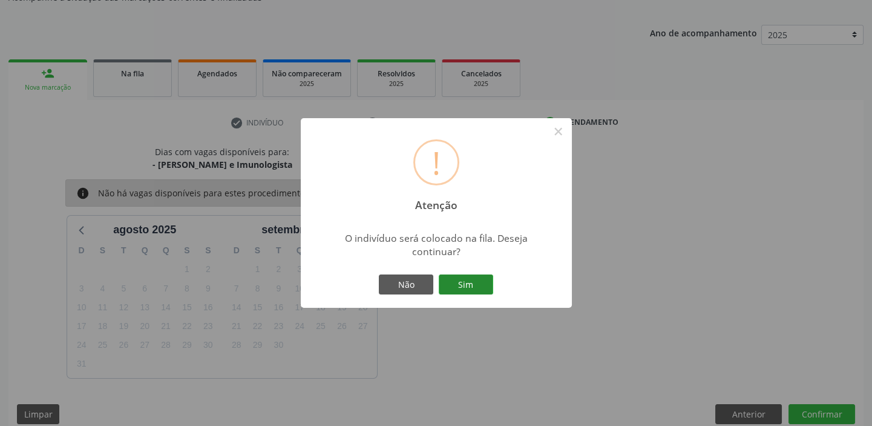
click at [476, 284] on button "Sim" at bounding box center [466, 284] width 54 height 21
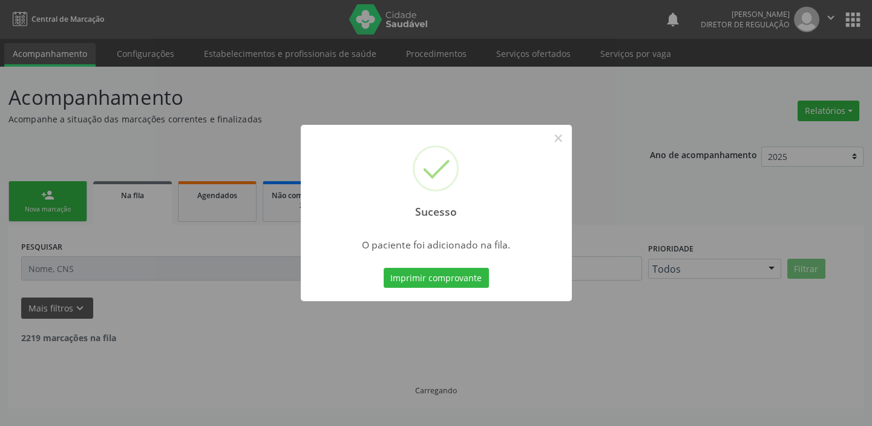
scroll to position [0, 0]
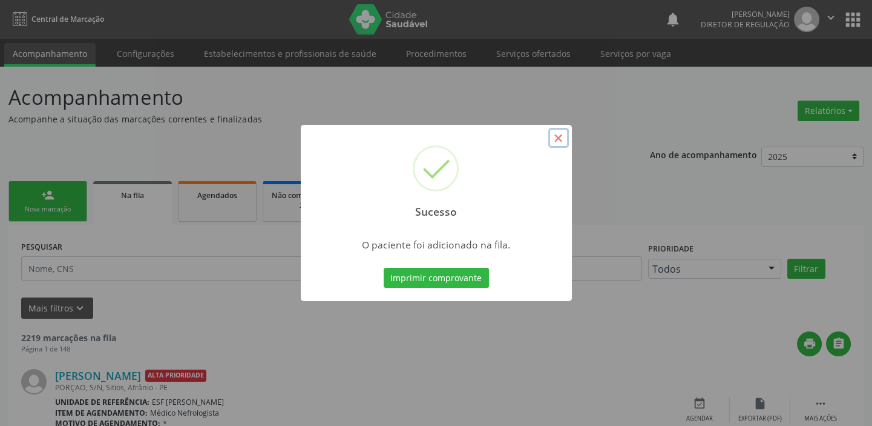
click at [564, 139] on button "×" at bounding box center [558, 138] width 21 height 21
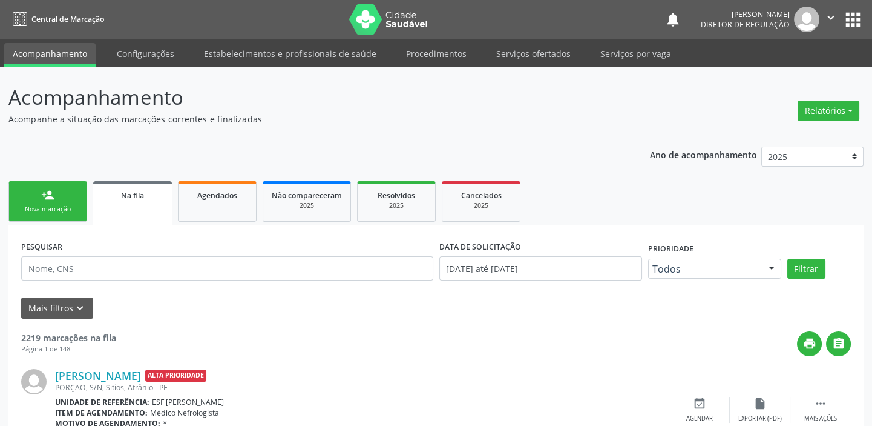
click at [55, 203] on link "person_add Nova marcação" at bounding box center [47, 201] width 79 height 41
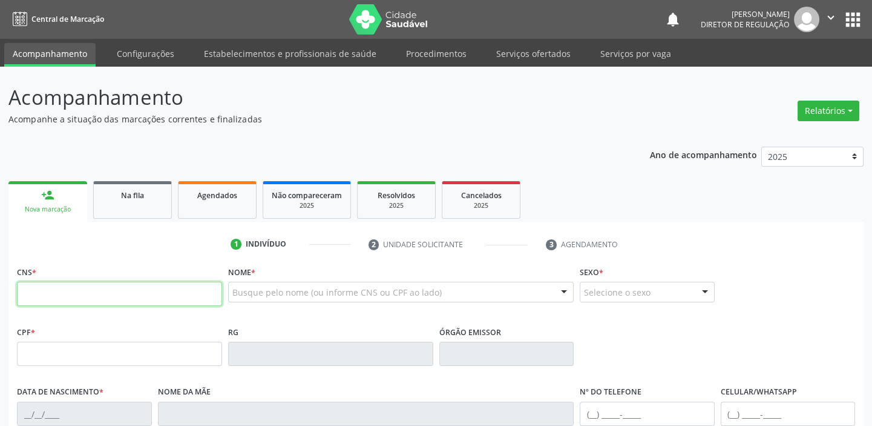
click at [95, 289] on input "text" at bounding box center [119, 293] width 205 height 24
type input "702 9055 4666 7578"
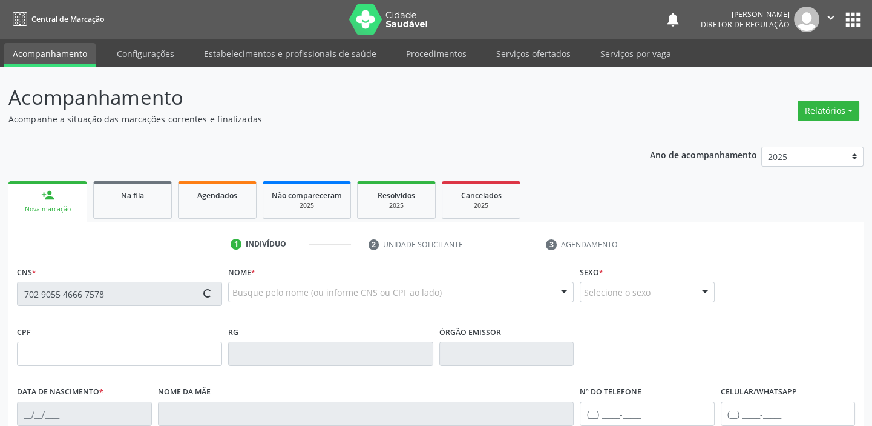
type input "037.336.724-45"
type input "[DATE]"
type input "[PERSON_NAME]"
type input "[PHONE_NUMBER]"
type input "S/N"
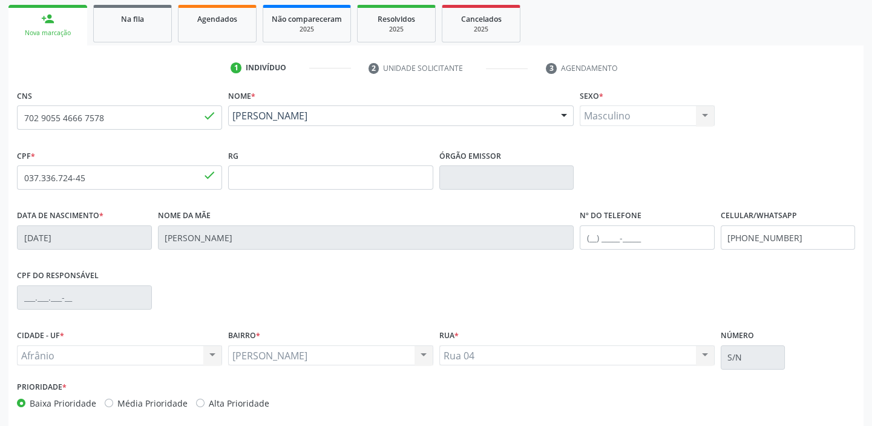
scroll to position [230, 0]
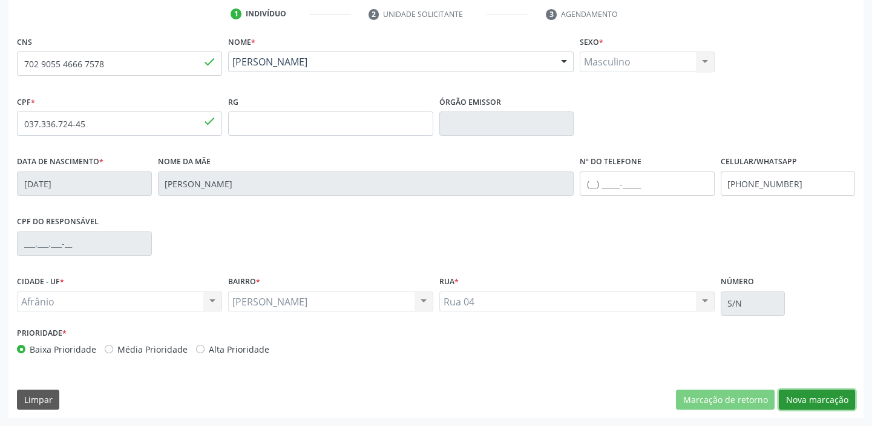
click at [798, 400] on button "Nova marcação" at bounding box center [817, 399] width 76 height 21
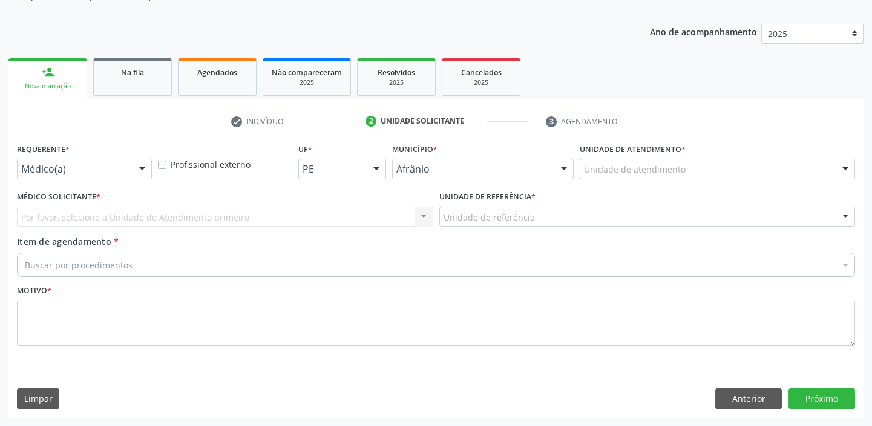
scroll to position [122, 0]
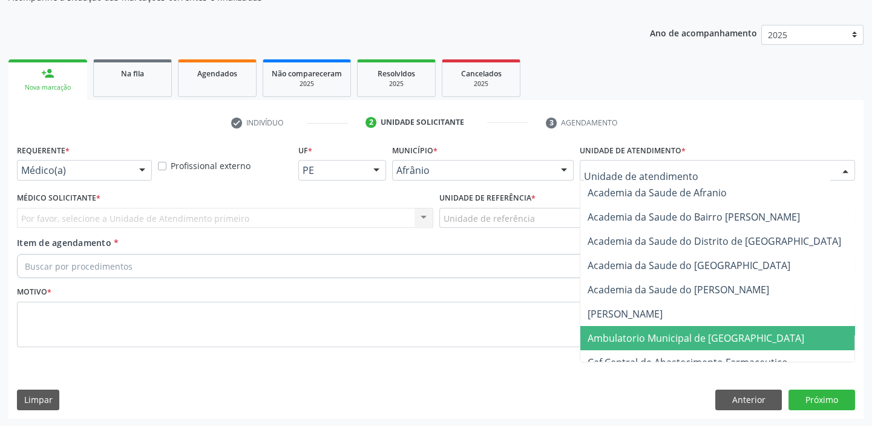
click at [610, 340] on span "Ambulatorio Municipal de [GEOGRAPHIC_DATA]" at bounding box center [696, 337] width 217 height 13
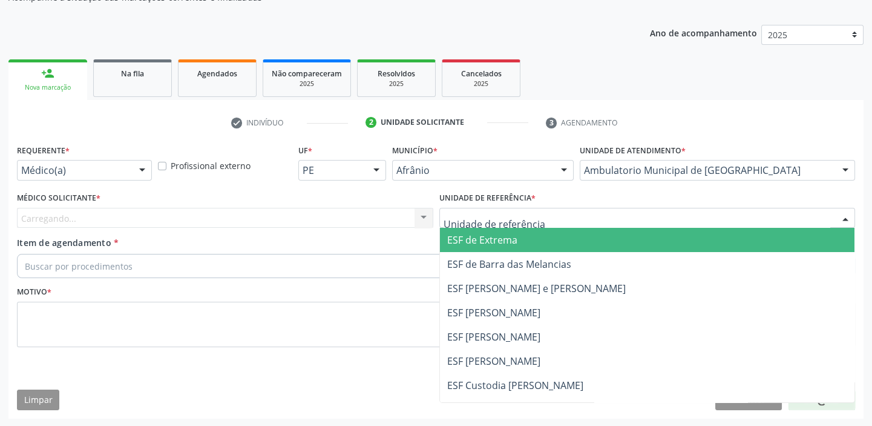
drag, startPoint x: 457, startPoint y: 222, endPoint x: 472, endPoint y: 297, distance: 76.6
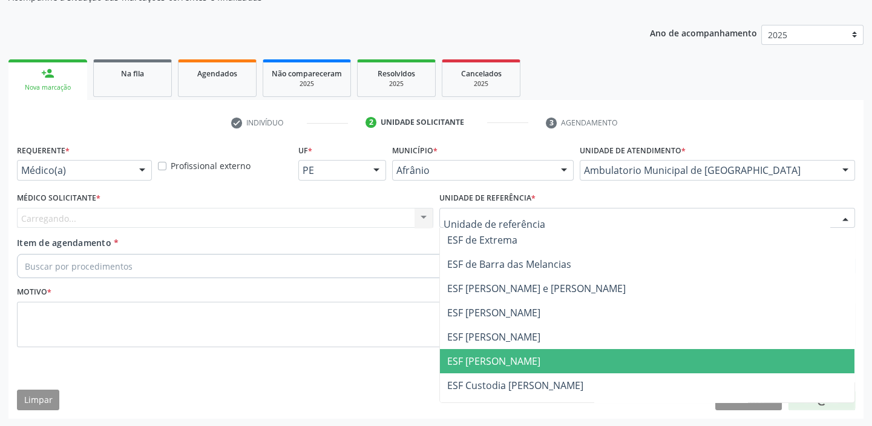
drag, startPoint x: 474, startPoint y: 352, endPoint x: 445, endPoint y: 329, distance: 37.1
click at [473, 351] on span "ESF [PERSON_NAME]" at bounding box center [647, 361] width 415 height 24
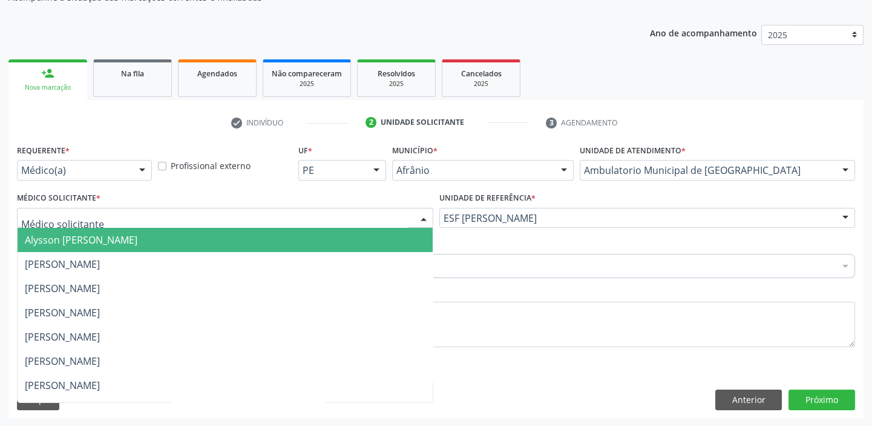
click at [65, 238] on span "Alysson [PERSON_NAME]" at bounding box center [81, 239] width 113 height 13
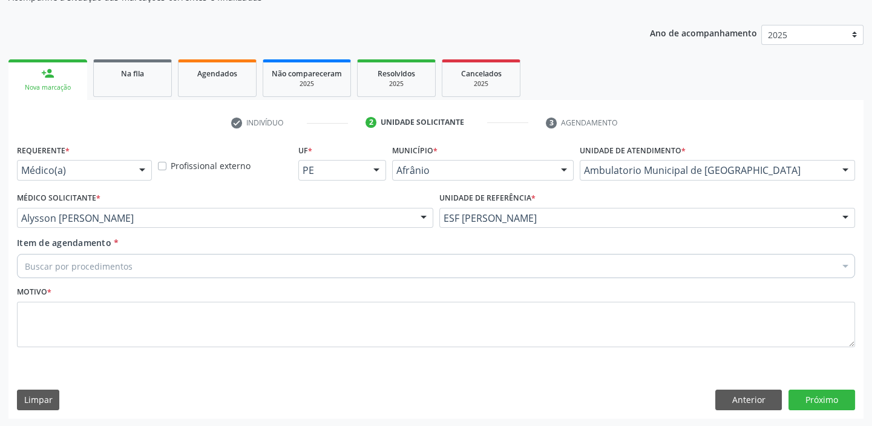
click at [65, 254] on div "Buscar por procedimentos" at bounding box center [436, 266] width 838 height 24
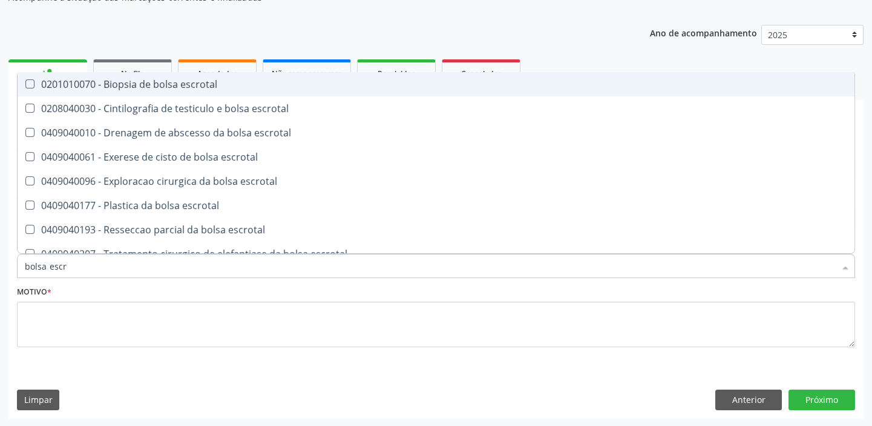
type input "bolsa escro"
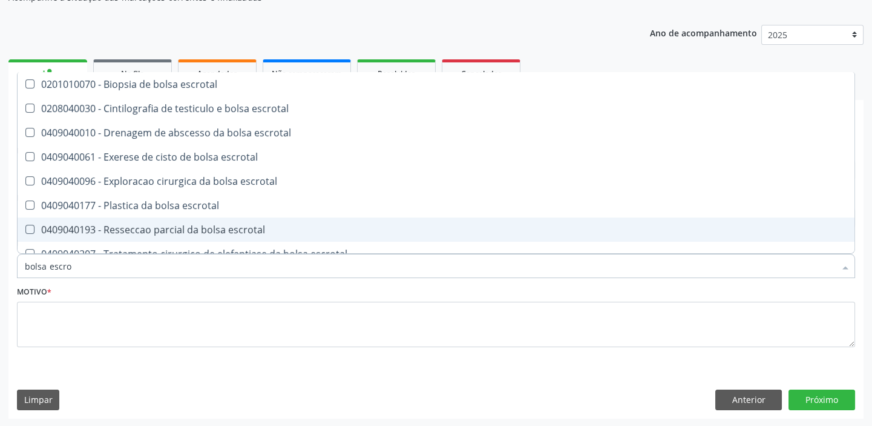
scroll to position [36, 0]
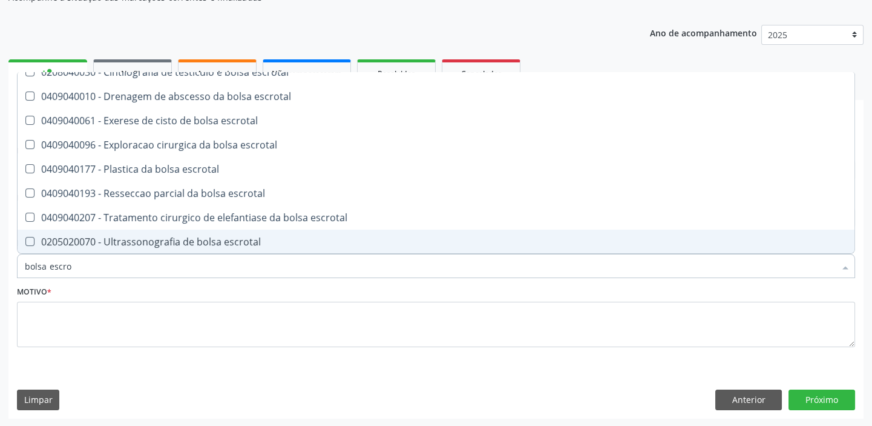
click at [160, 241] on div "0205020070 - Ultrassonografia de bolsa escrotal" at bounding box center [436, 242] width 823 height 10
checkbox escrotal "true"
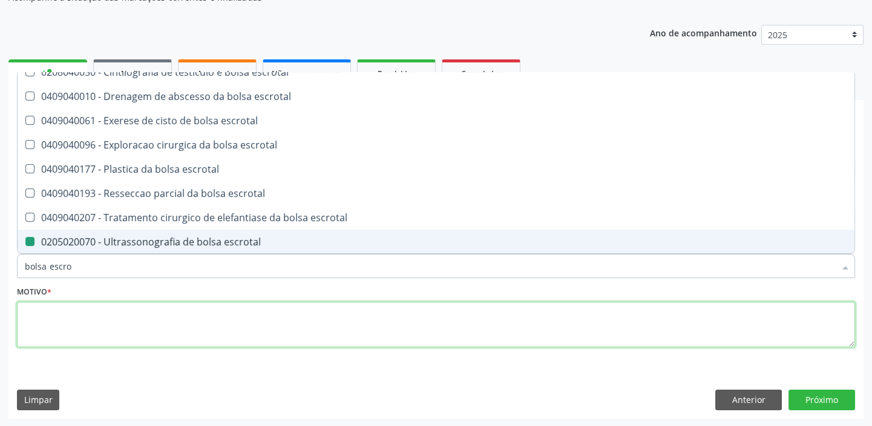
click at [67, 324] on textarea at bounding box center [436, 324] width 838 height 46
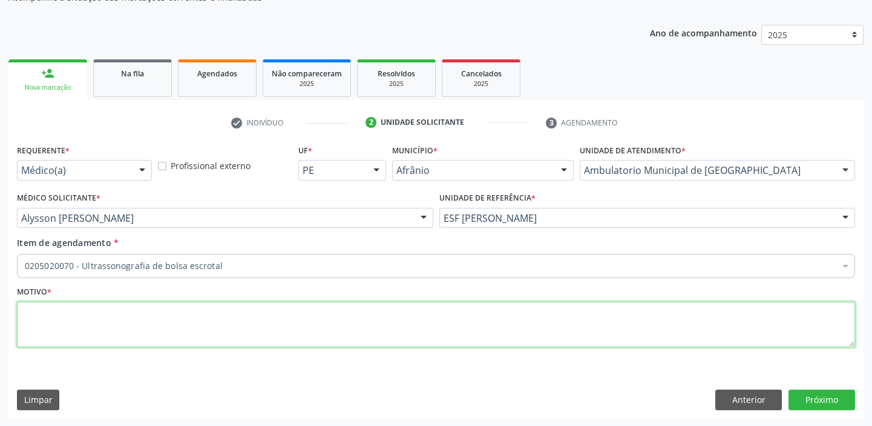
scroll to position [0, 0]
type textarea "*"
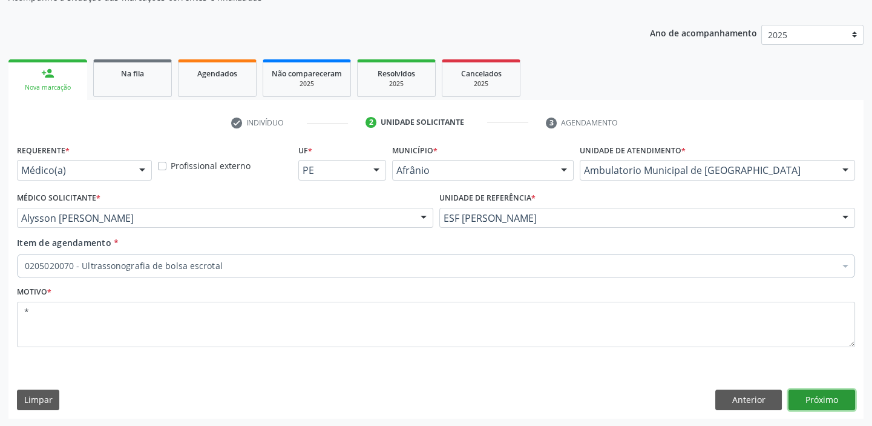
click at [806, 402] on button "Próximo" at bounding box center [822, 399] width 67 height 21
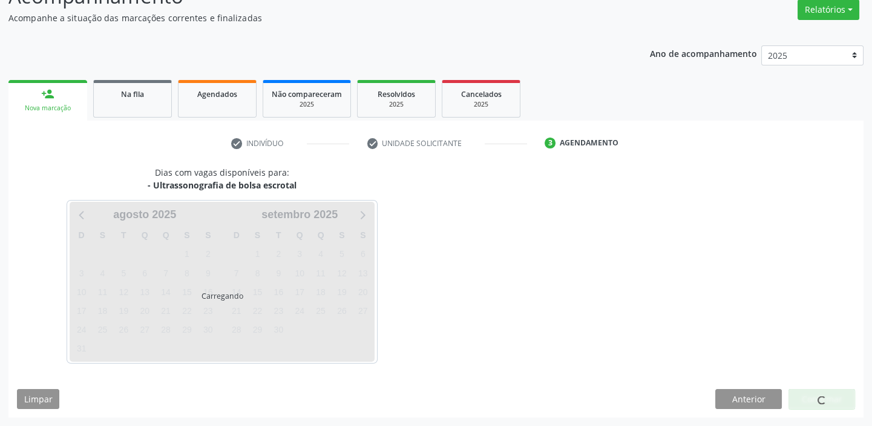
scroll to position [100, 0]
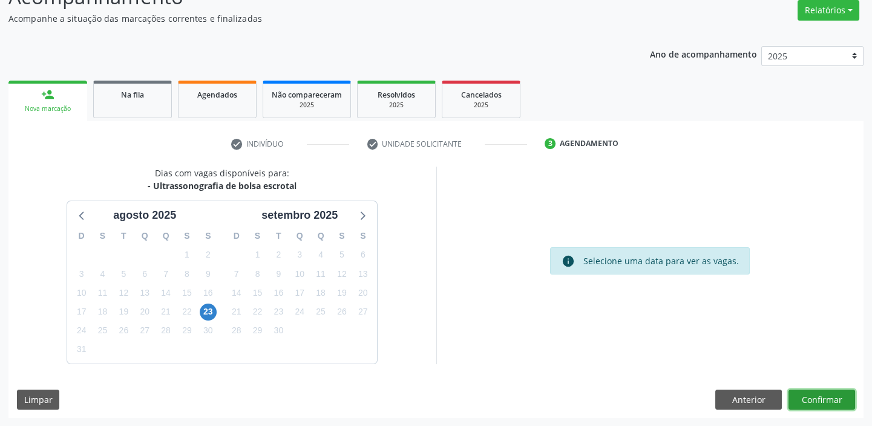
click at [808, 398] on button "Confirmar" at bounding box center [822, 399] width 67 height 21
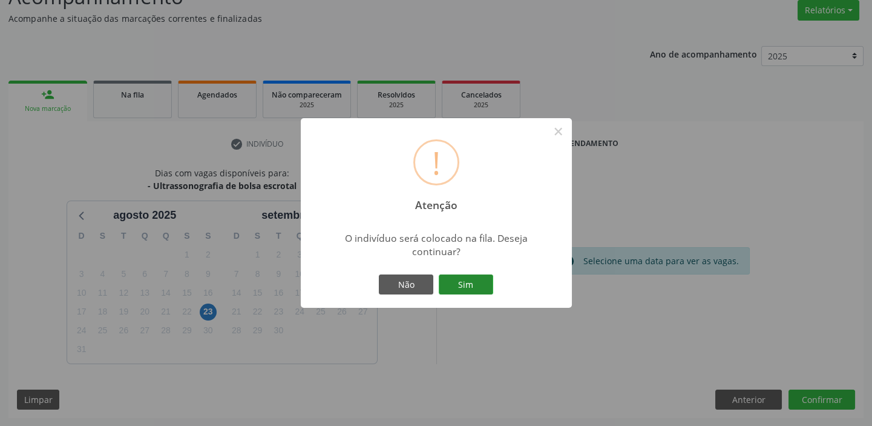
click at [472, 286] on button "Sim" at bounding box center [466, 284] width 54 height 21
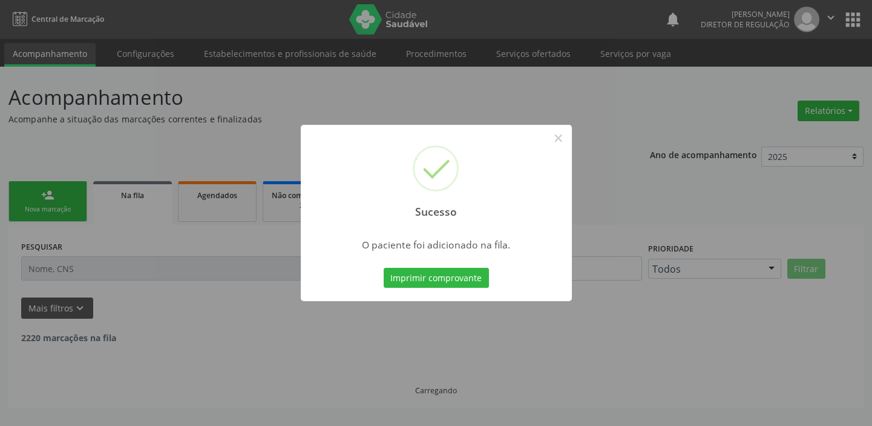
scroll to position [0, 0]
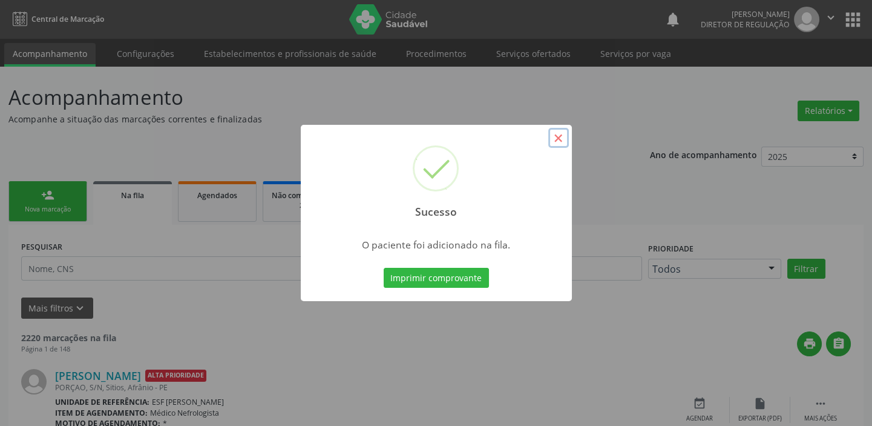
click at [559, 137] on button "×" at bounding box center [558, 138] width 21 height 21
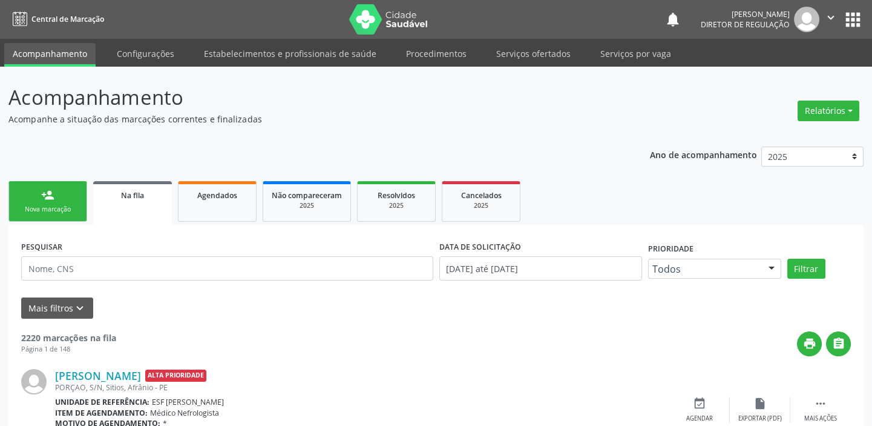
click at [61, 208] on div "Nova marcação" at bounding box center [48, 209] width 61 height 9
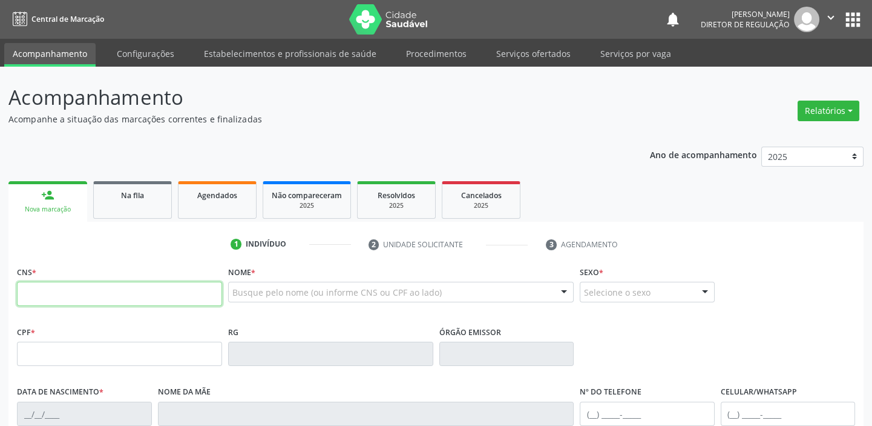
click at [104, 292] on input "text" at bounding box center [119, 293] width 205 height 24
type input "706 0058 1586 8640"
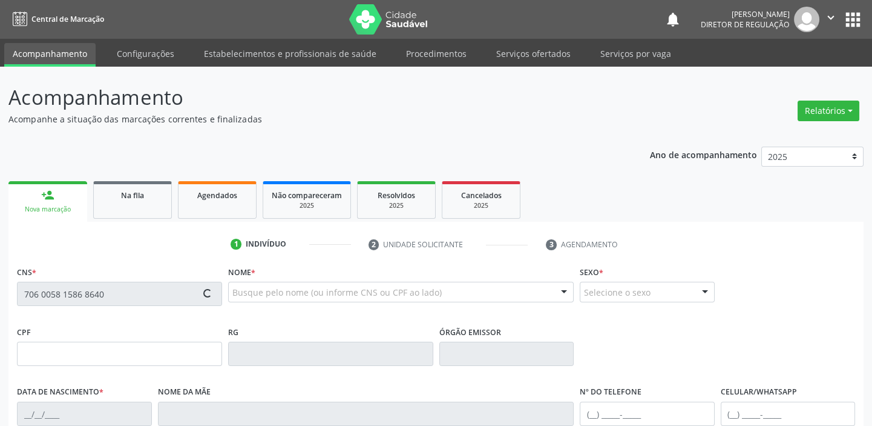
type input "113.515.394-93"
type input "[DATE]"
type input "[PERSON_NAME] das [PERSON_NAME]"
type input "[PHONE_NUMBER]"
type input "S/N"
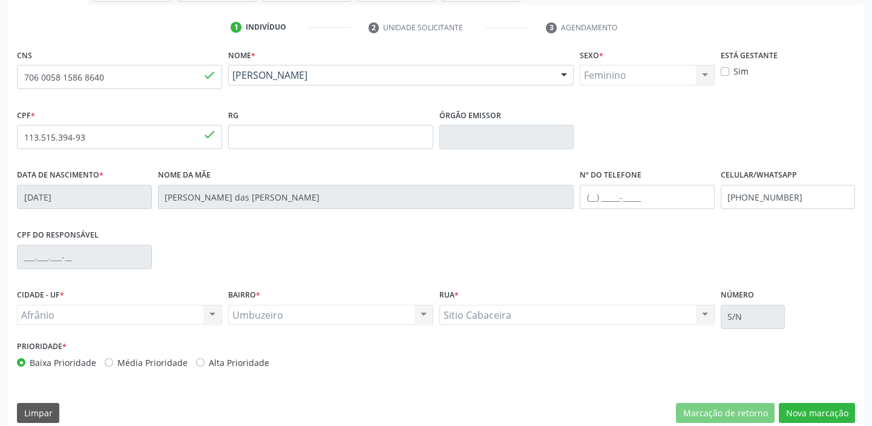
scroll to position [230, 0]
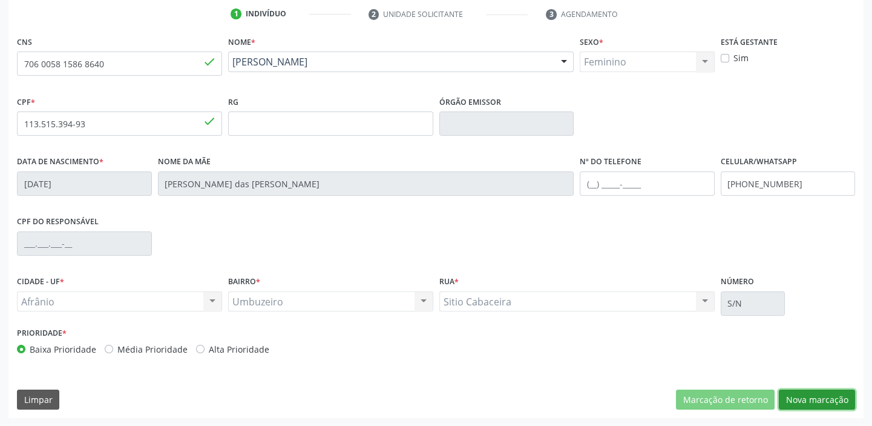
click at [800, 401] on button "Nova marcação" at bounding box center [817, 399] width 76 height 21
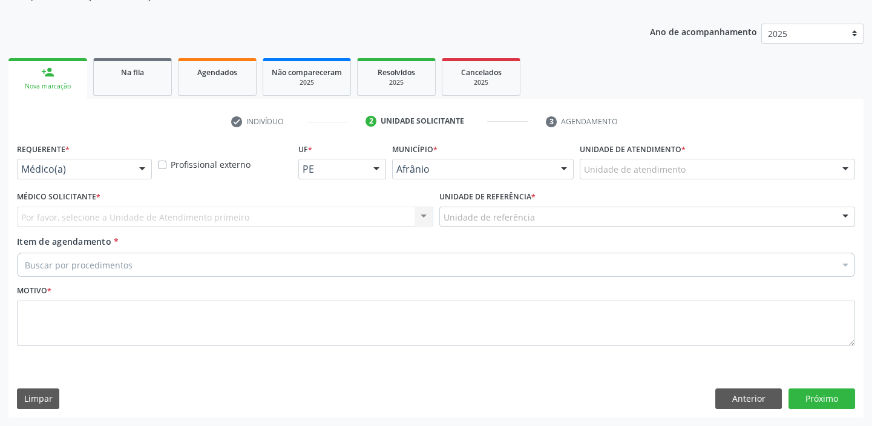
scroll to position [122, 0]
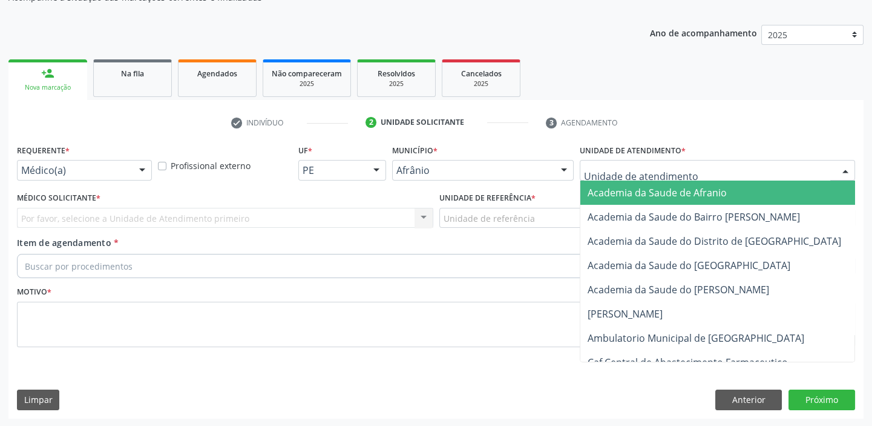
drag, startPoint x: 597, startPoint y: 174, endPoint x: 599, endPoint y: 255, distance: 80.5
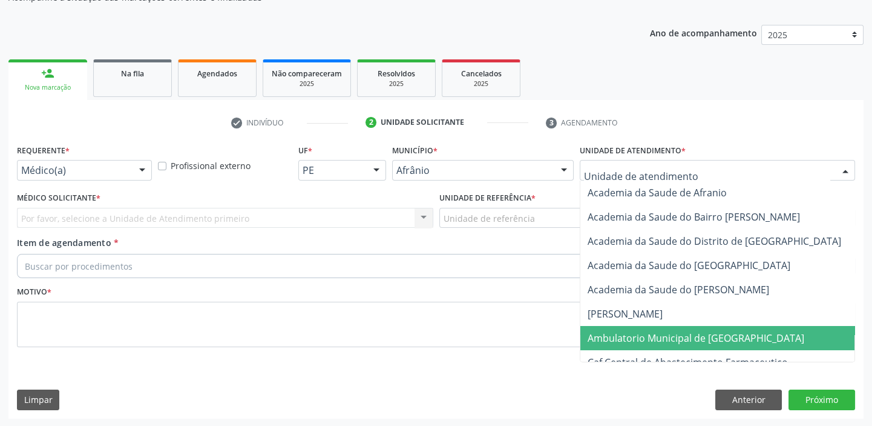
click at [599, 334] on span "Ambulatorio Municipal de [GEOGRAPHIC_DATA]" at bounding box center [696, 337] width 217 height 13
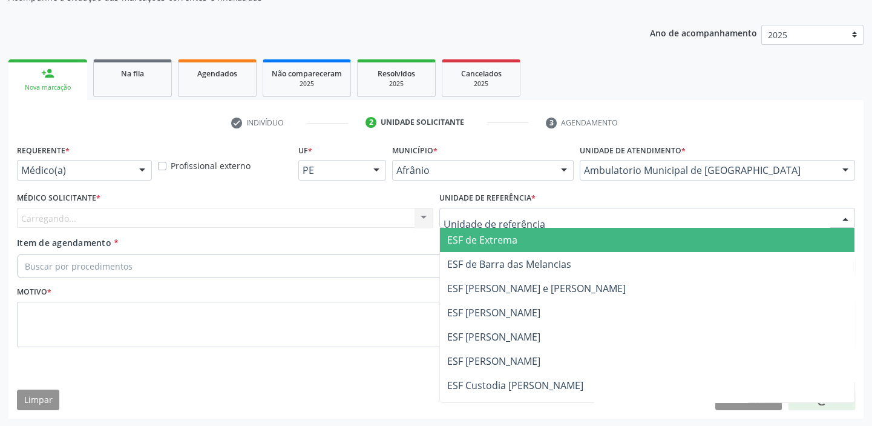
drag, startPoint x: 482, startPoint y: 222, endPoint x: 473, endPoint y: 253, distance: 32.8
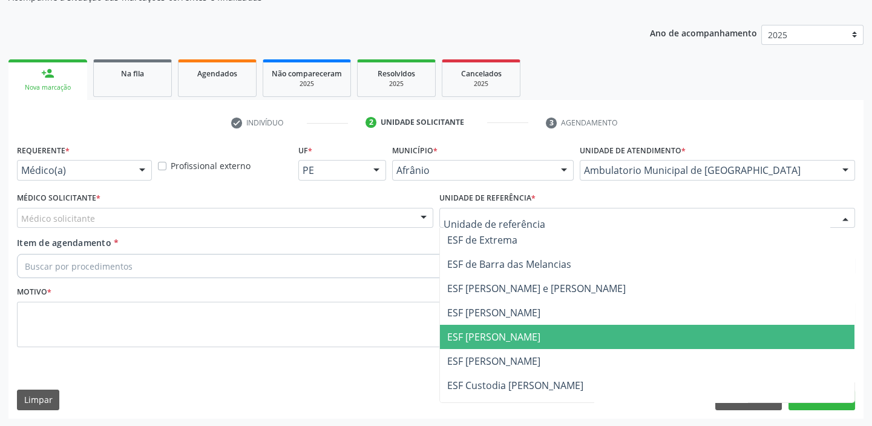
click at [467, 331] on span "ESF [PERSON_NAME]" at bounding box center [493, 336] width 93 height 13
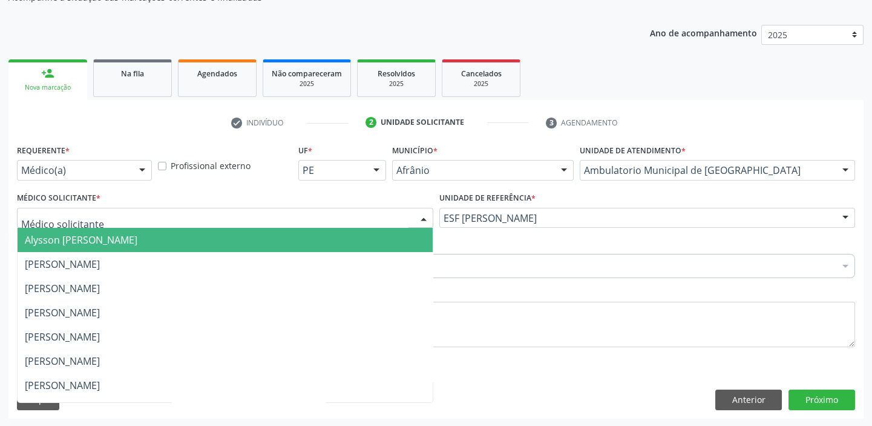
drag, startPoint x: 62, startPoint y: 214, endPoint x: 87, endPoint y: 208, distance: 26.1
click at [96, 228] on span "Alysson [PERSON_NAME]" at bounding box center [225, 240] width 415 height 24
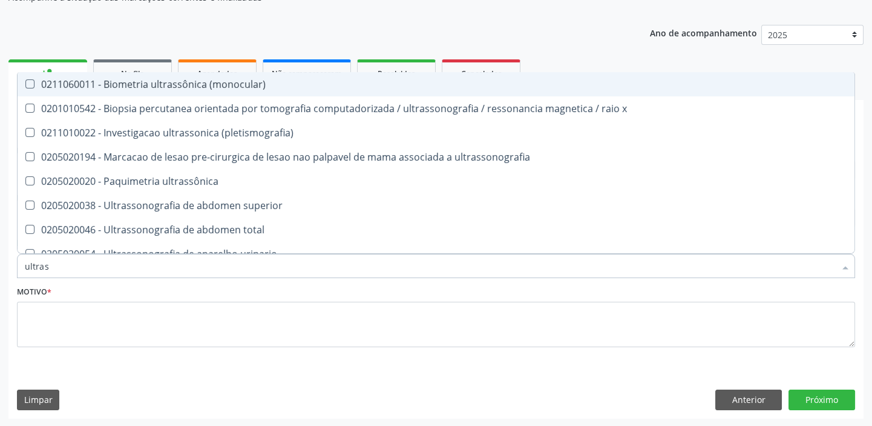
type input "ultrass"
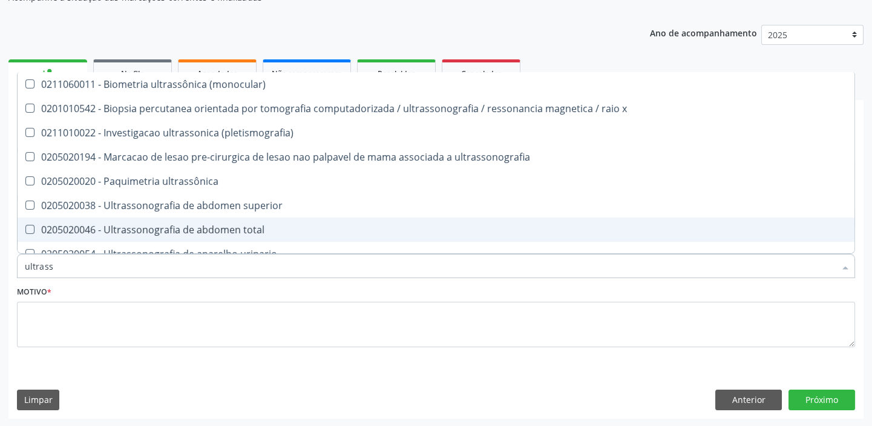
click at [50, 235] on span "0205020046 - Ultrassonografia de abdomen total" at bounding box center [436, 229] width 837 height 24
checkbox total "true"
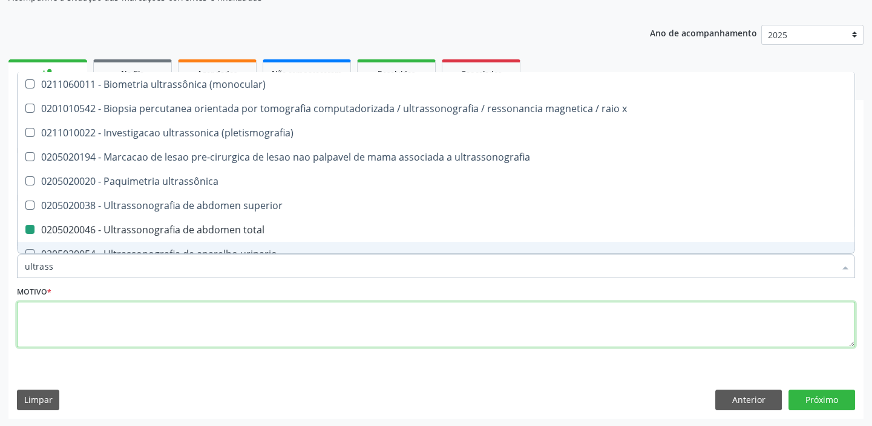
click at [60, 324] on textarea at bounding box center [436, 324] width 838 height 46
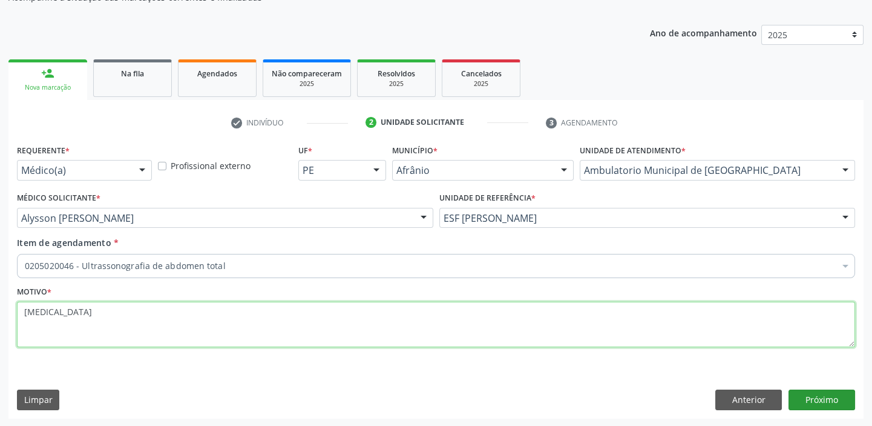
type textarea "[MEDICAL_DATA]"
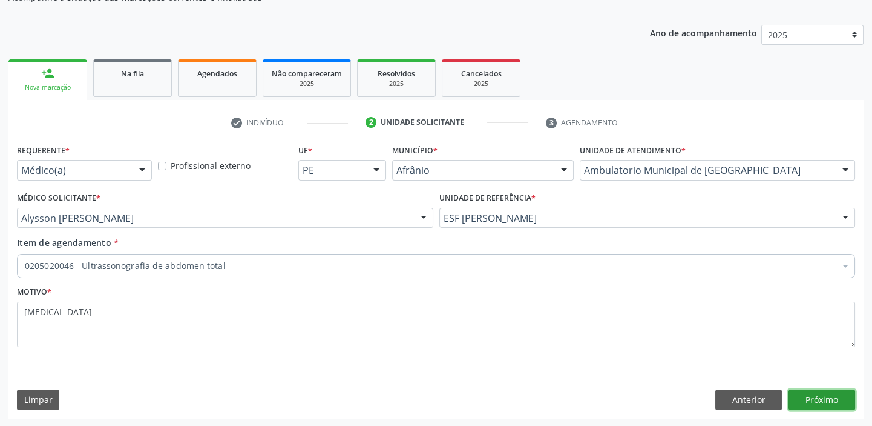
click at [811, 400] on button "Próximo" at bounding box center [822, 399] width 67 height 21
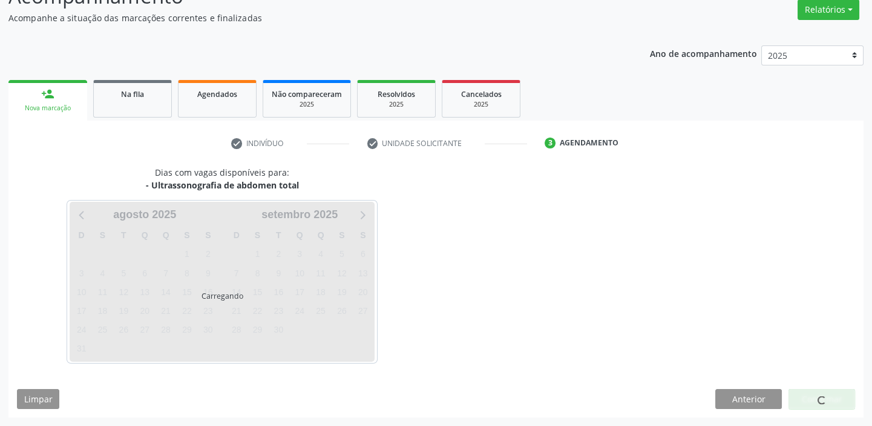
scroll to position [100, 0]
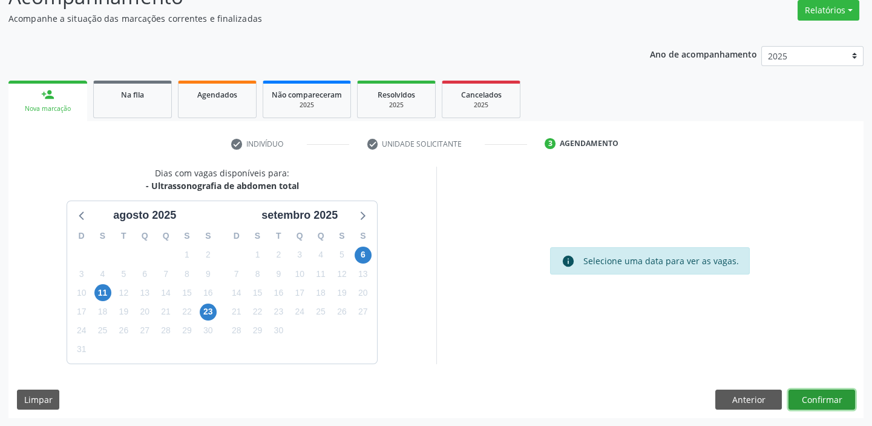
click at [808, 398] on button "Confirmar" at bounding box center [822, 399] width 67 height 21
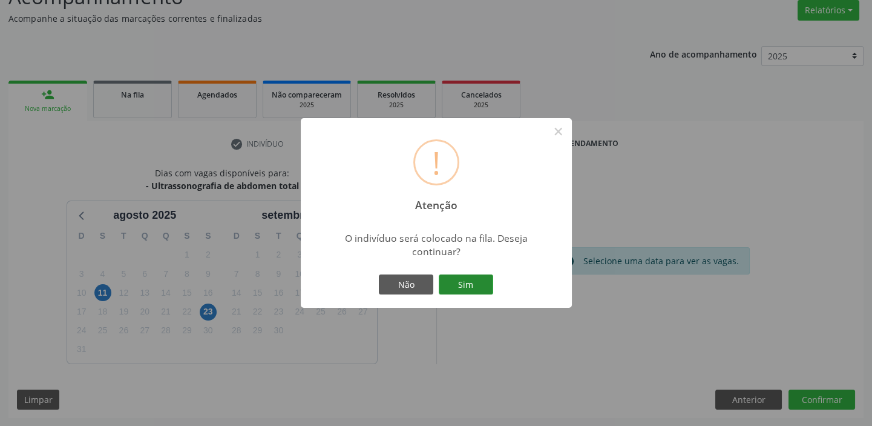
click at [452, 279] on button "Sim" at bounding box center [466, 284] width 54 height 21
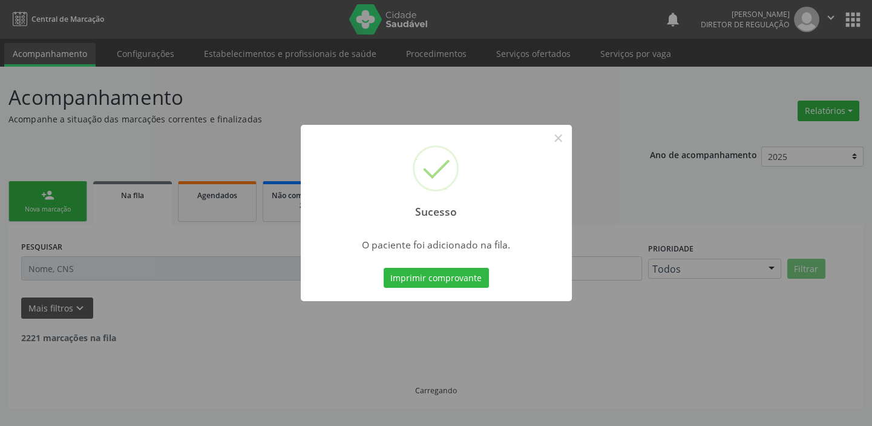
scroll to position [0, 0]
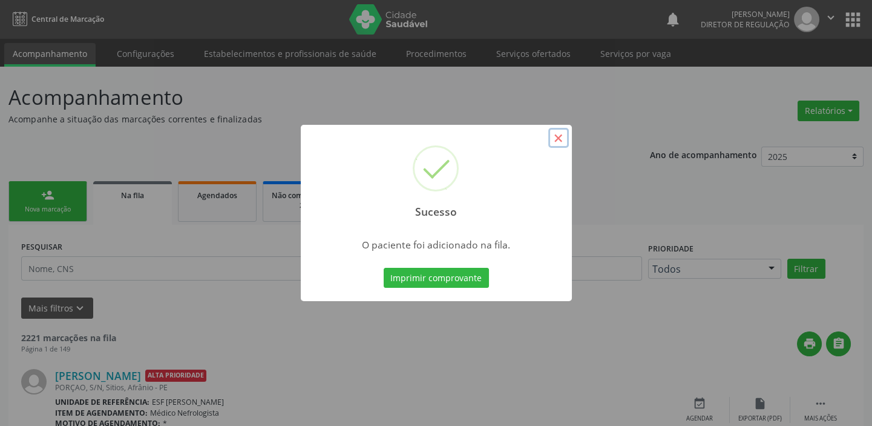
click at [562, 138] on button "×" at bounding box center [558, 138] width 21 height 21
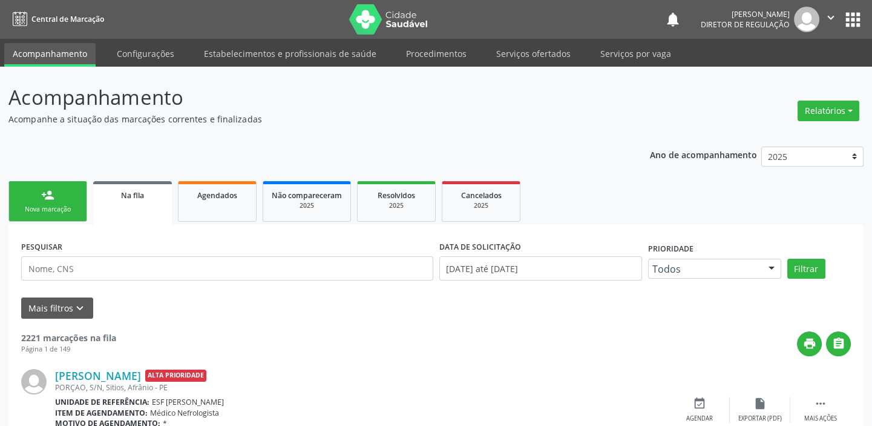
click at [59, 202] on link "person_add Nova marcação" at bounding box center [47, 201] width 79 height 41
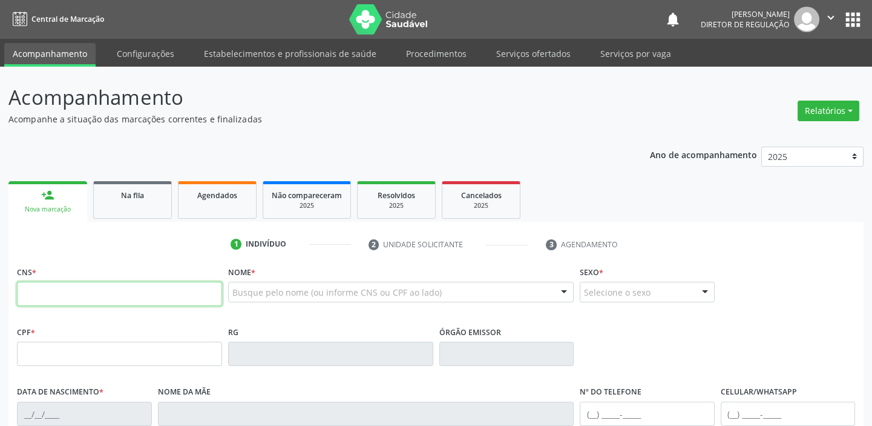
click at [64, 291] on input "text" at bounding box center [119, 293] width 205 height 24
type input "706 0058 1586 8640"
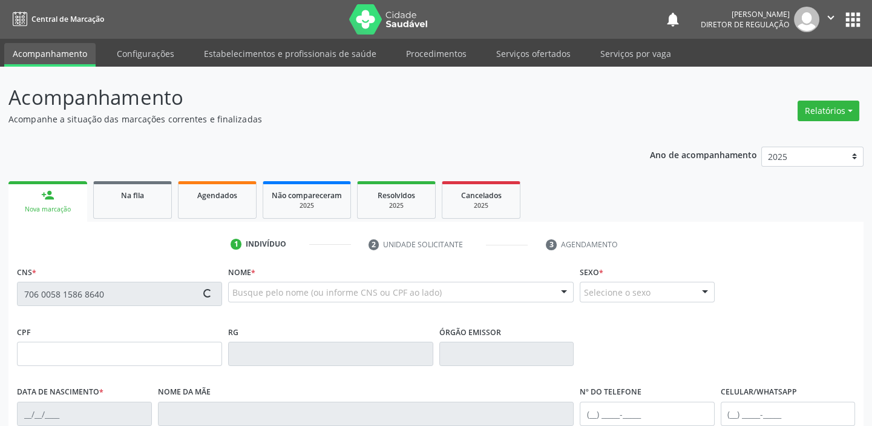
type input "113.515.394-93"
type input "[DATE]"
type input "[PERSON_NAME] das [PERSON_NAME]"
type input "[PHONE_NUMBER]"
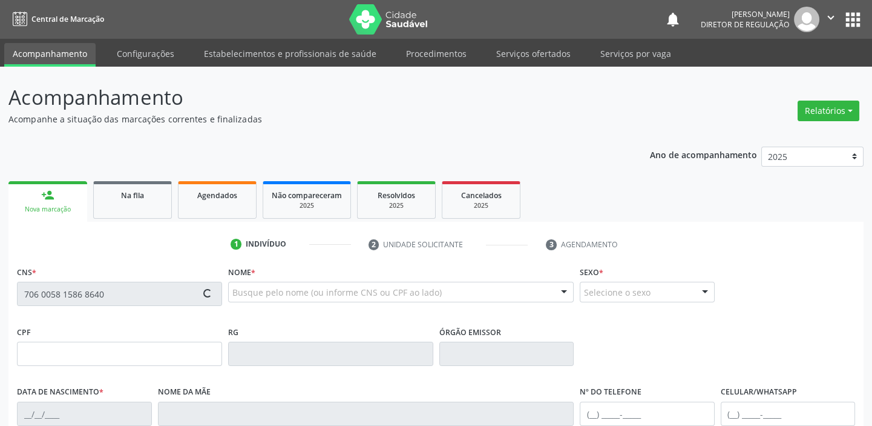
type input "S/N"
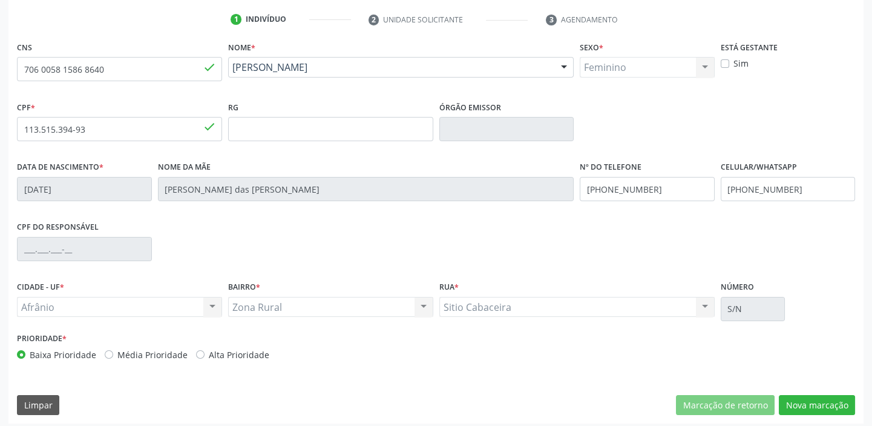
scroll to position [230, 0]
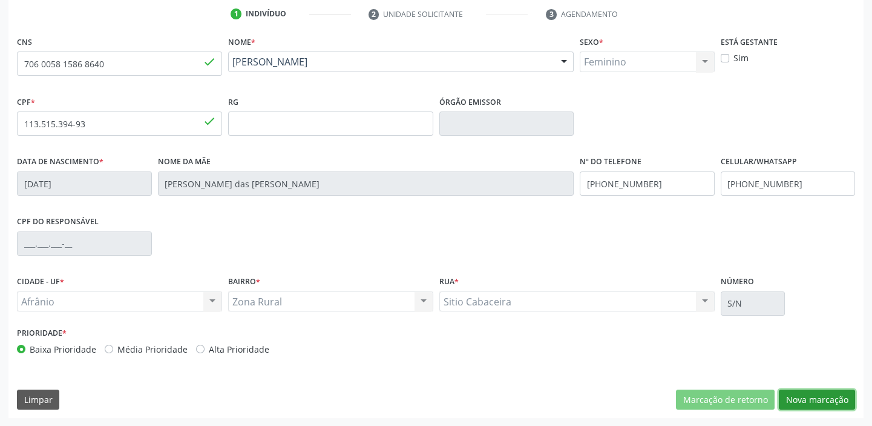
click at [807, 397] on button "Nova marcação" at bounding box center [817, 399] width 76 height 21
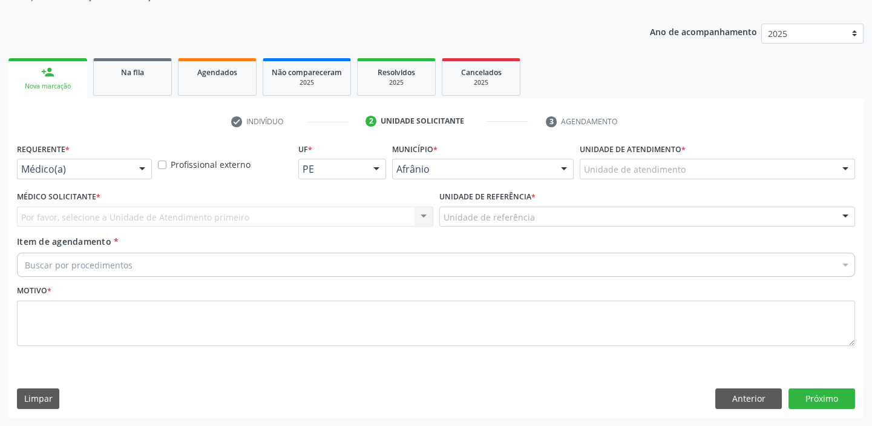
scroll to position [122, 0]
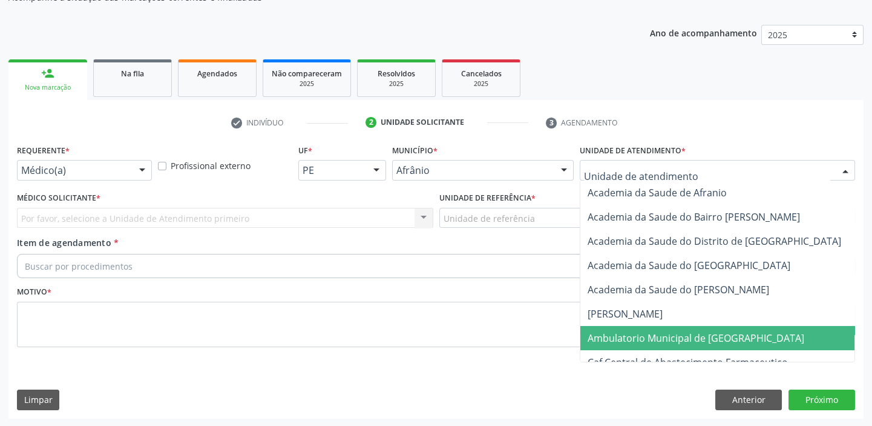
drag, startPoint x: 624, startPoint y: 327, endPoint x: 524, endPoint y: 272, distance: 113.8
click at [621, 326] on span "Ambulatorio Municipal de [GEOGRAPHIC_DATA]" at bounding box center [728, 338] width 295 height 24
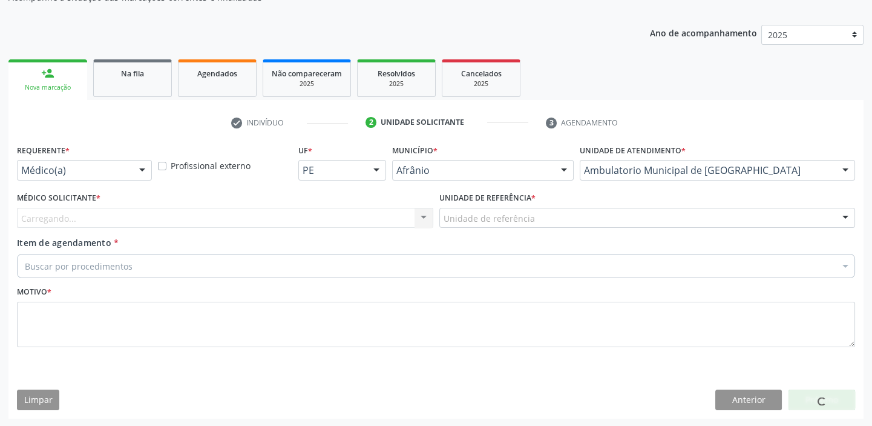
drag, startPoint x: 461, startPoint y: 223, endPoint x: 470, endPoint y: 286, distance: 63.6
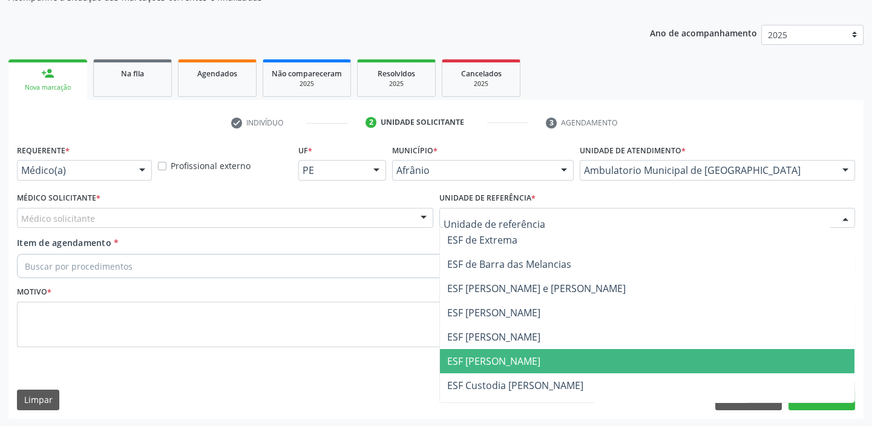
drag, startPoint x: 473, startPoint y: 354, endPoint x: 366, endPoint y: 321, distance: 111.3
click at [470, 355] on span "ESF [PERSON_NAME]" at bounding box center [493, 360] width 93 height 13
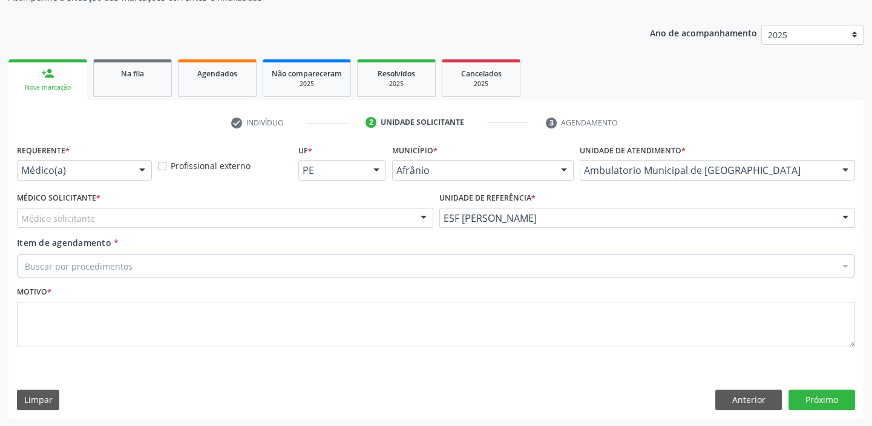
drag, startPoint x: 70, startPoint y: 221, endPoint x: 70, endPoint y: 235, distance: 13.9
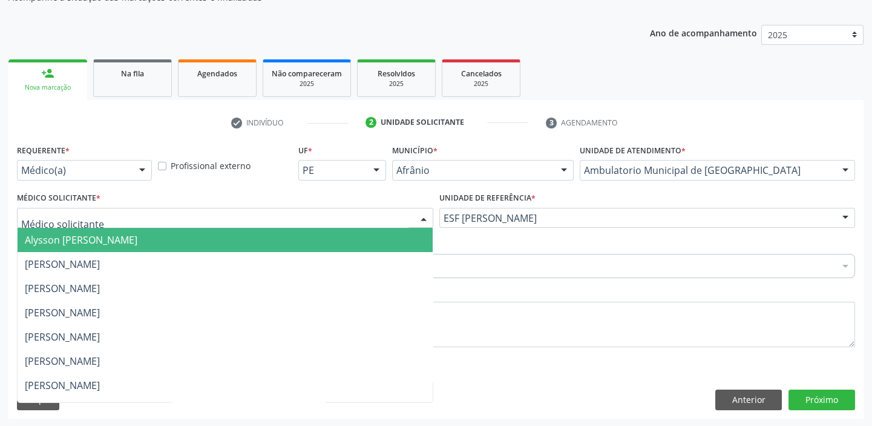
drag, startPoint x: 71, startPoint y: 239, endPoint x: 70, endPoint y: 262, distance: 22.4
click at [71, 242] on span "Alysson [PERSON_NAME]" at bounding box center [81, 239] width 113 height 13
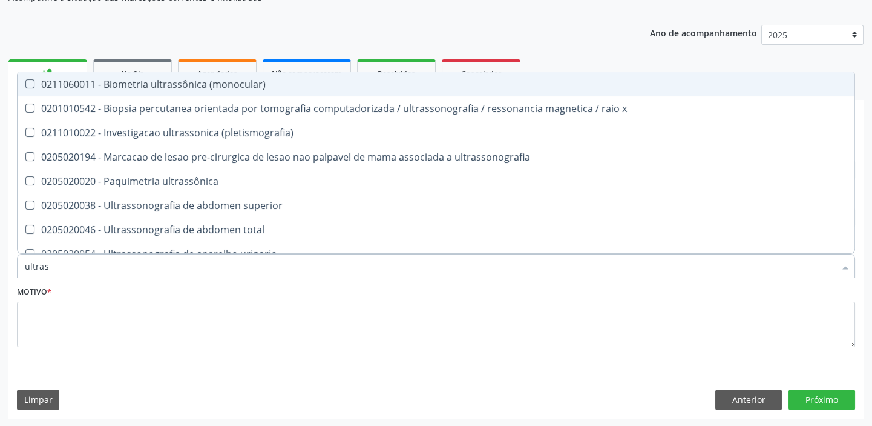
type input "ultrass"
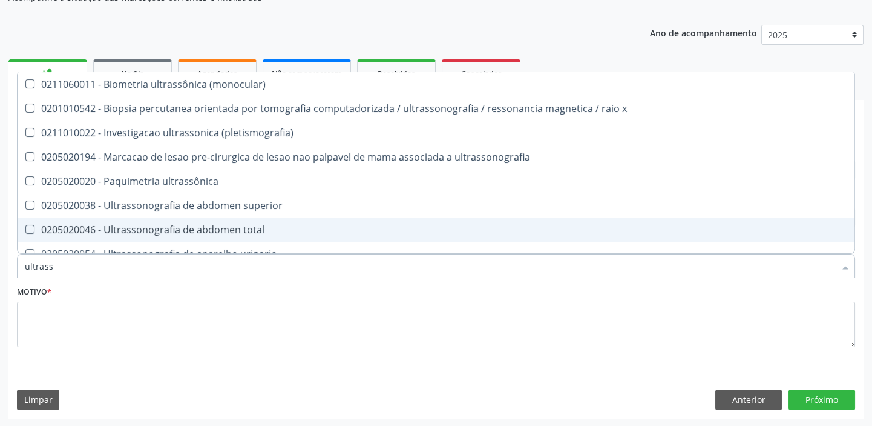
click at [69, 225] on div "0205020046 - Ultrassonografia de abdomen total" at bounding box center [436, 230] width 823 height 10
checkbox total "true"
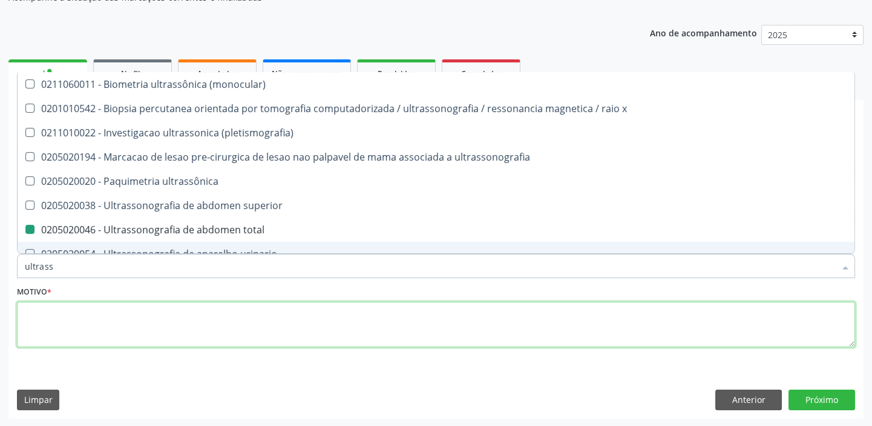
drag, startPoint x: 67, startPoint y: 337, endPoint x: 51, endPoint y: 230, distance: 108.3
click at [65, 338] on textarea at bounding box center [436, 324] width 838 height 46
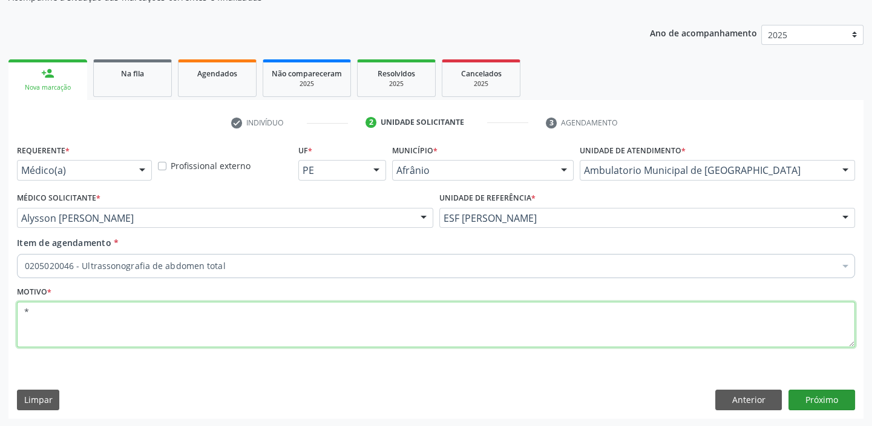
type textarea "*"
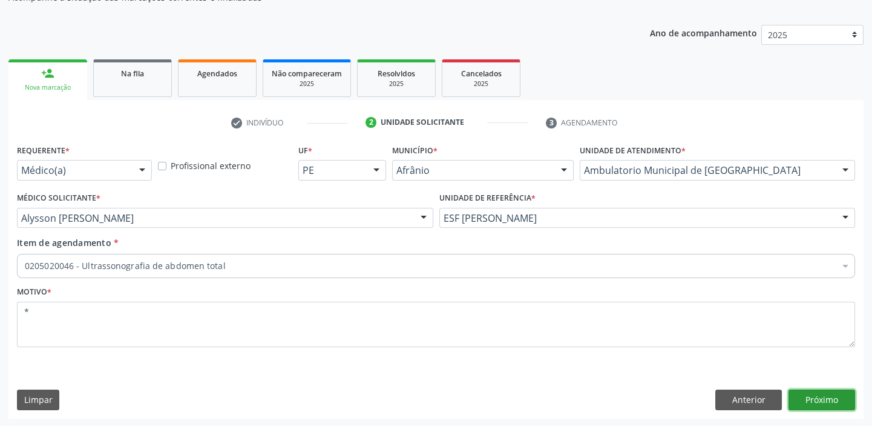
click at [799, 400] on button "Próximo" at bounding box center [822, 399] width 67 height 21
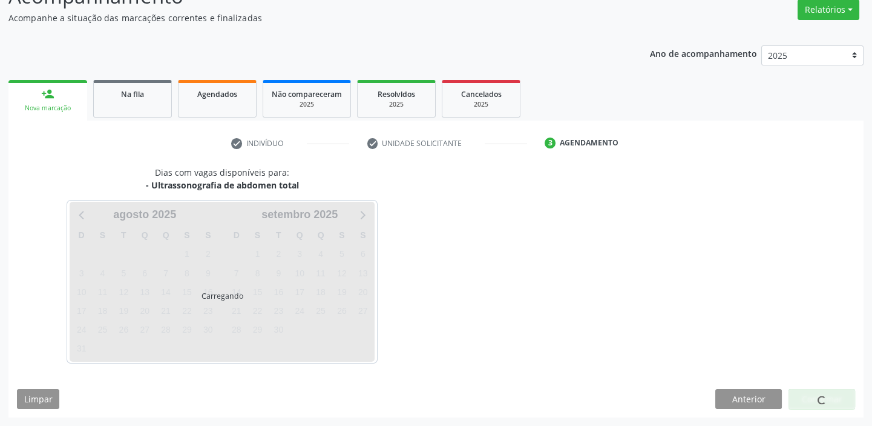
scroll to position [100, 0]
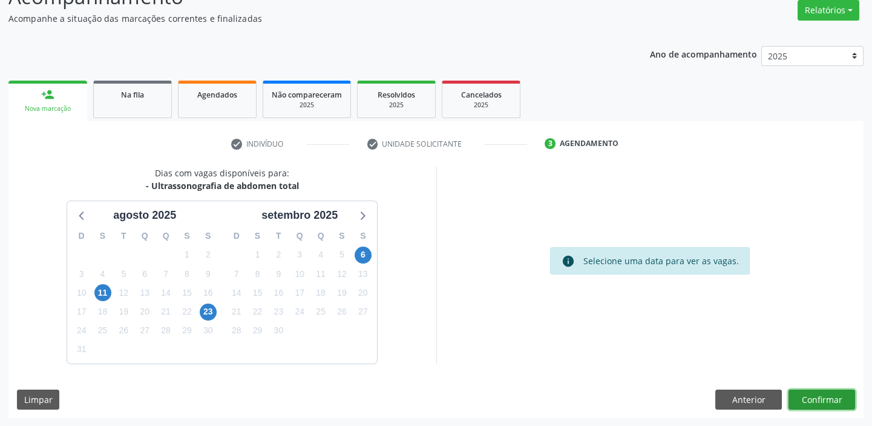
click at [818, 401] on button "Confirmar" at bounding box center [822, 399] width 67 height 21
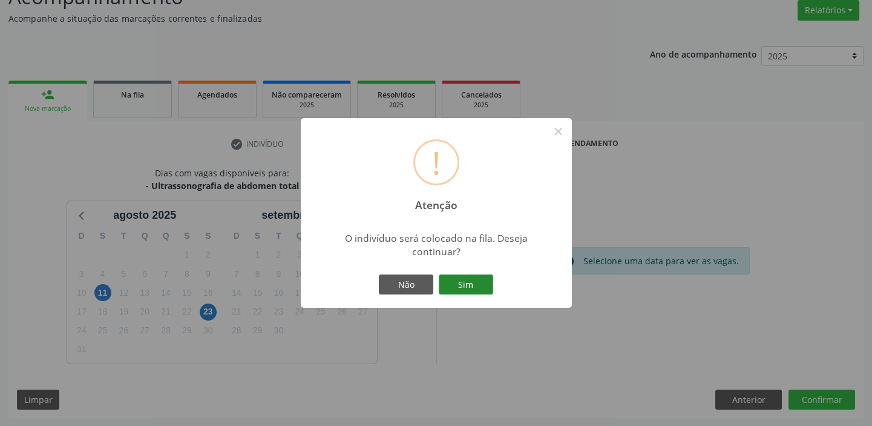
click at [472, 283] on button "Sim" at bounding box center [466, 284] width 54 height 21
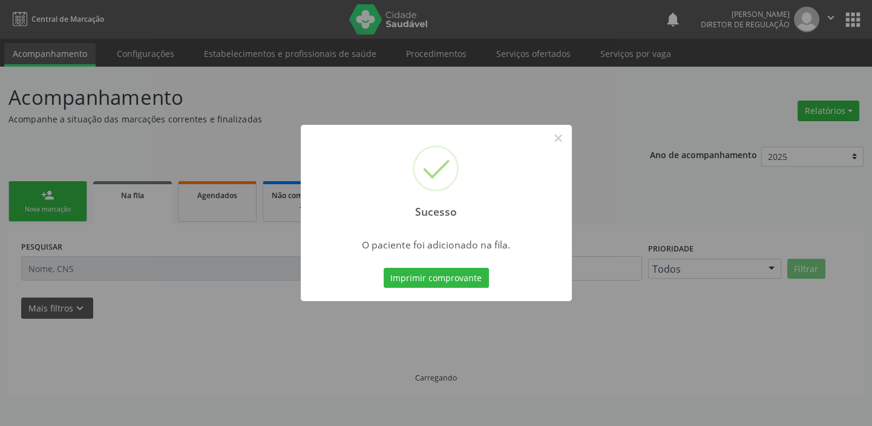
scroll to position [0, 0]
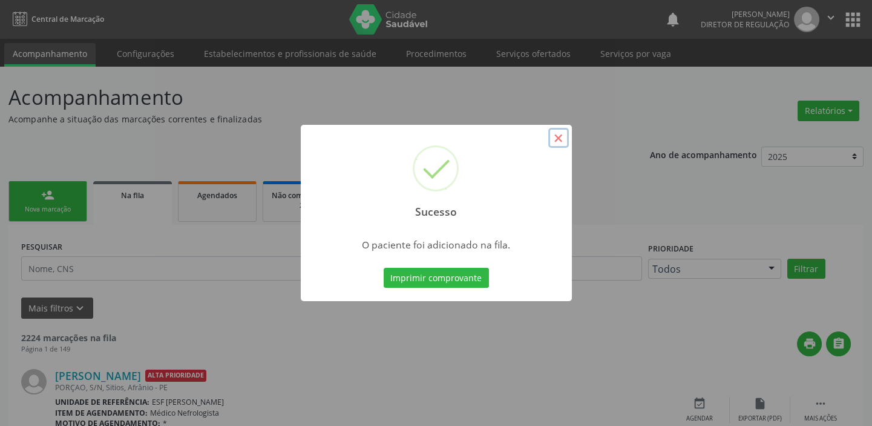
click at [566, 139] on button "×" at bounding box center [558, 138] width 21 height 21
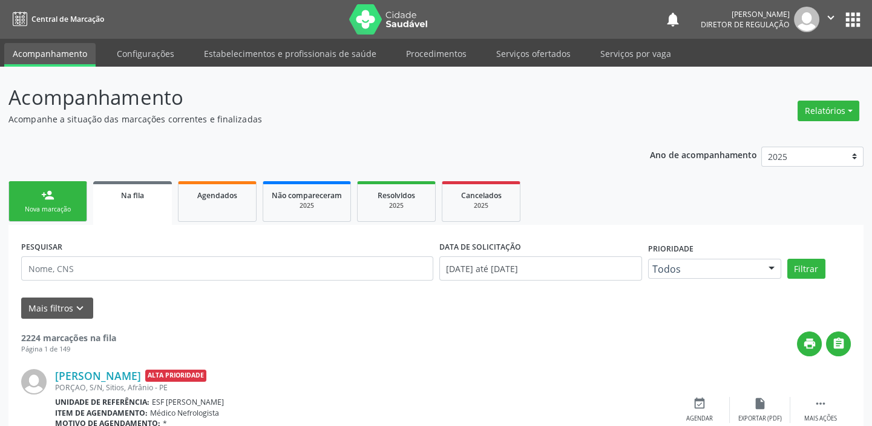
click at [65, 199] on link "person_add Nova marcação" at bounding box center [47, 201] width 79 height 41
click at [64, 202] on link "person_add Nova marcação" at bounding box center [47, 201] width 79 height 41
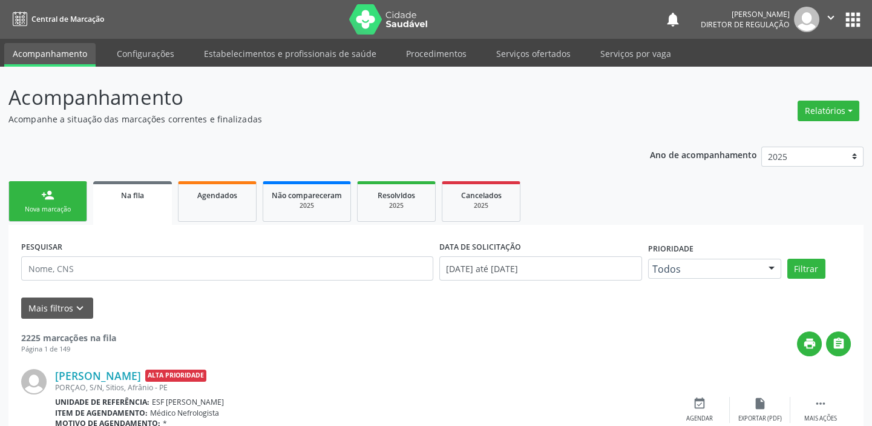
click at [64, 202] on link "person_add Nova marcação" at bounding box center [47, 201] width 79 height 41
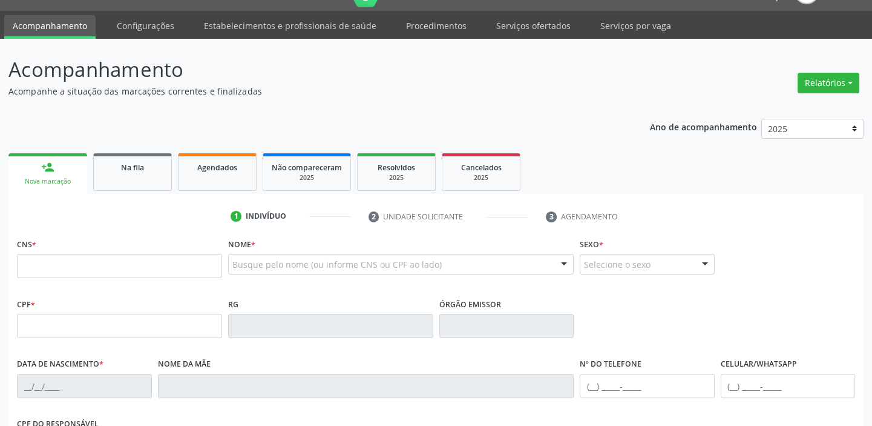
scroll to position [54, 0]
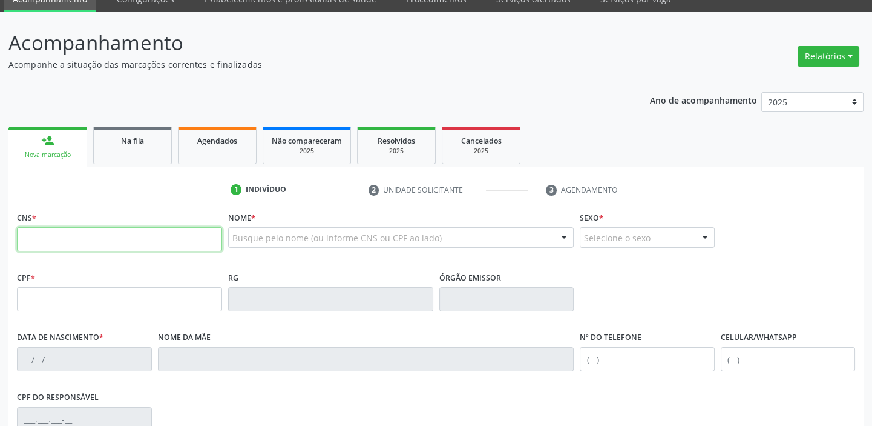
click at [56, 244] on input "text" at bounding box center [119, 239] width 205 height 24
type input "700 0079 7026 2605"
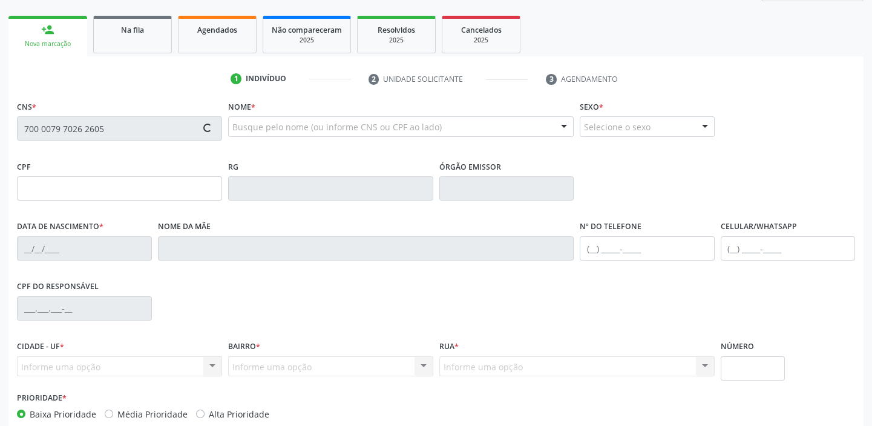
type input "139.886.364-52"
type input "27/02/2015"
type input "[PERSON_NAME]"
type input "(87) 98823-7484"
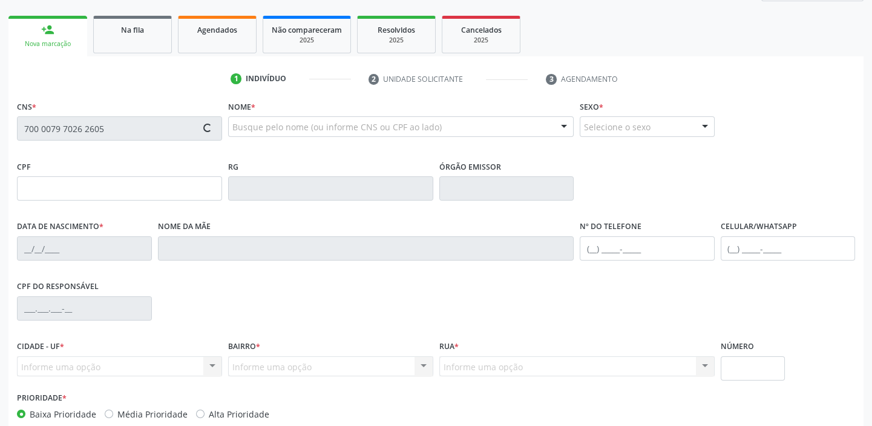
type input "113.515.394-93"
type input "S/N"
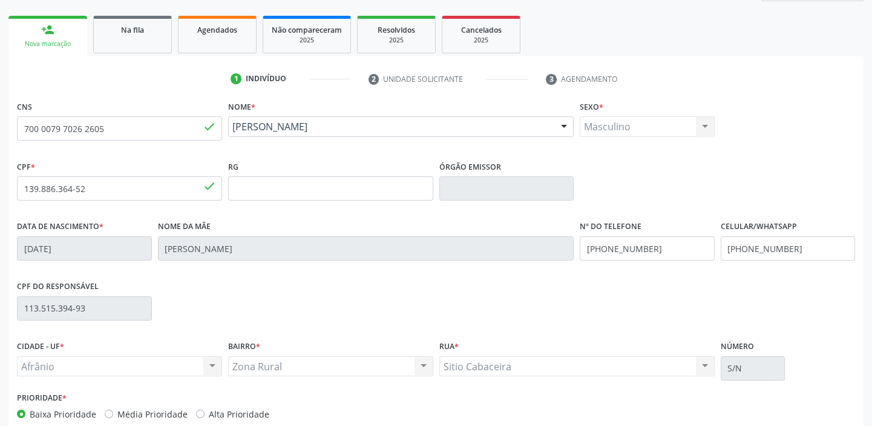
scroll to position [230, 0]
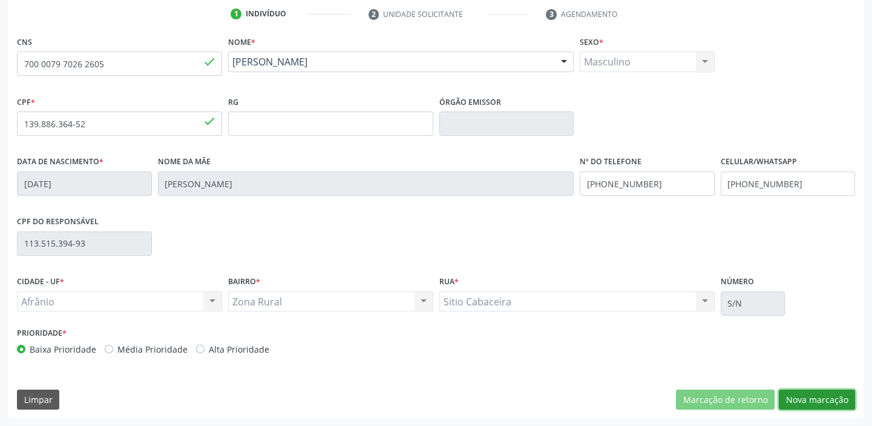
click at [802, 401] on button "Nova marcação" at bounding box center [817, 399] width 76 height 21
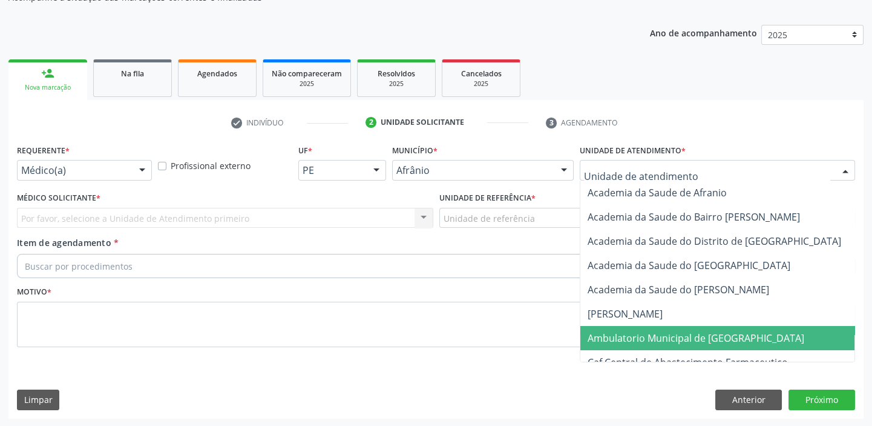
drag, startPoint x: 605, startPoint y: 338, endPoint x: 558, endPoint y: 329, distance: 47.4
click at [605, 338] on span "Ambulatorio Municipal de [GEOGRAPHIC_DATA]" at bounding box center [696, 337] width 217 height 13
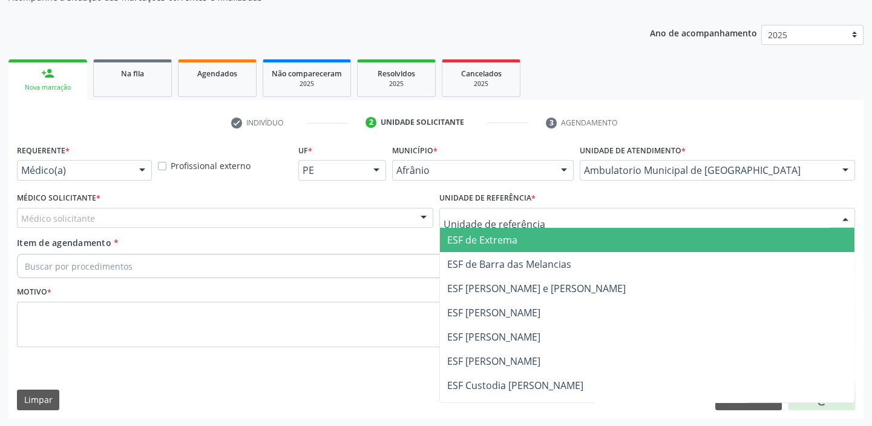
drag, startPoint x: 480, startPoint y: 223, endPoint x: 480, endPoint y: 313, distance: 90.2
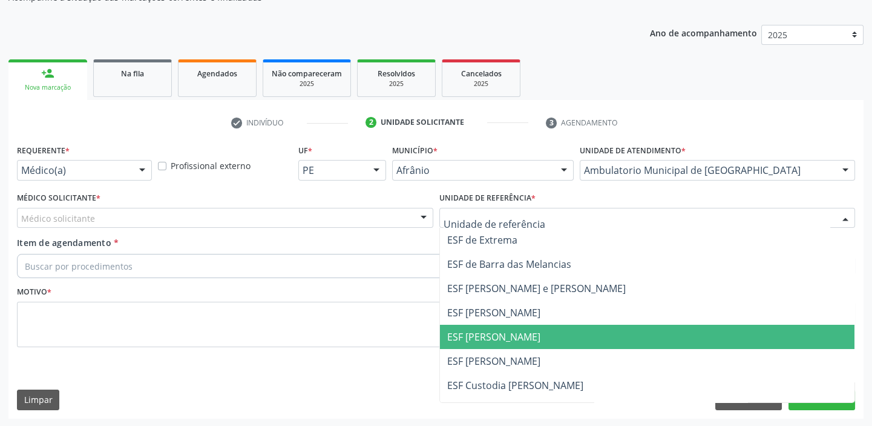
click at [480, 330] on span "ESF [PERSON_NAME]" at bounding box center [493, 336] width 93 height 13
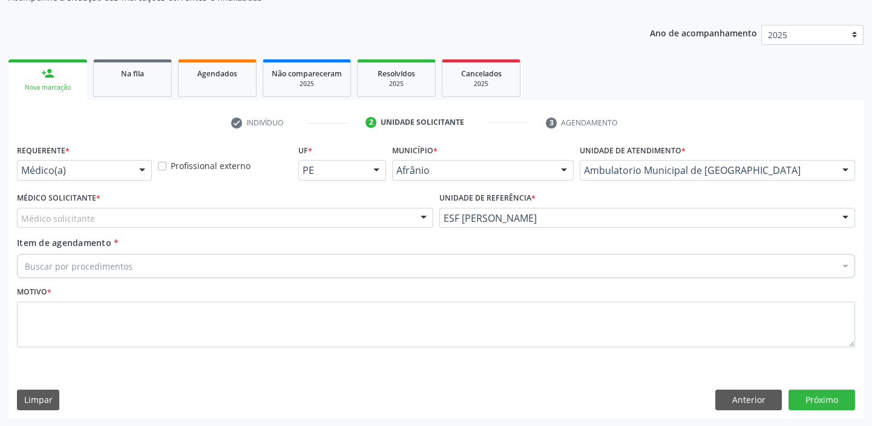
drag, startPoint x: 89, startPoint y: 220, endPoint x: 86, endPoint y: 235, distance: 15.4
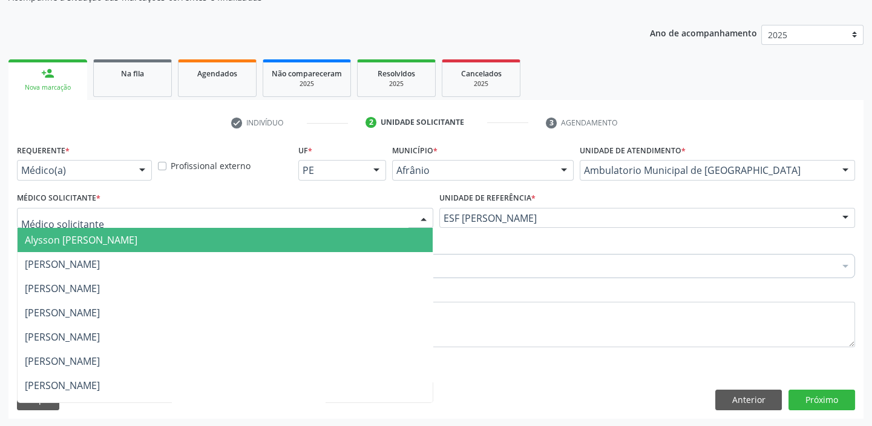
click at [86, 239] on span "Alysson [PERSON_NAME]" at bounding box center [81, 239] width 113 height 13
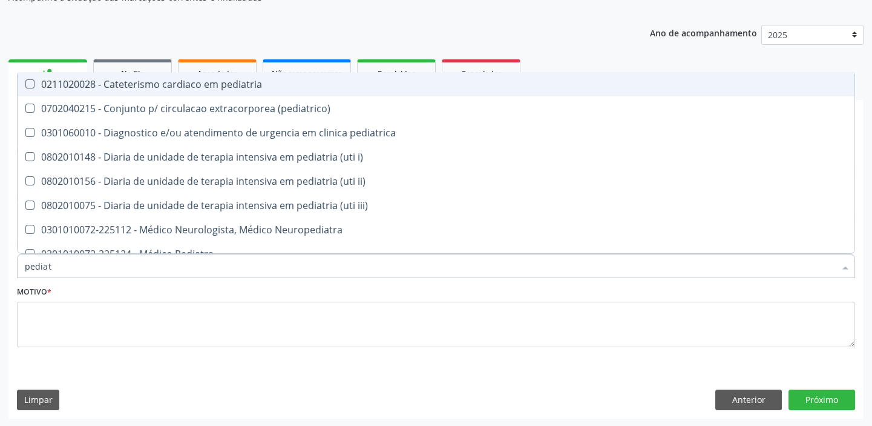
type input "pediatr"
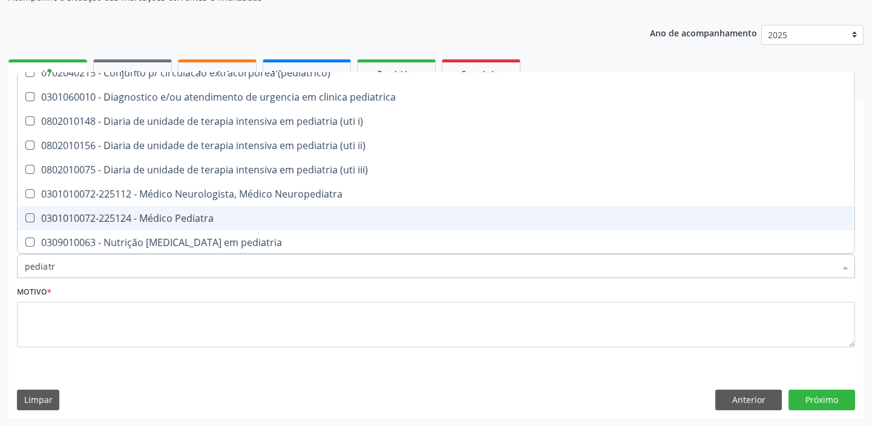
scroll to position [54, 0]
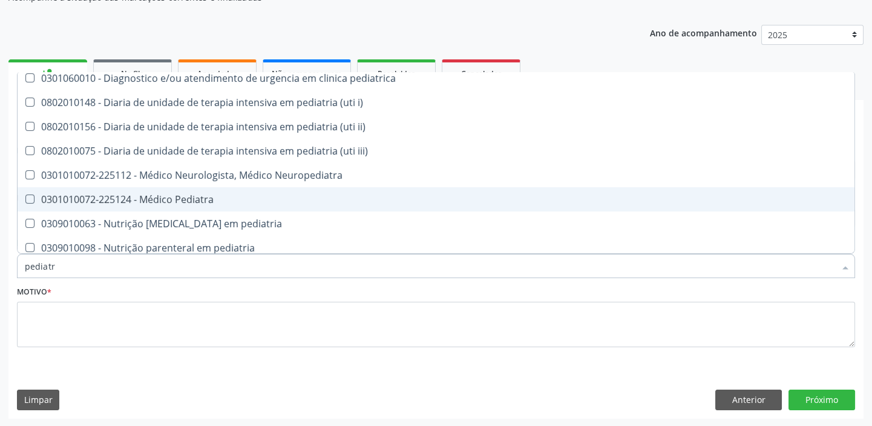
click at [107, 196] on div "0301010072-225124 - Médico Pediatra" at bounding box center [436, 199] width 823 height 10
checkbox Pediatra "true"
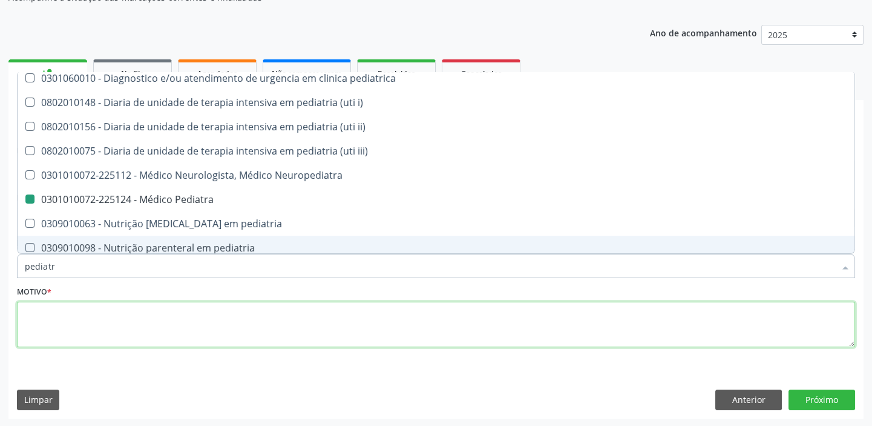
click at [44, 327] on textarea at bounding box center [436, 324] width 838 height 46
checkbox \(pediatrico\) "true"
checkbox Pediatra "false"
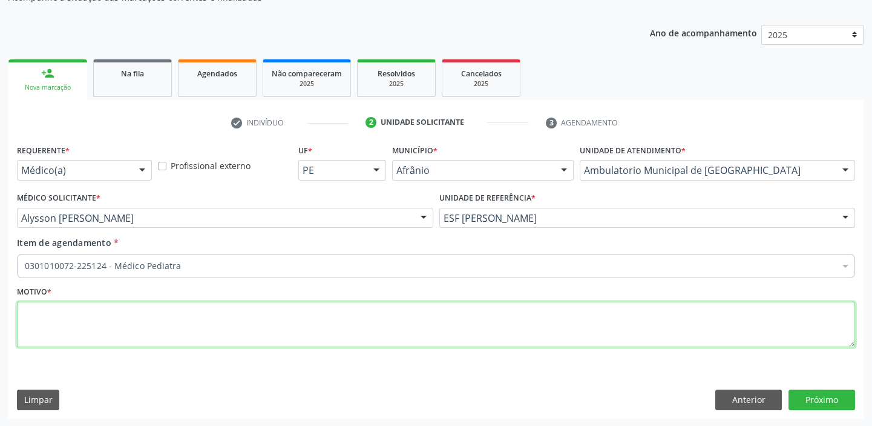
scroll to position [0, 0]
type textarea "*"
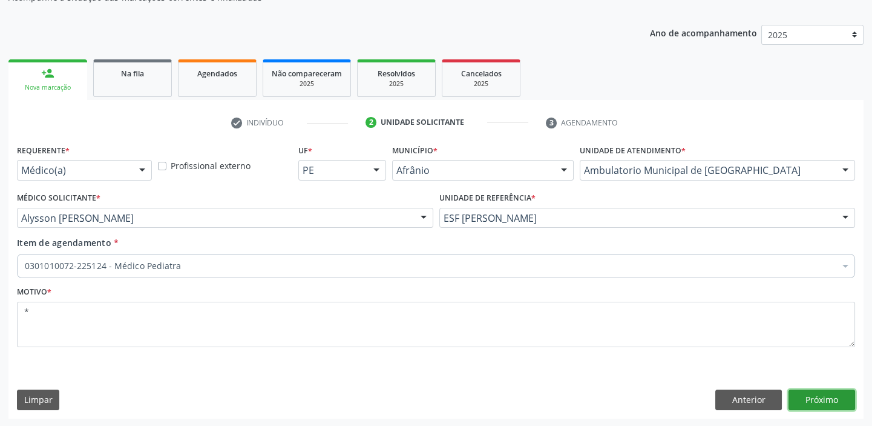
click at [812, 398] on button "Próximo" at bounding box center [822, 399] width 67 height 21
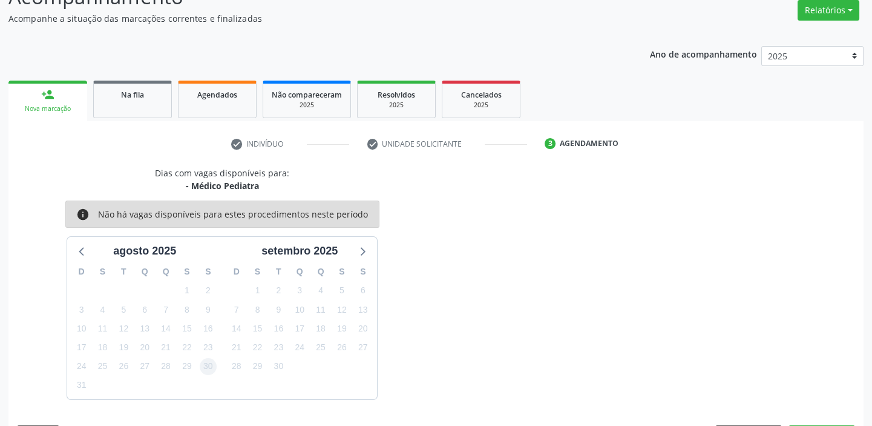
scroll to position [122, 0]
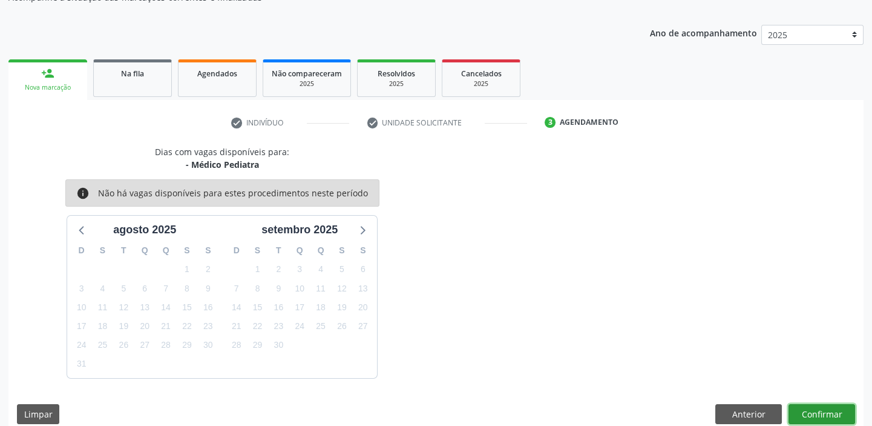
click at [817, 412] on button "Confirmar" at bounding box center [822, 414] width 67 height 21
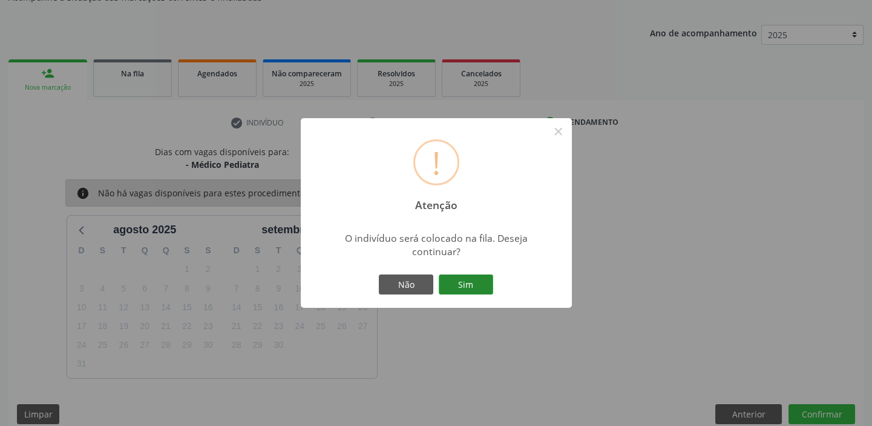
click at [467, 283] on button "Sim" at bounding box center [466, 284] width 54 height 21
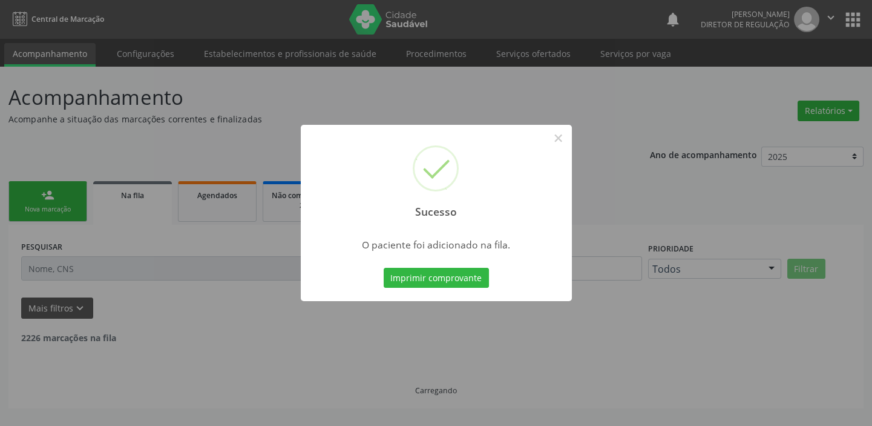
scroll to position [0, 0]
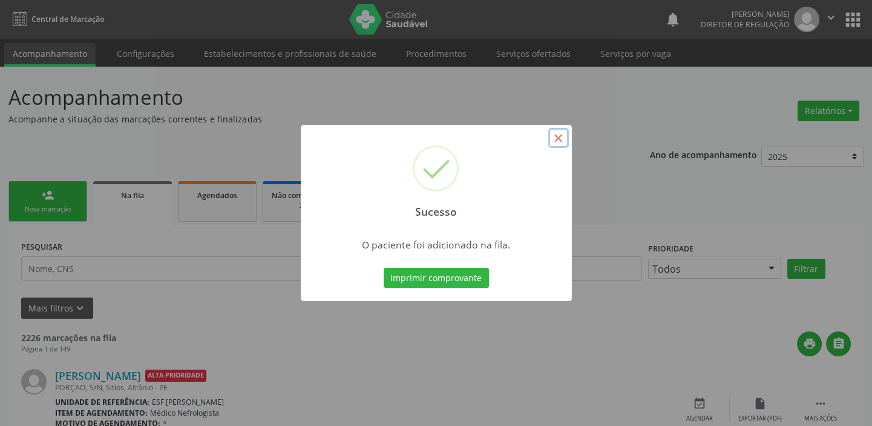
click at [553, 133] on button "×" at bounding box center [558, 138] width 21 height 21
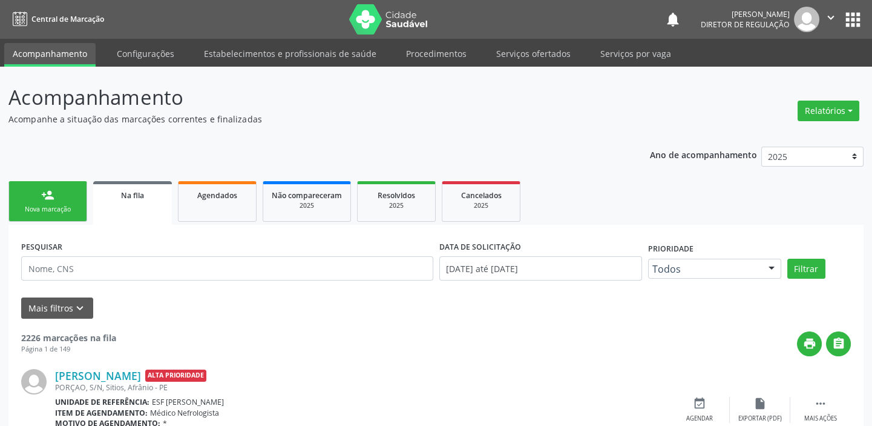
click at [76, 207] on div "Nova marcação" at bounding box center [48, 209] width 61 height 9
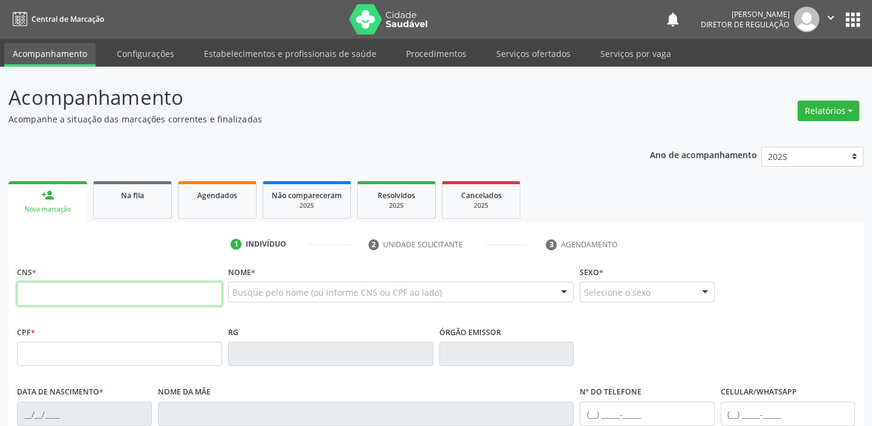
click at [100, 288] on input "text" at bounding box center [119, 293] width 205 height 24
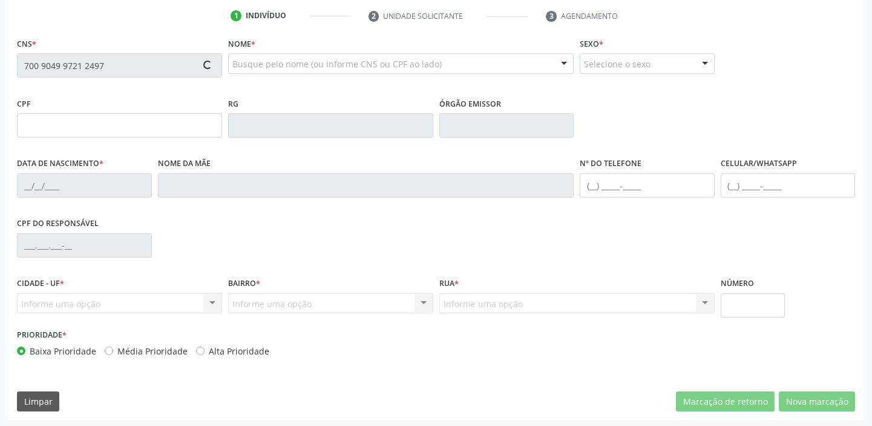
scroll to position [230, 0]
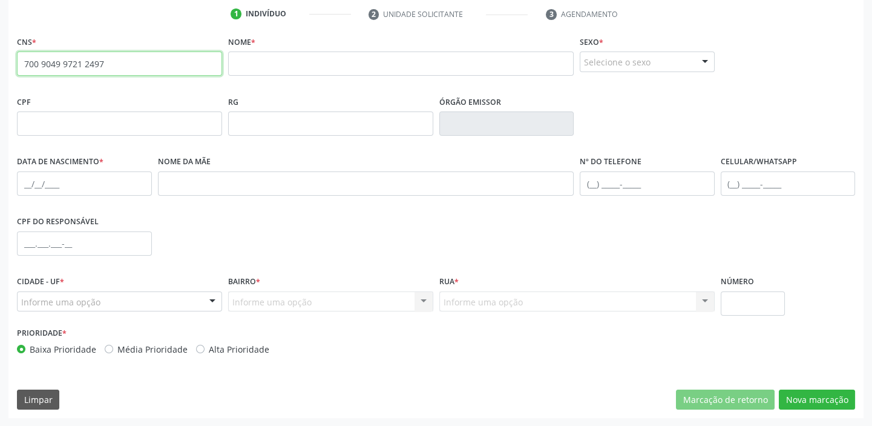
click at [142, 66] on input "700 9049 9721 2497" at bounding box center [119, 63] width 205 height 24
type input "7"
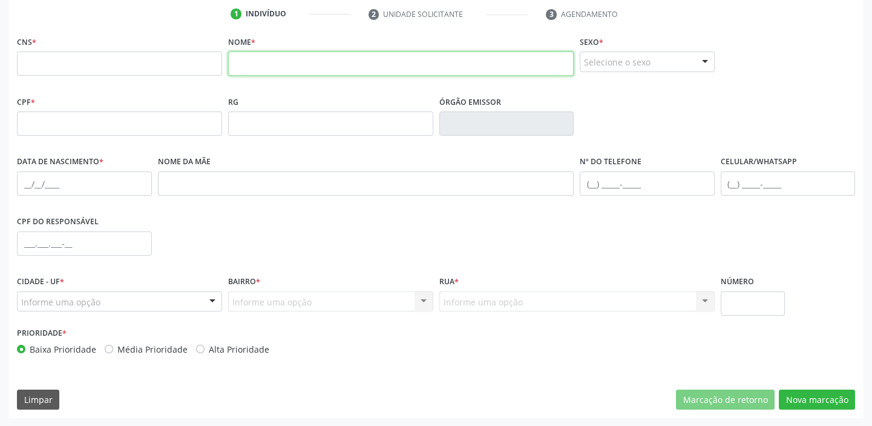
click at [254, 70] on input "text" at bounding box center [401, 63] width 346 height 24
type input "e"
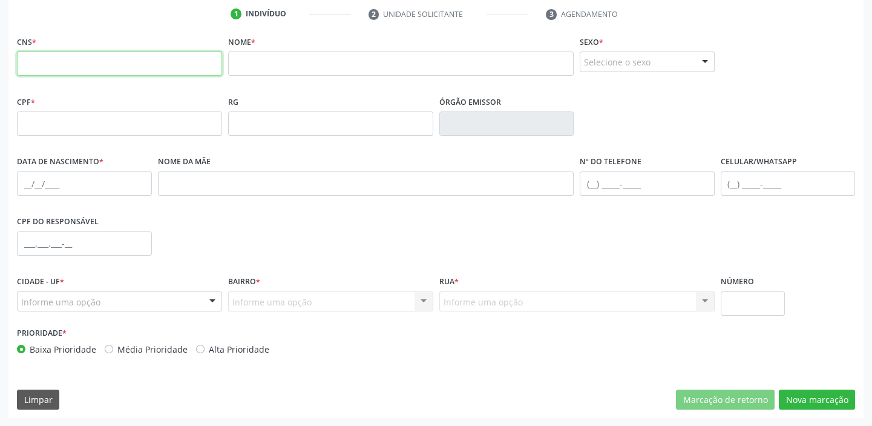
click at [29, 51] on input "text" at bounding box center [119, 63] width 205 height 24
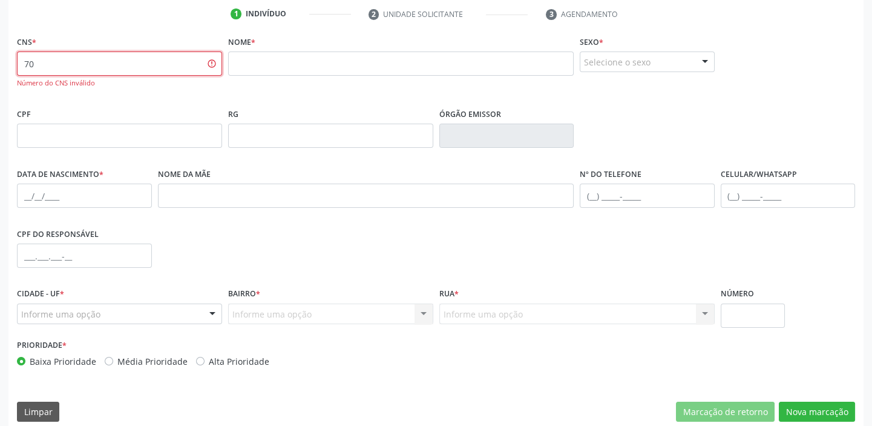
type input "7"
